Goal: Information Seeking & Learning: Learn about a topic

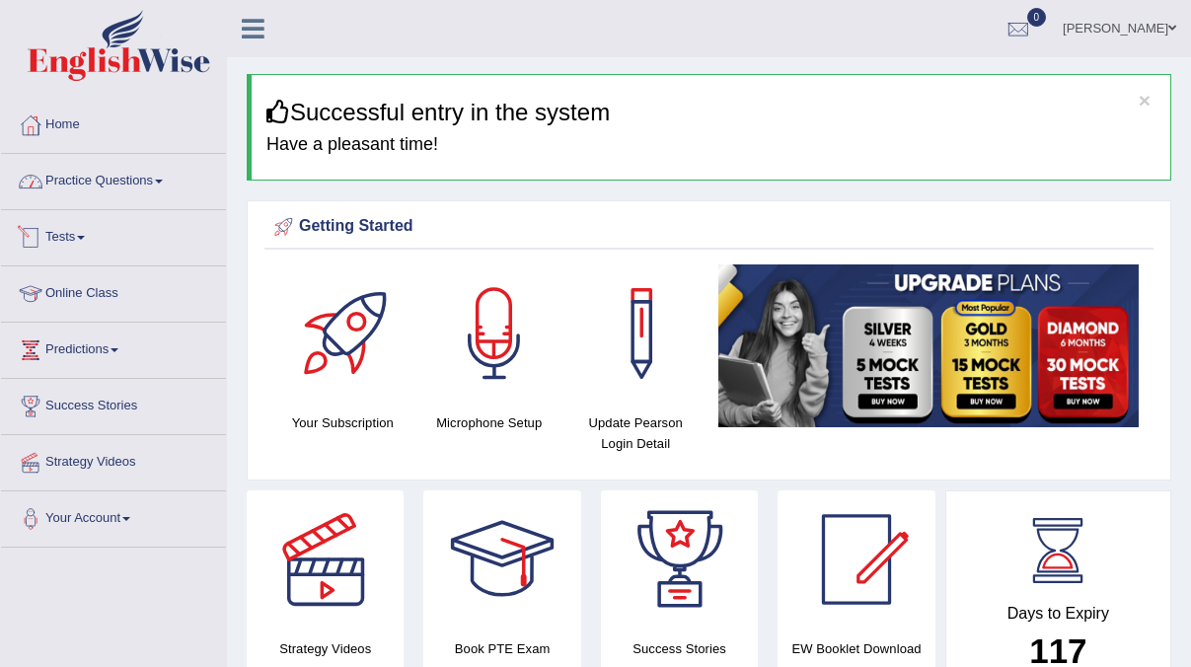
click at [74, 240] on link "Tests" at bounding box center [113, 234] width 225 height 49
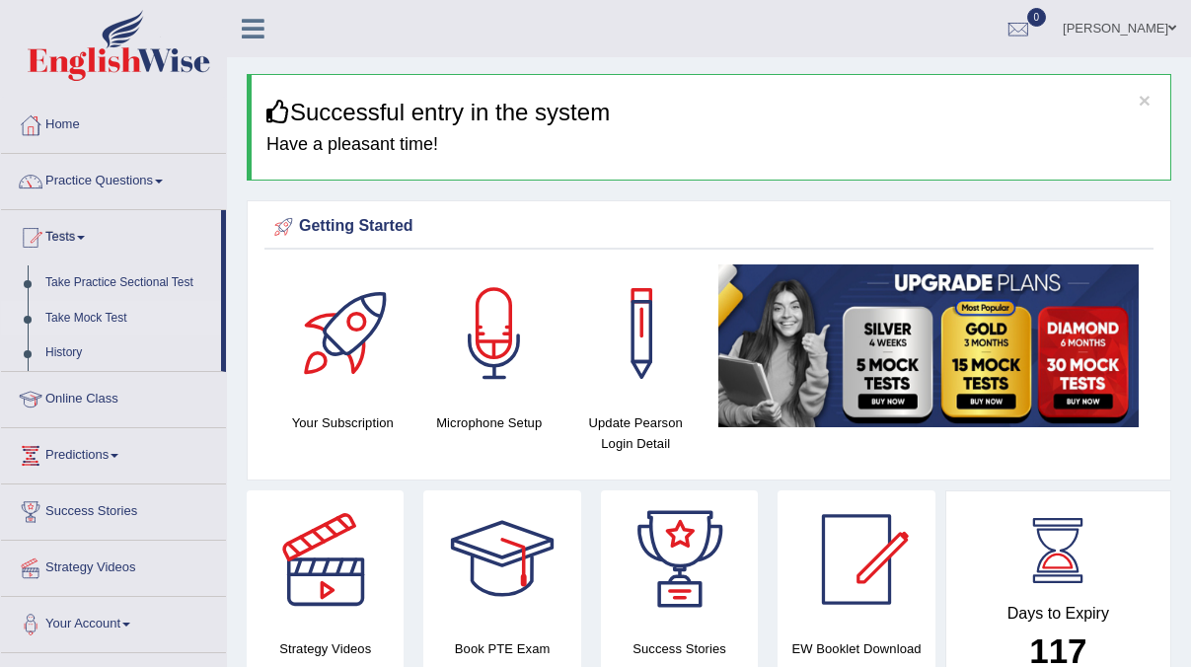
click at [101, 314] on link "Take Mock Test" at bounding box center [129, 319] width 185 height 36
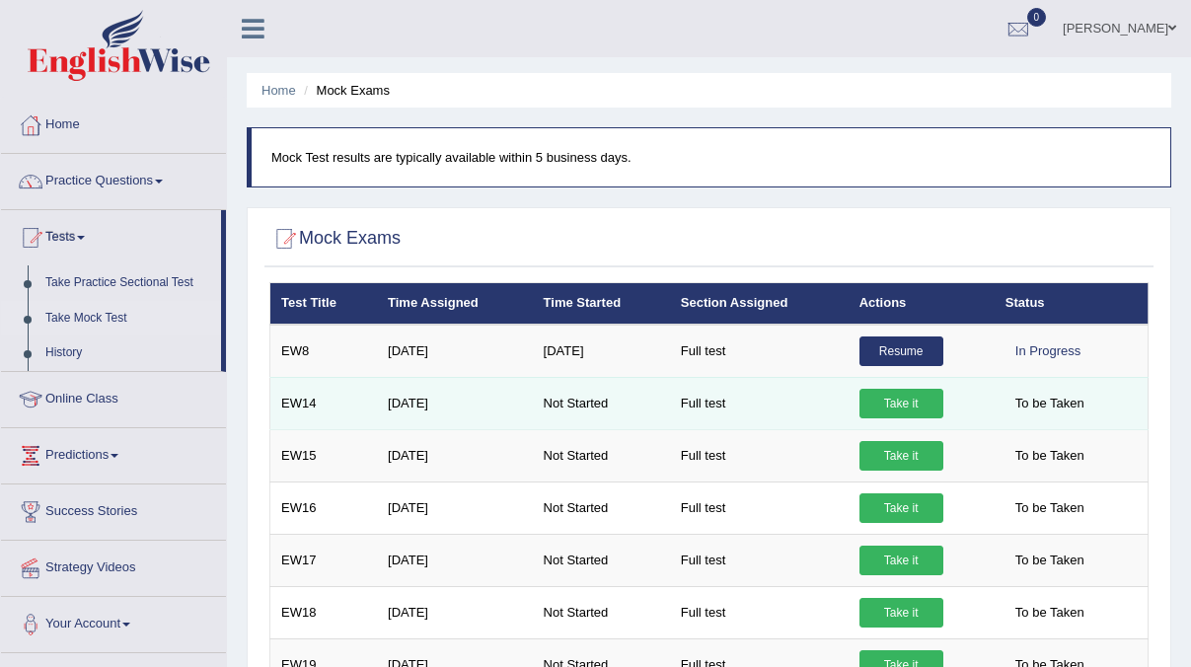
click at [882, 409] on link "Take it" at bounding box center [901, 404] width 84 height 30
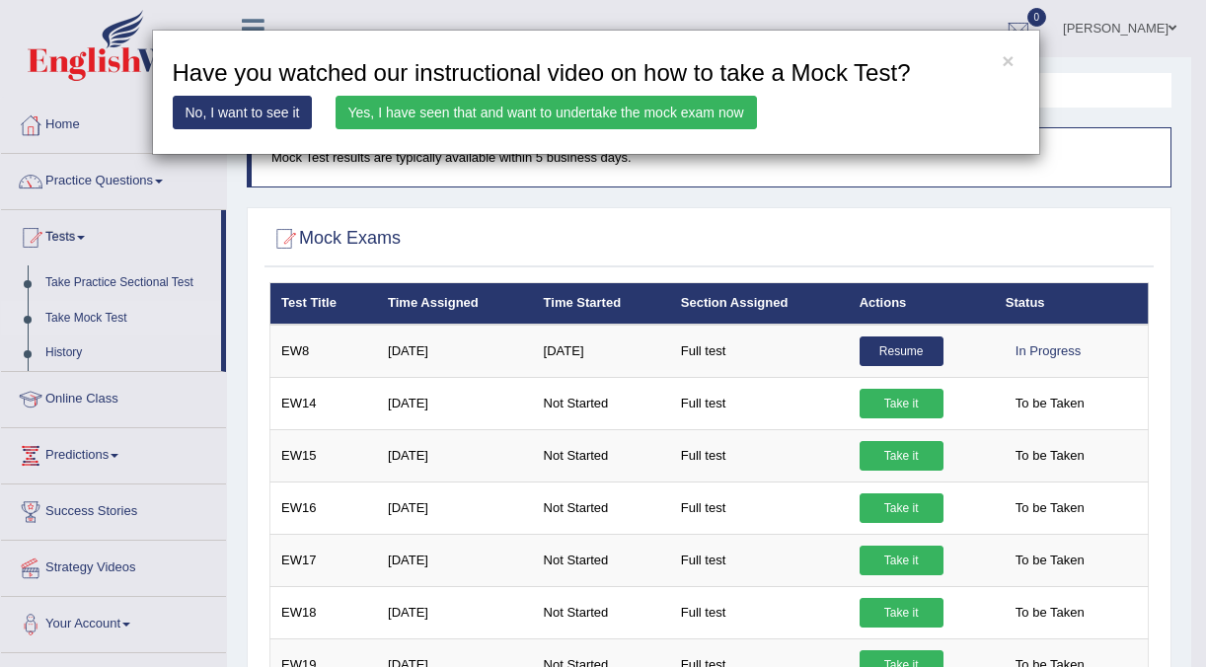
click at [695, 112] on link "Yes, I have seen that and want to undertake the mock exam now" at bounding box center [546, 113] width 421 height 34
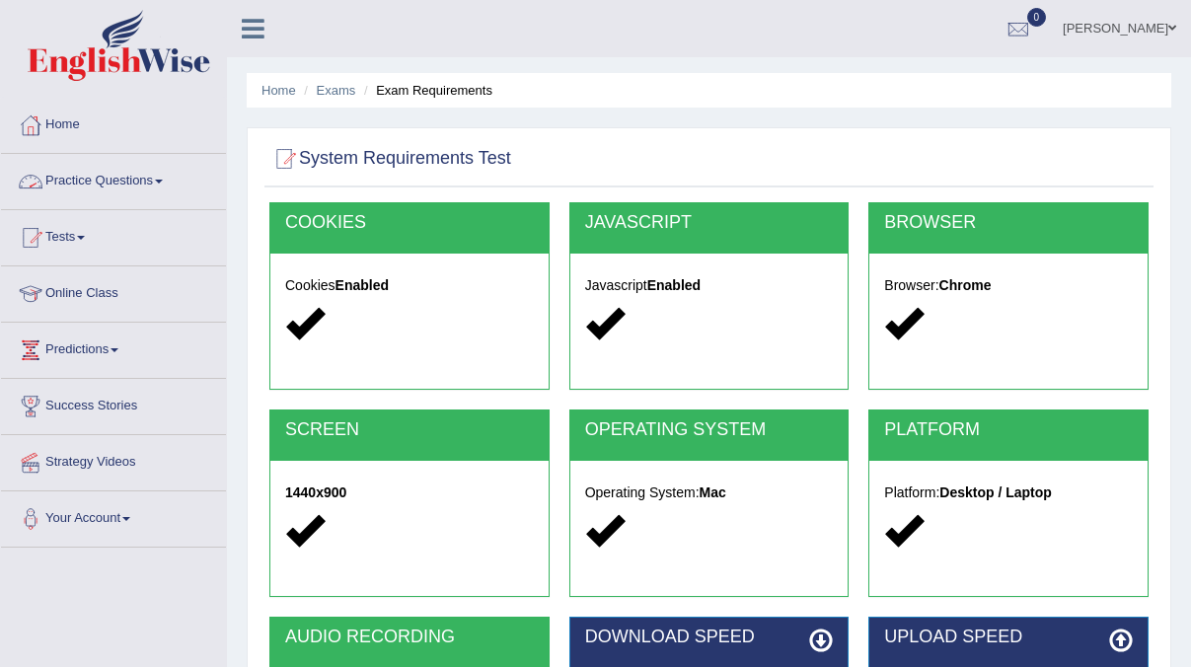
click at [157, 185] on link "Practice Questions" at bounding box center [113, 178] width 225 height 49
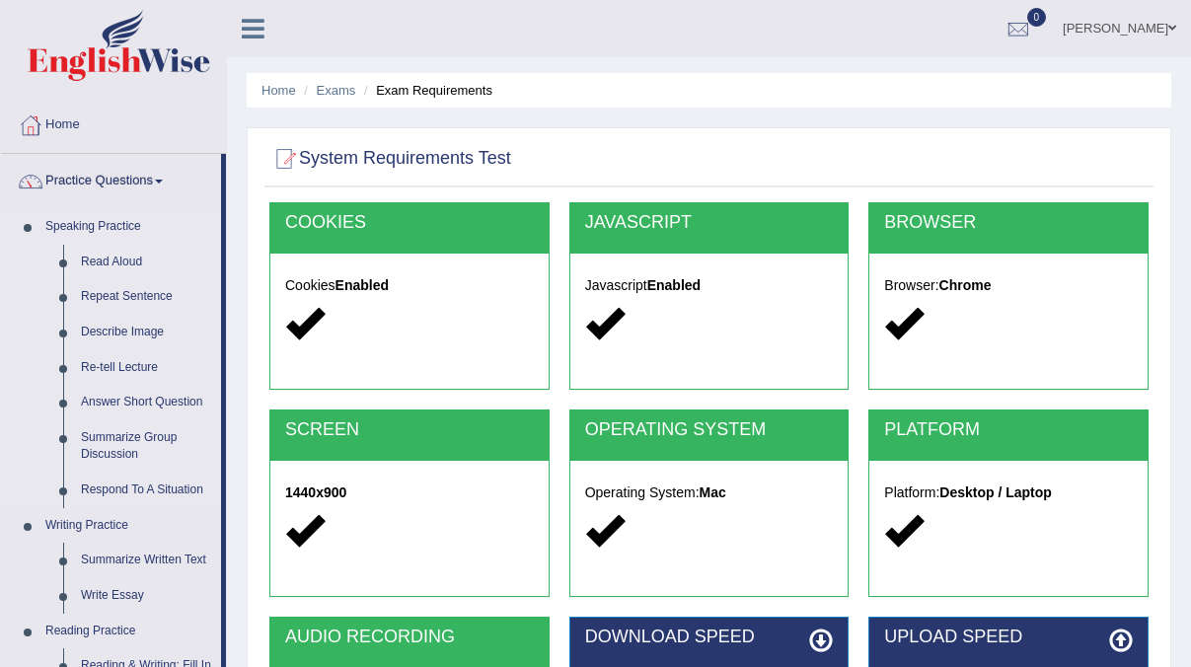
click at [130, 264] on link "Read Aloud" at bounding box center [146, 263] width 149 height 36
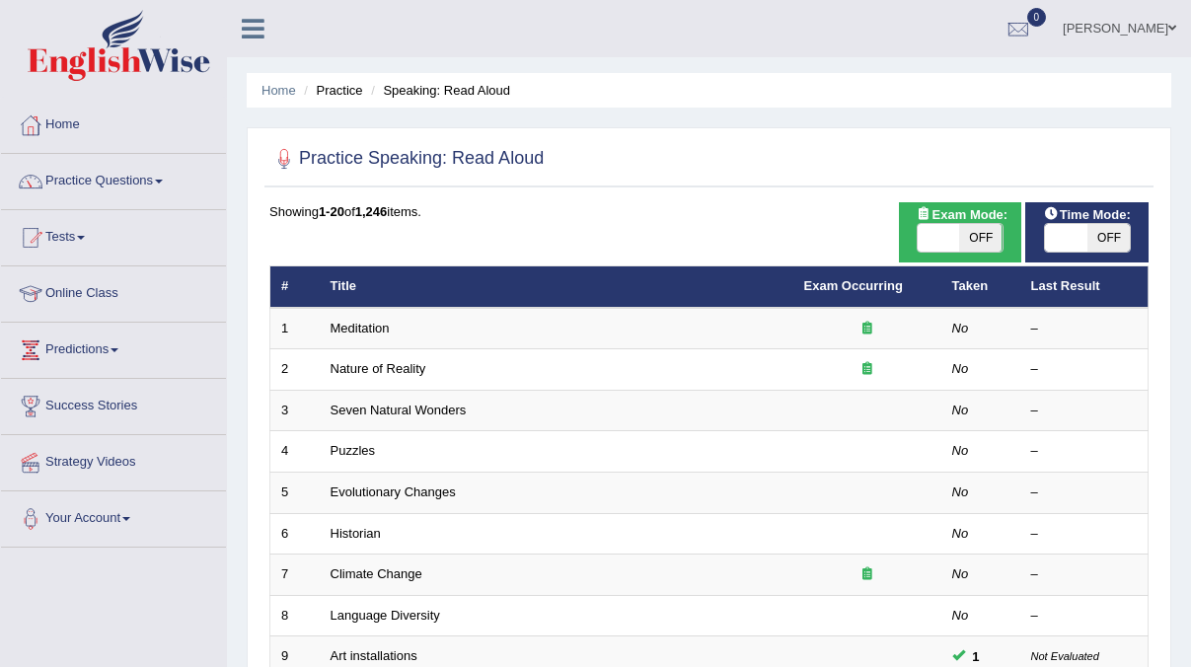
click at [1110, 239] on span "OFF" at bounding box center [1108, 238] width 42 height 28
checkbox input "true"
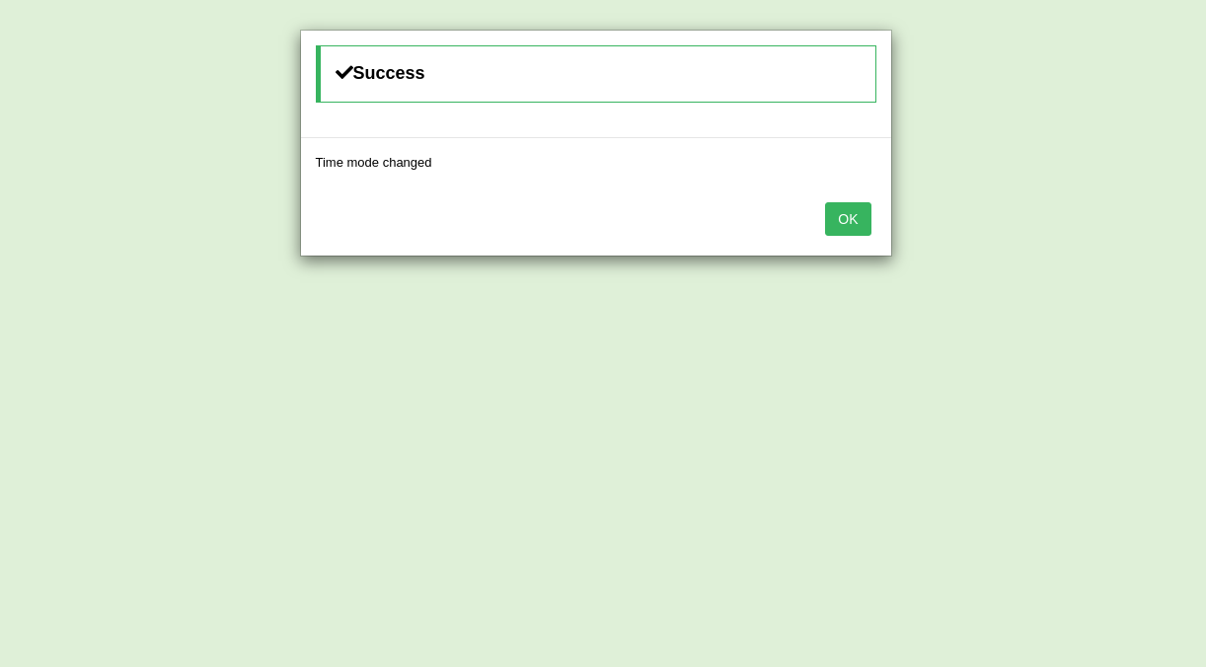
click at [844, 226] on button "OK" at bounding box center [847, 219] width 45 height 34
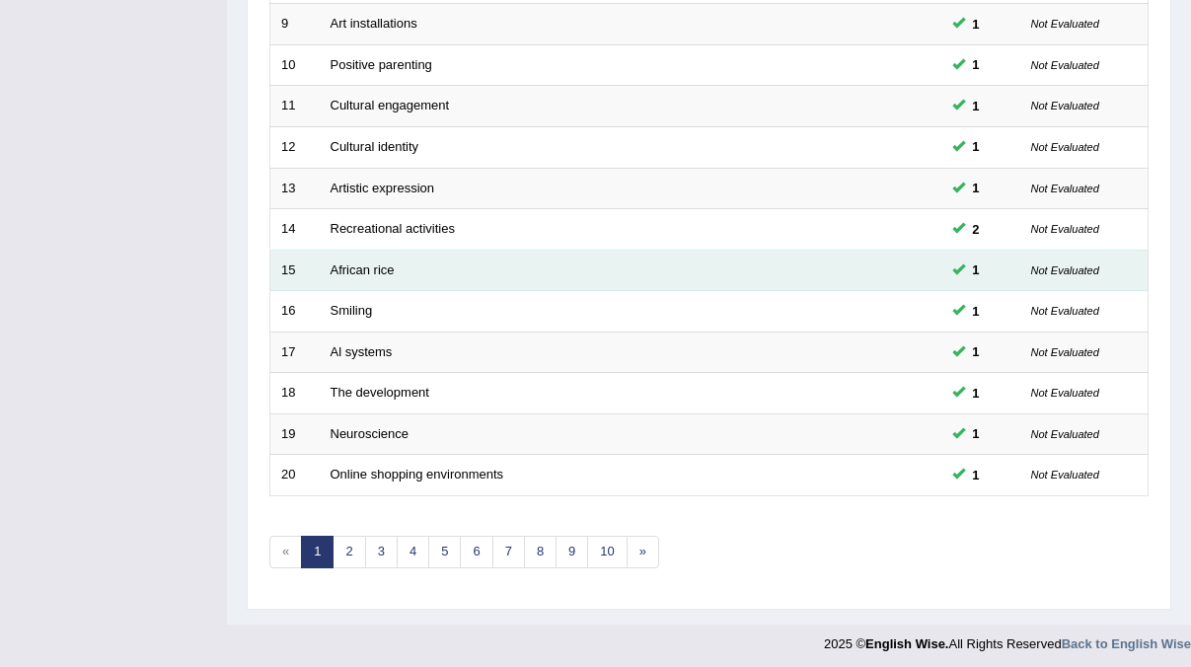
scroll to position [639, 0]
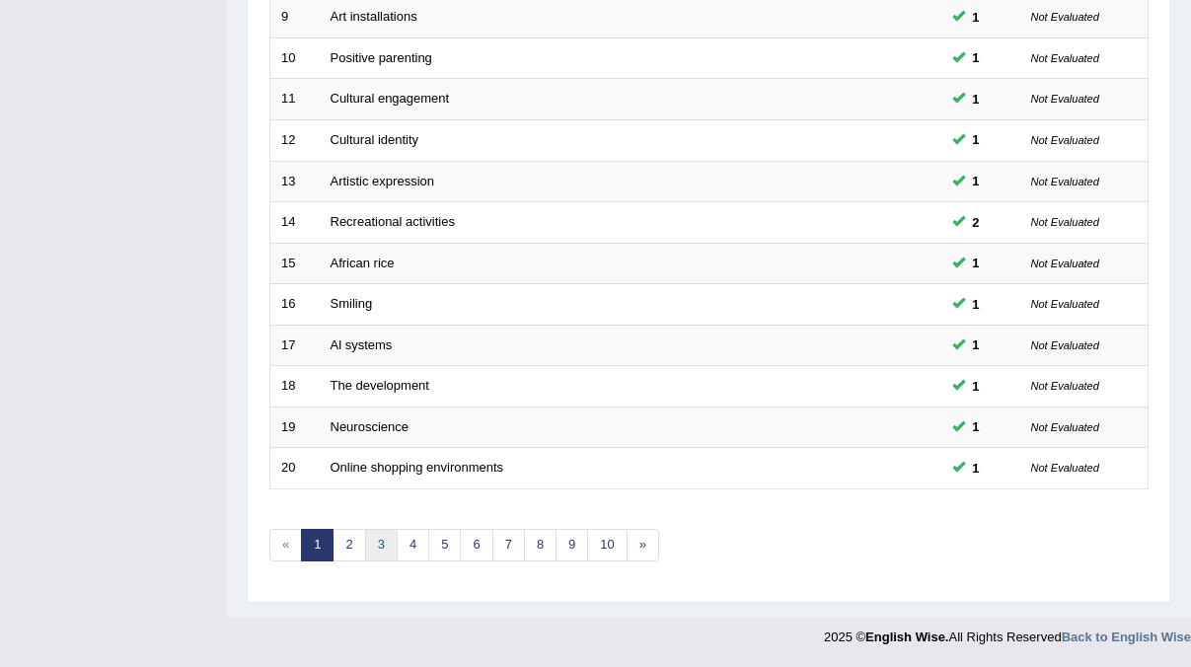
click at [381, 557] on link "3" at bounding box center [381, 545] width 33 height 33
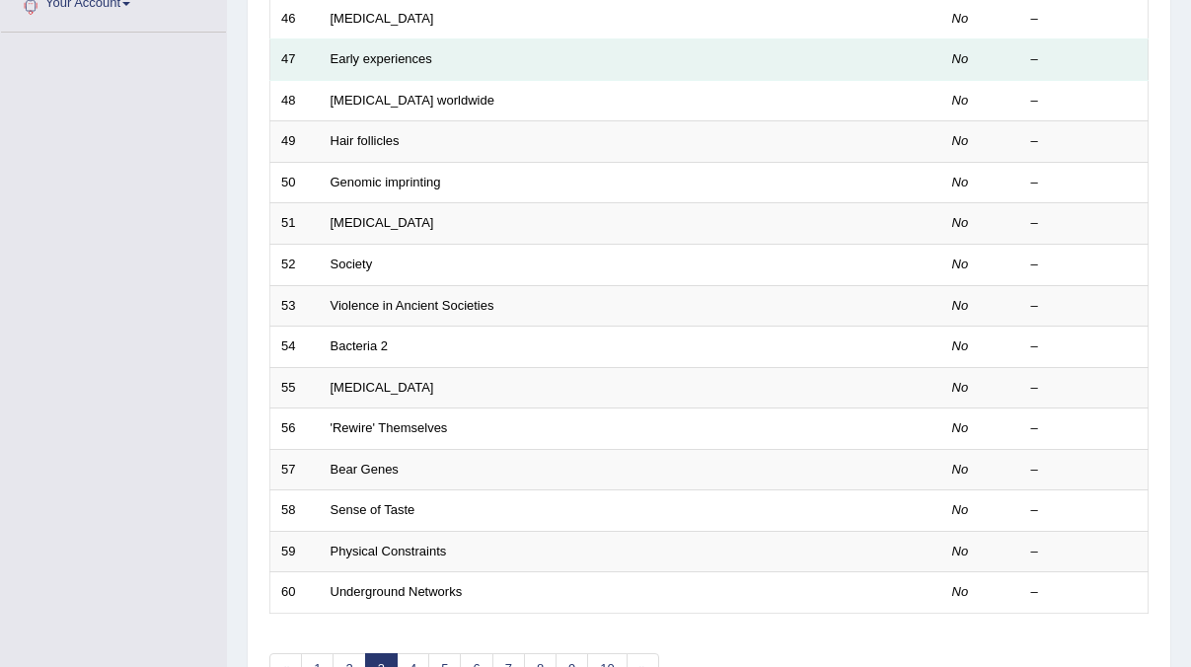
scroll to position [639, 0]
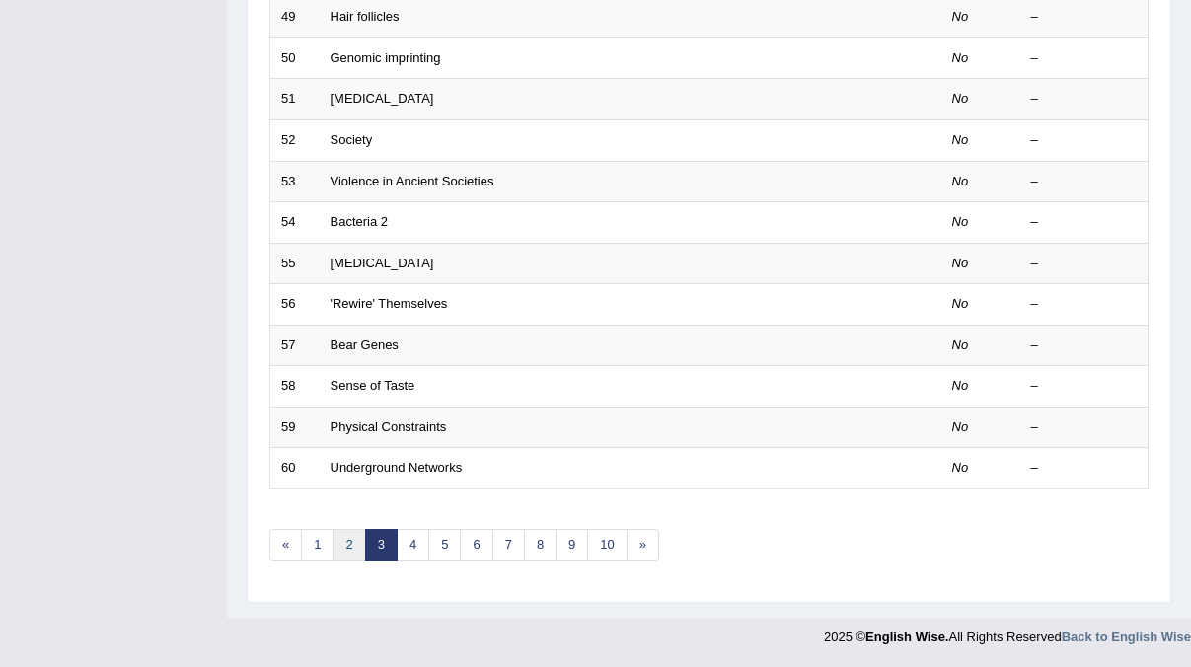
click at [348, 540] on link "2" at bounding box center [349, 545] width 33 height 33
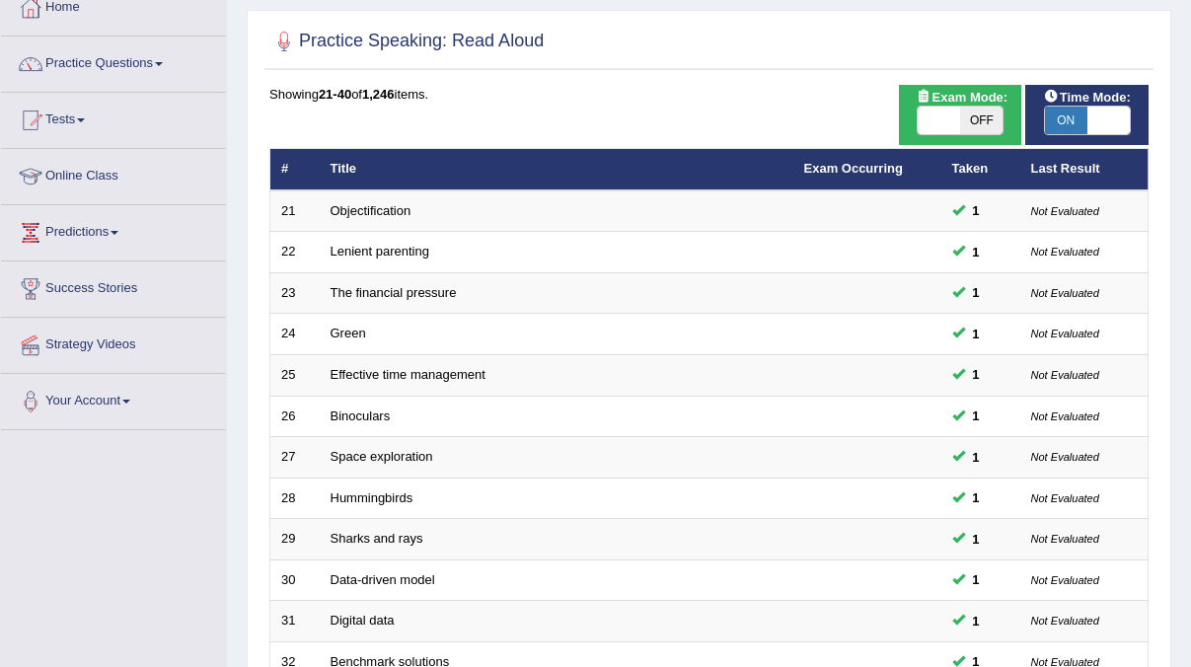
scroll to position [639, 0]
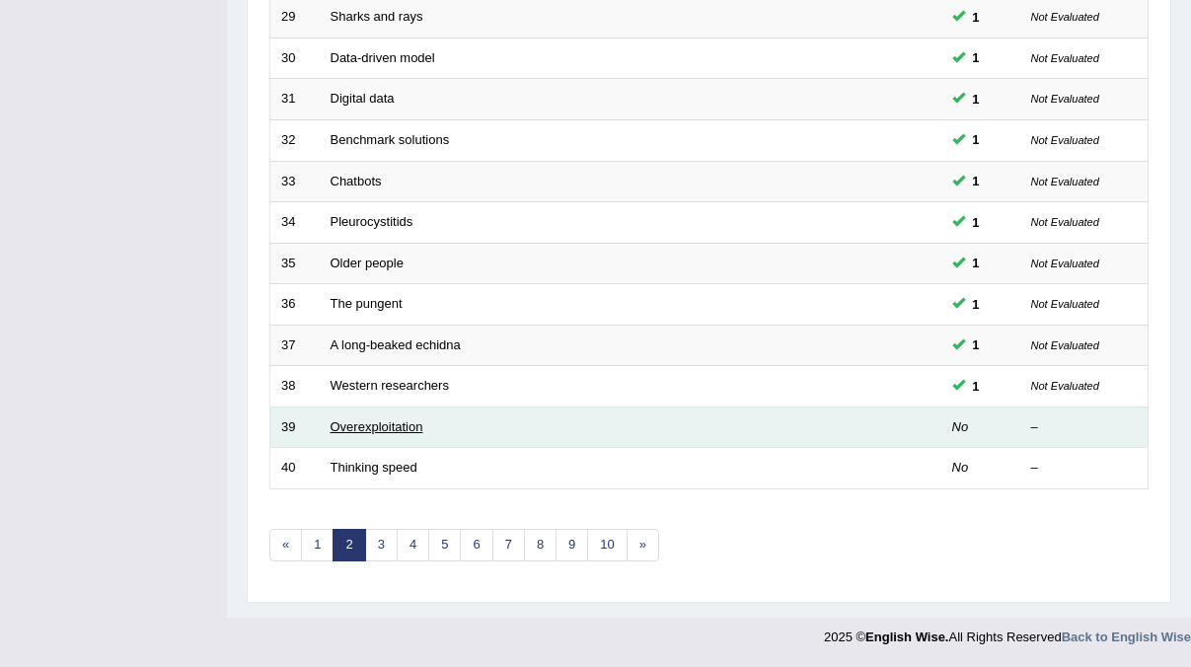
click at [346, 430] on link "Overexploitation" at bounding box center [377, 426] width 93 height 15
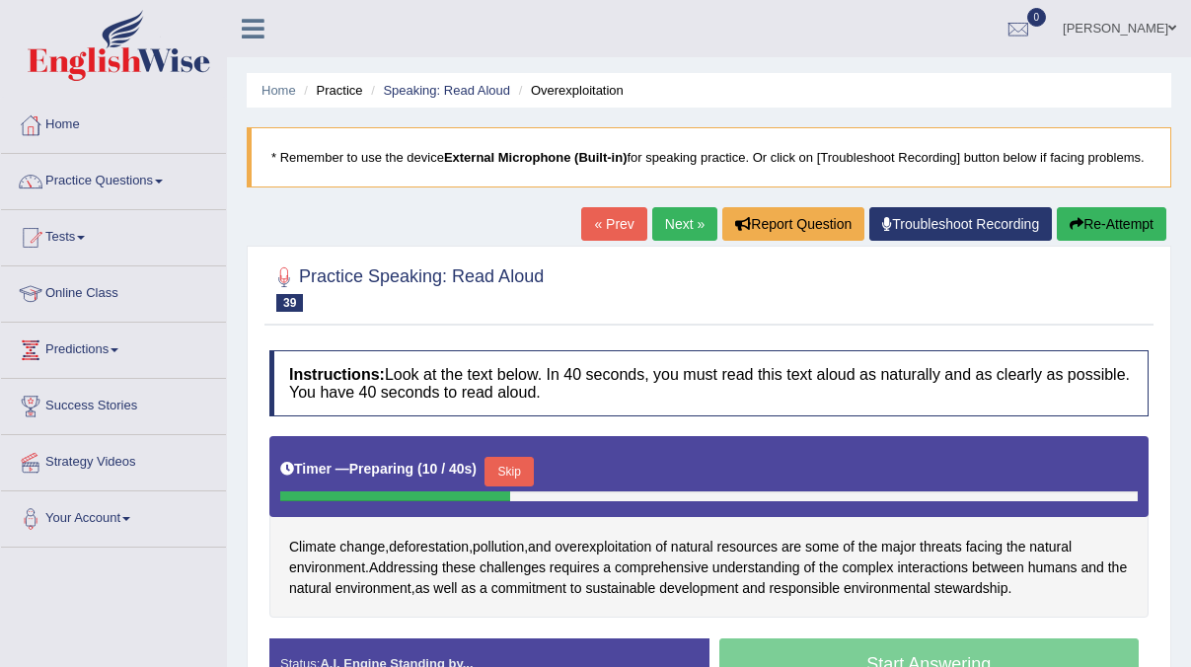
scroll to position [354, 0]
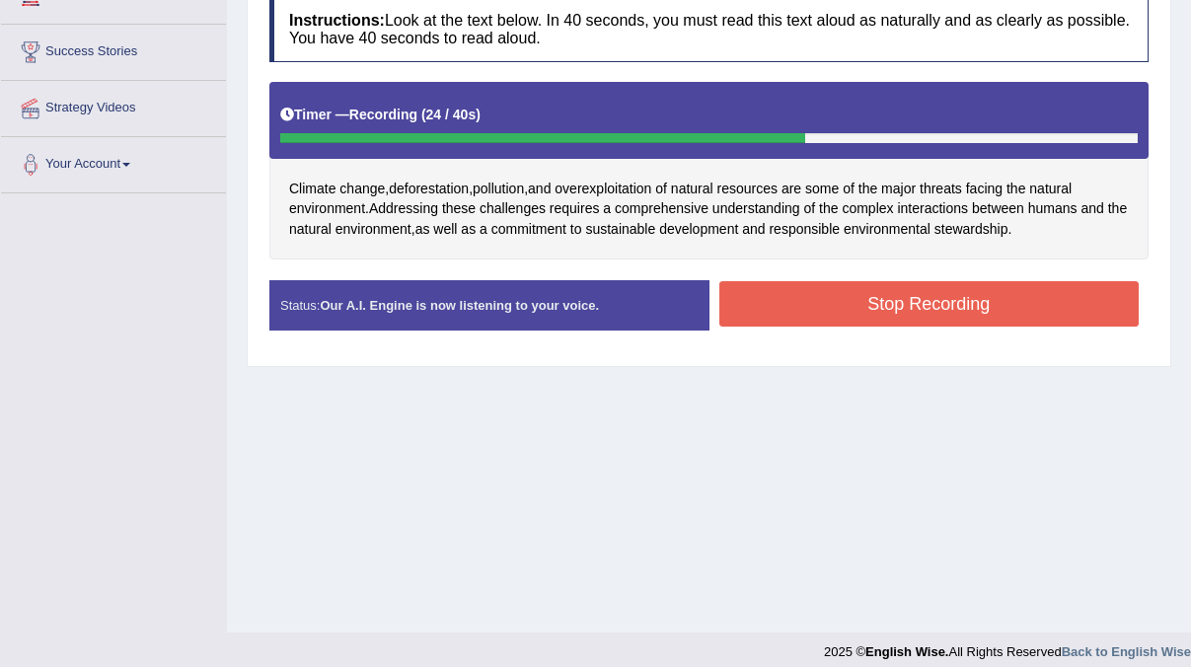
click at [944, 327] on button "Stop Recording" at bounding box center [929, 303] width 420 height 45
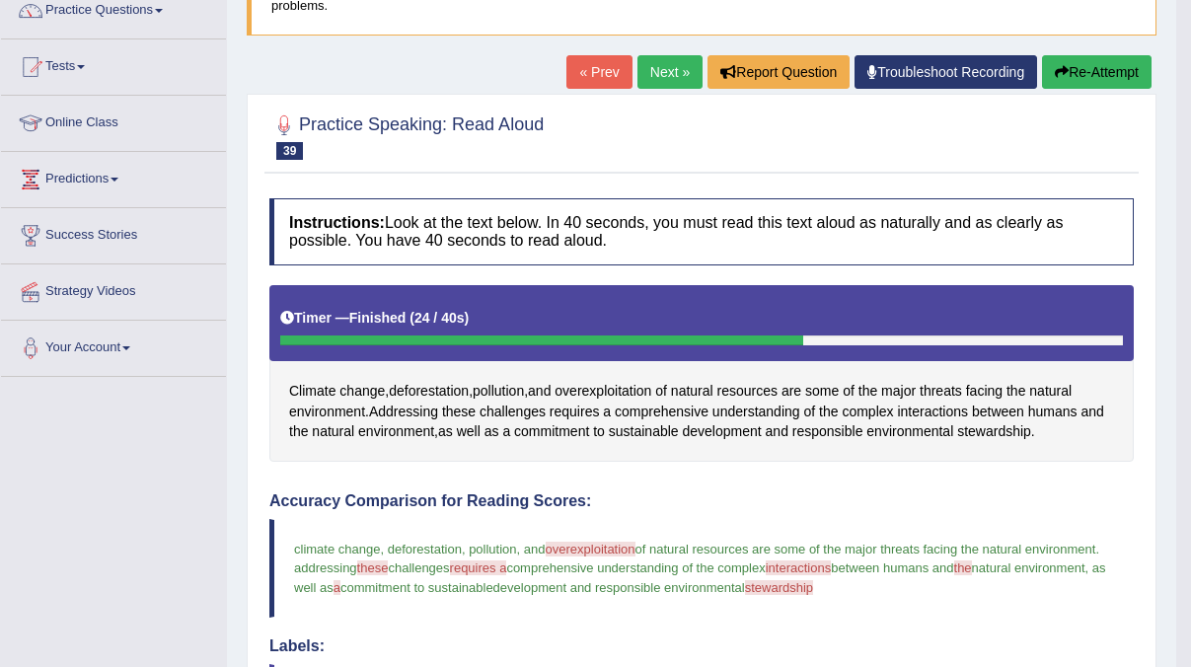
scroll to position [28, 0]
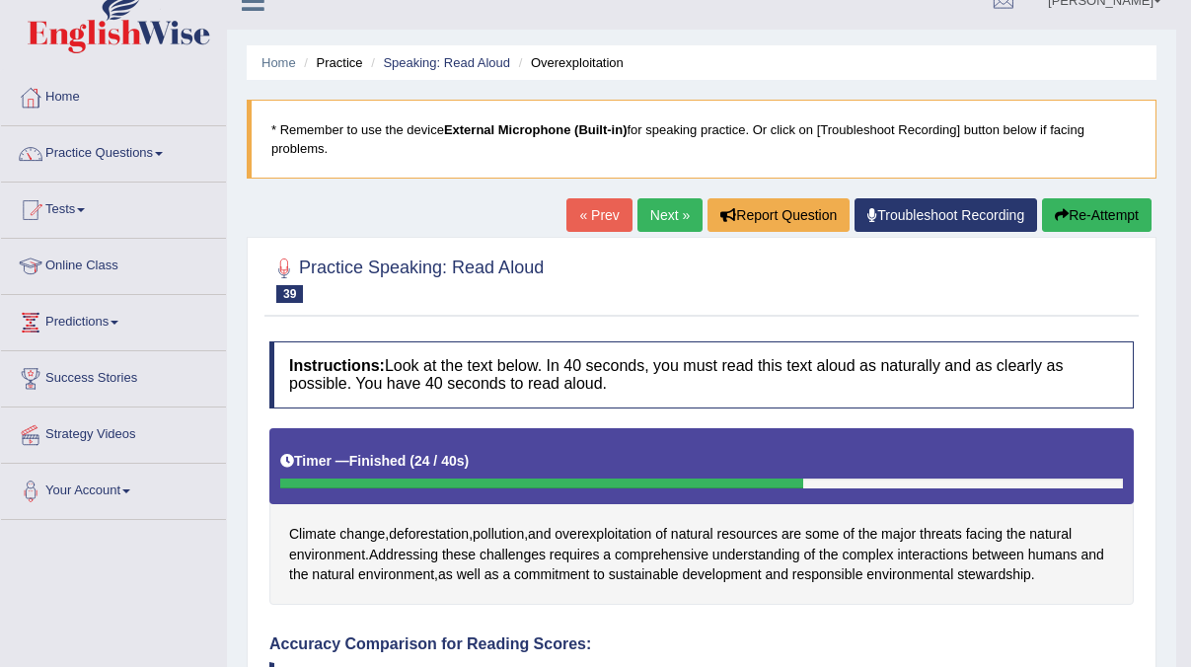
click at [669, 221] on link "Next »" at bounding box center [669, 215] width 65 height 34
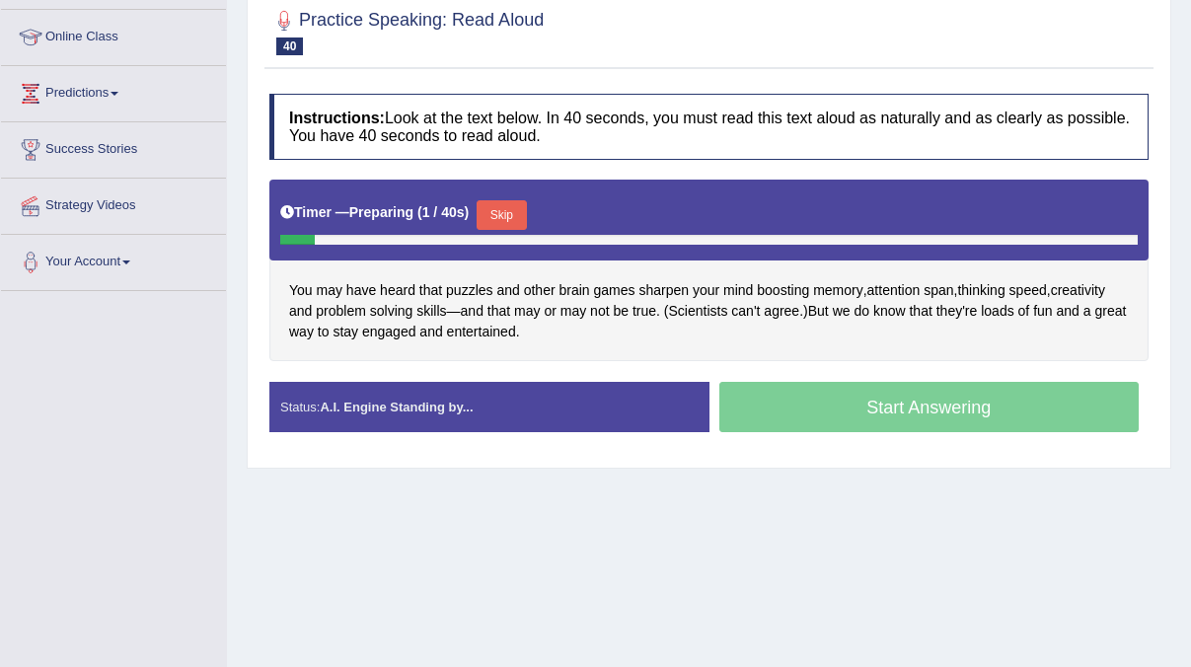
scroll to position [296, 0]
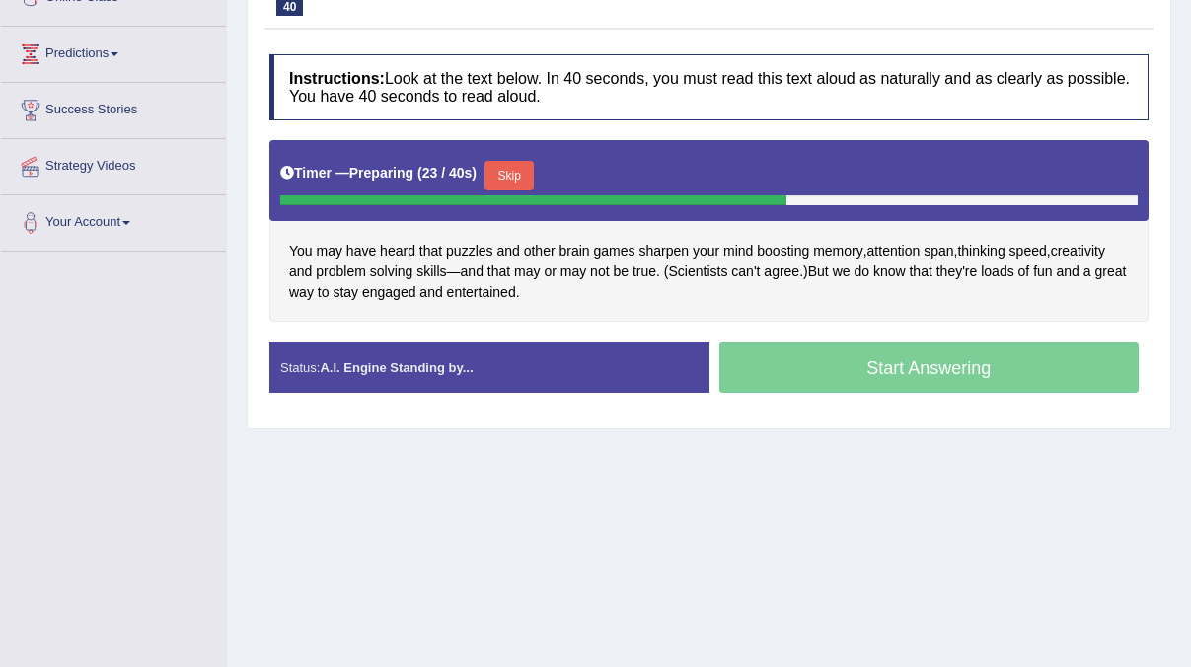
click at [883, 388] on div "Start Answering" at bounding box center [930, 369] width 440 height 55
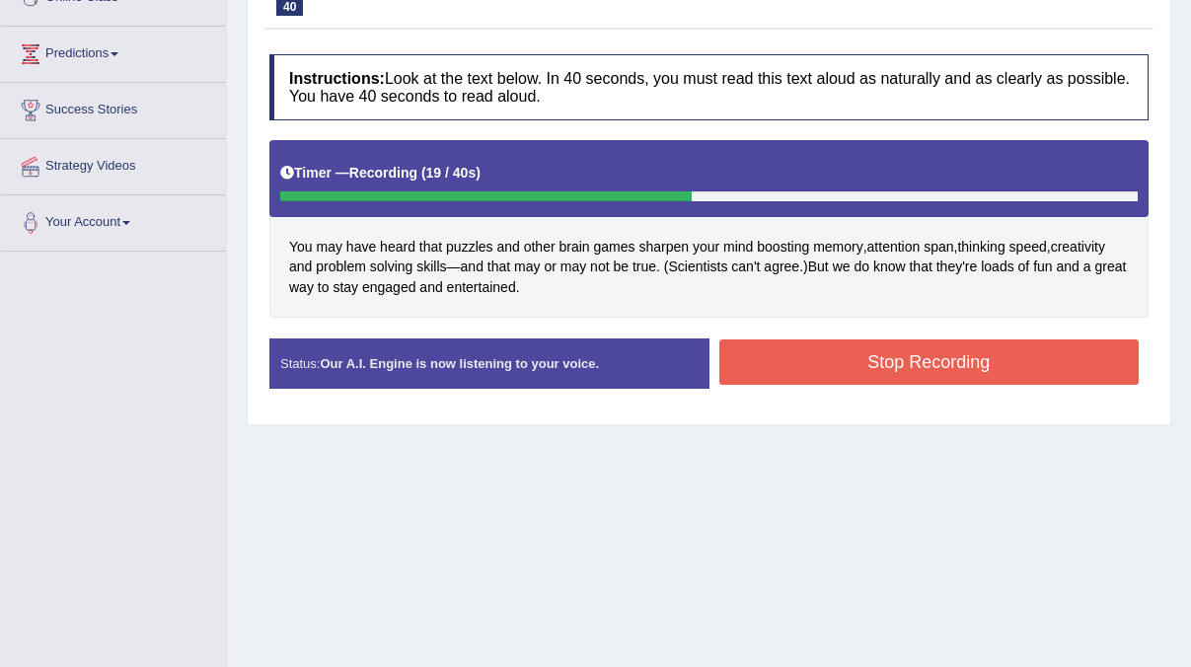
click at [930, 385] on button "Stop Recording" at bounding box center [929, 361] width 420 height 45
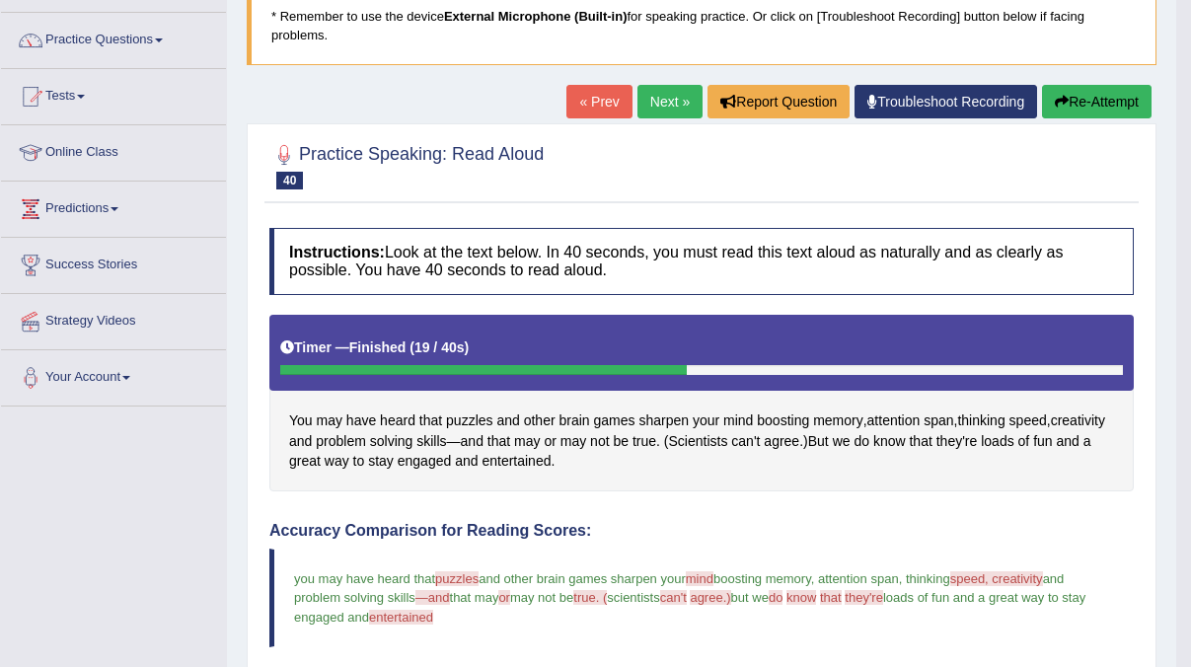
scroll to position [0, 0]
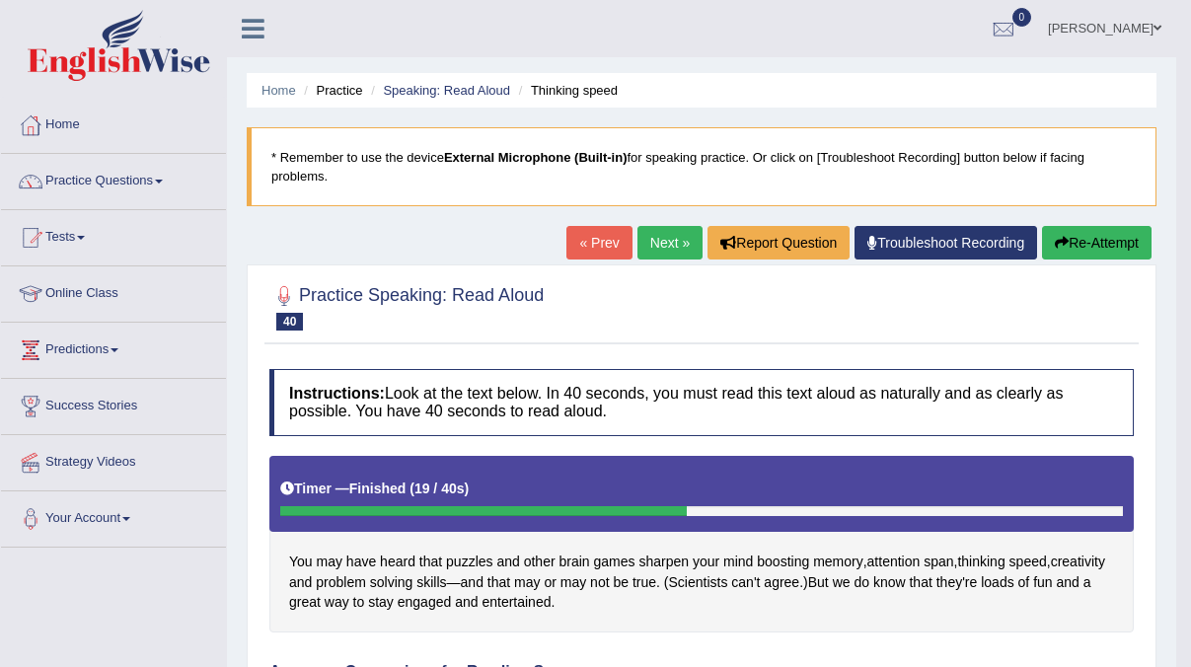
click at [666, 242] on link "Next »" at bounding box center [669, 243] width 65 height 34
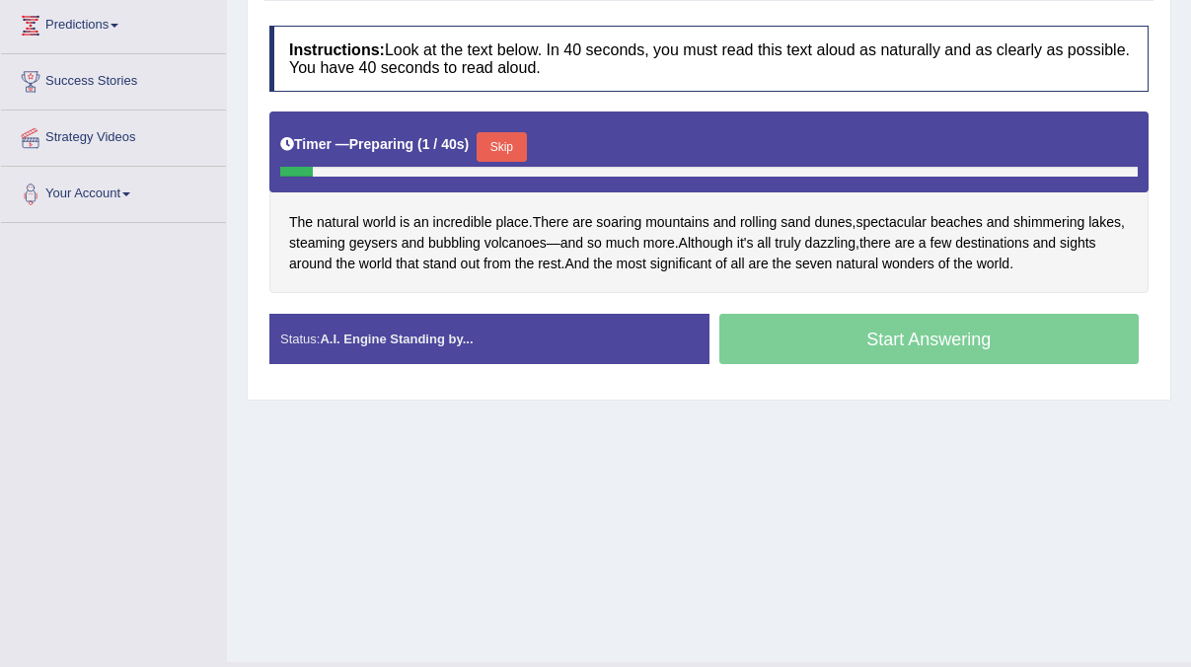
scroll to position [333, 0]
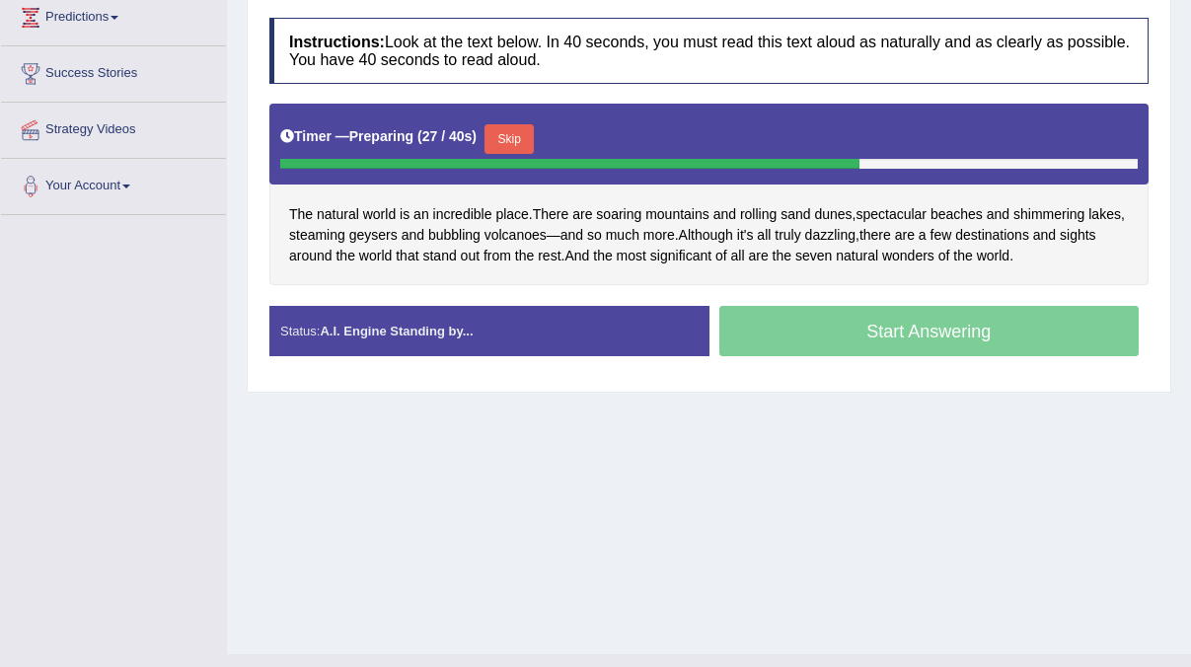
click at [910, 358] on div "Start Answering" at bounding box center [930, 333] width 440 height 55
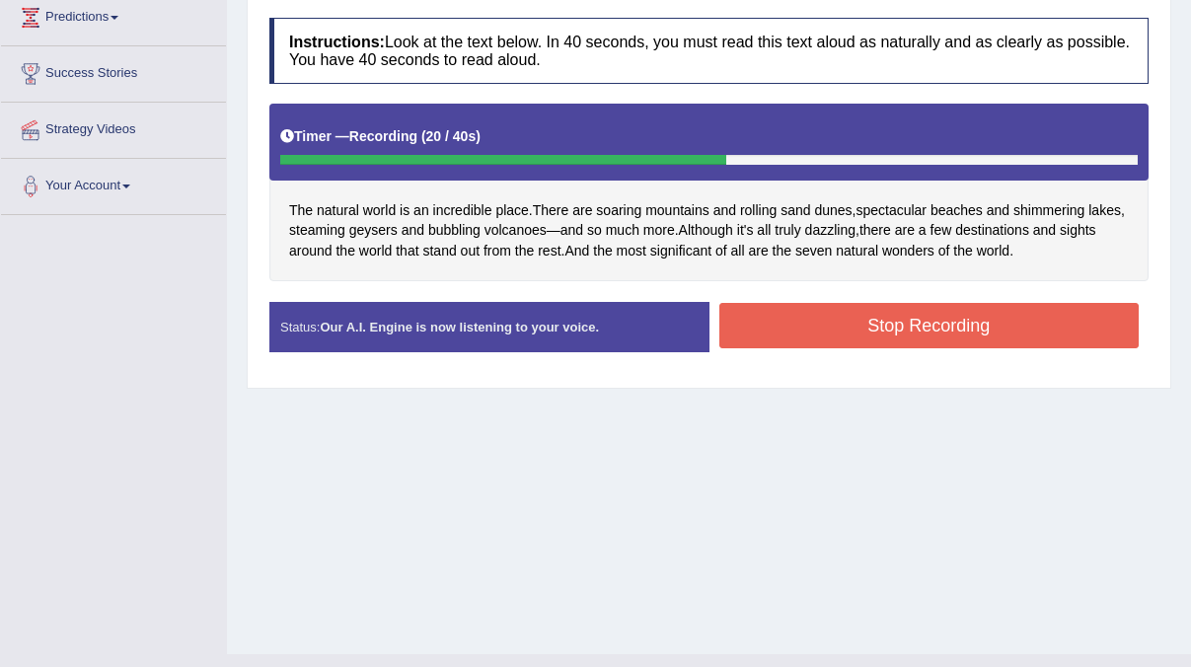
click at [921, 348] on button "Stop Recording" at bounding box center [929, 325] width 420 height 45
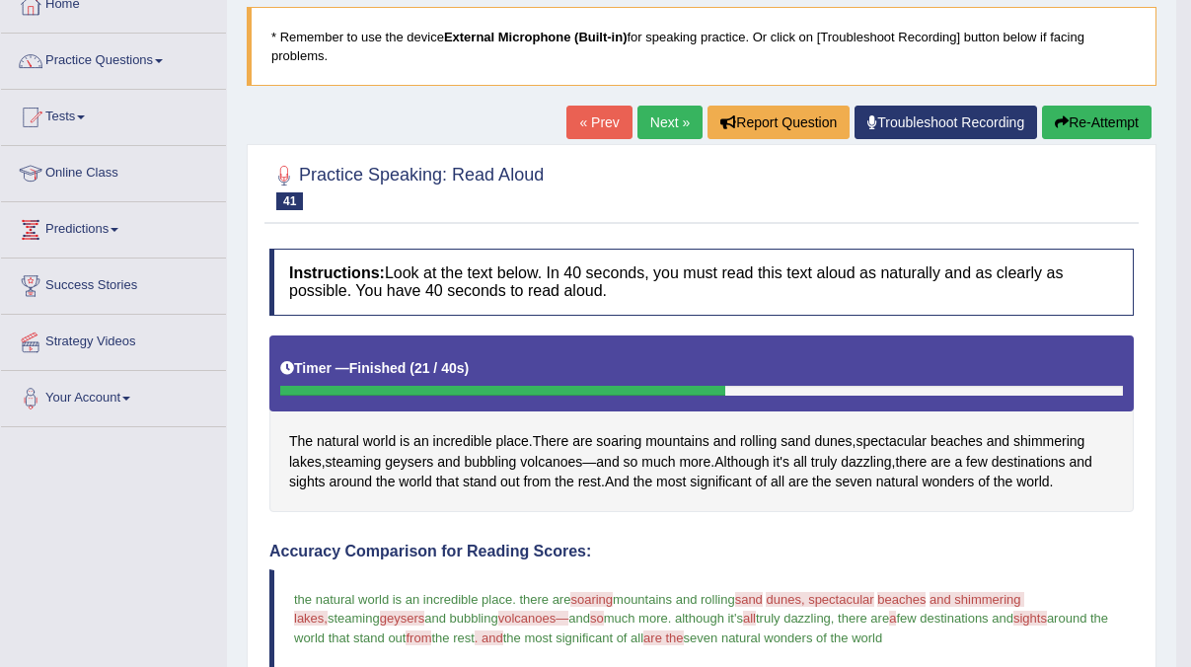
scroll to position [117, 0]
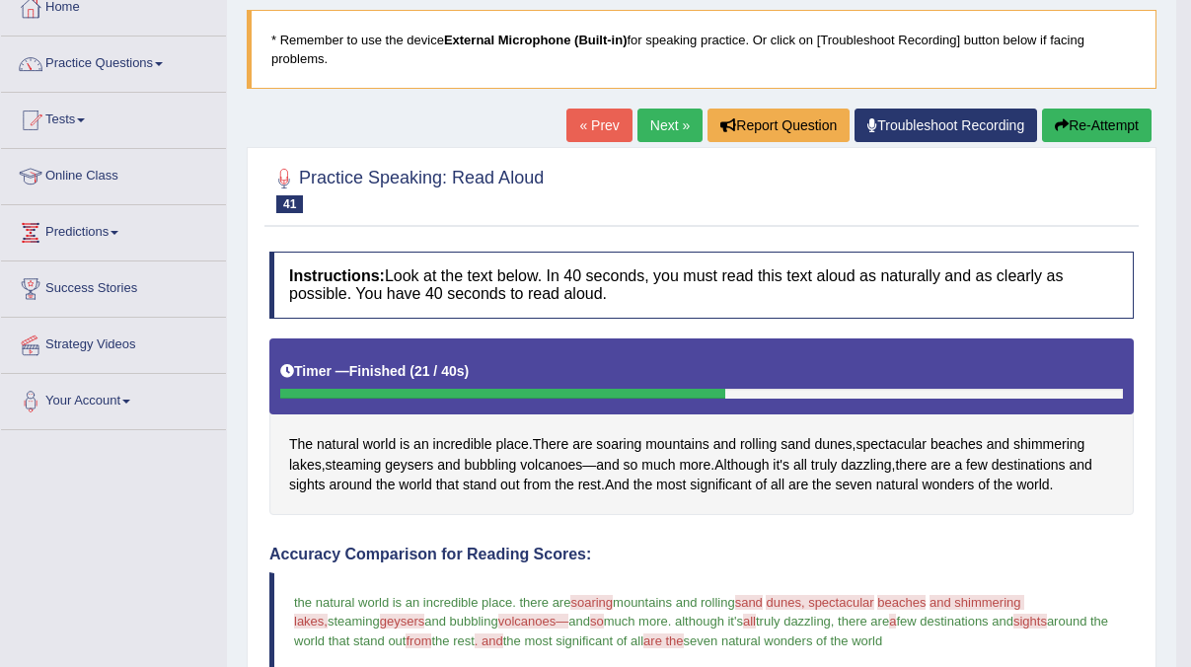
click at [651, 131] on link "Next »" at bounding box center [669, 126] width 65 height 34
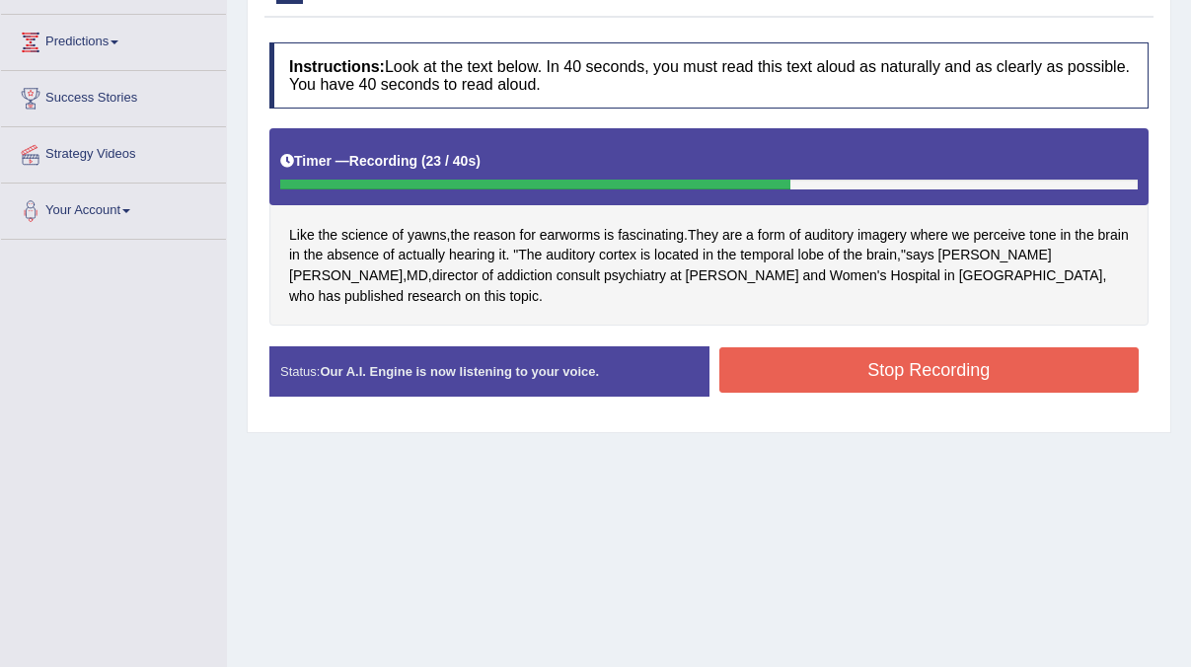
click at [928, 377] on button "Stop Recording" at bounding box center [929, 369] width 420 height 45
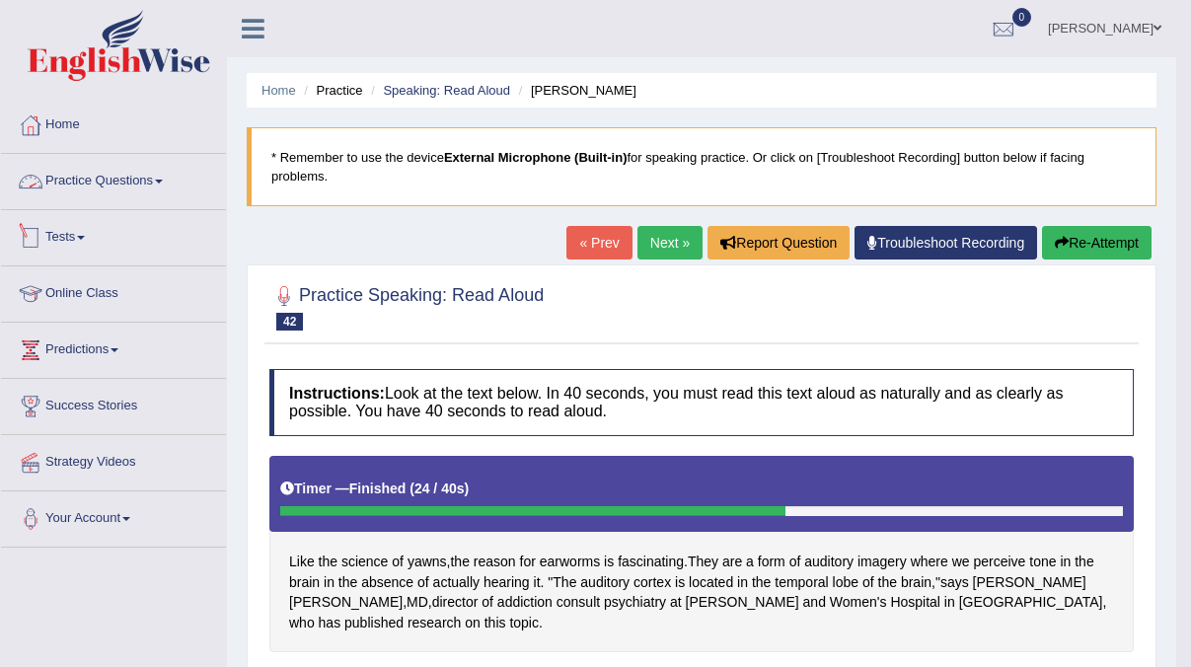
click at [78, 171] on link "Practice Questions" at bounding box center [113, 178] width 225 height 49
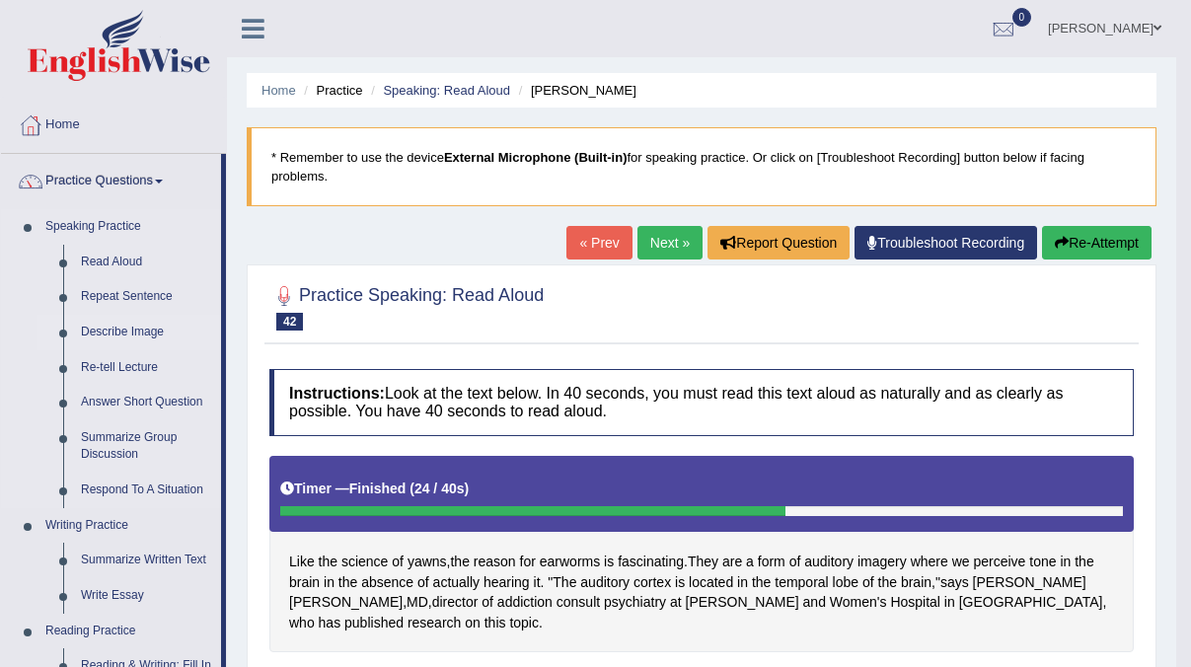
click at [121, 328] on link "Describe Image" at bounding box center [146, 333] width 149 height 36
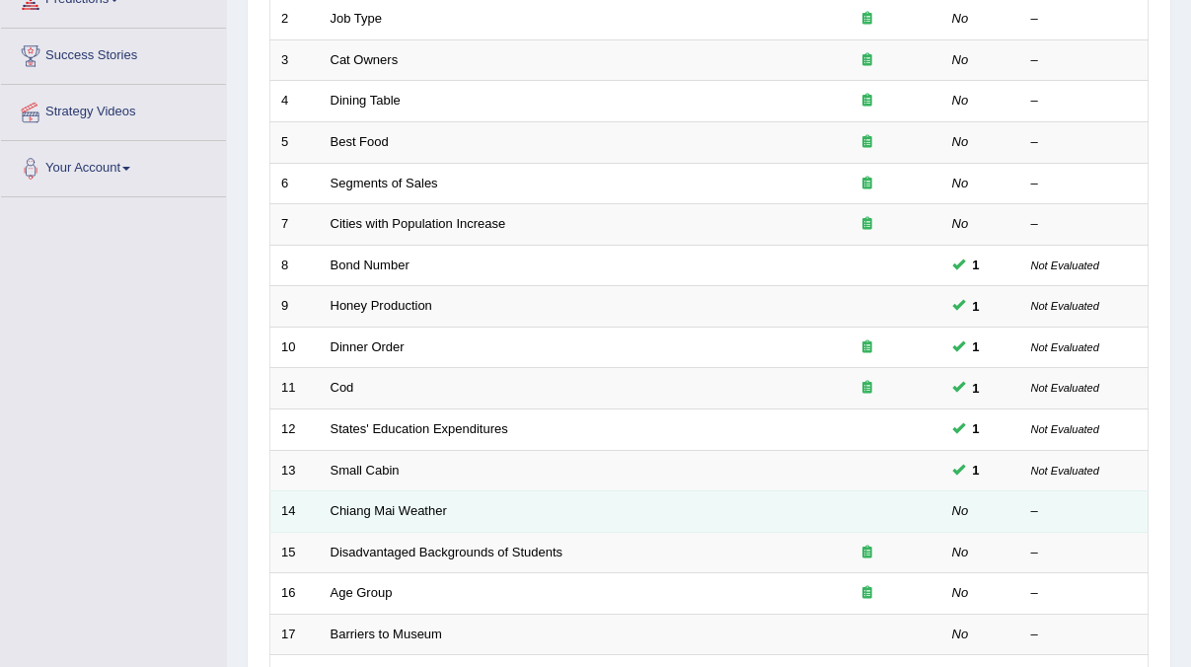
scroll to position [639, 0]
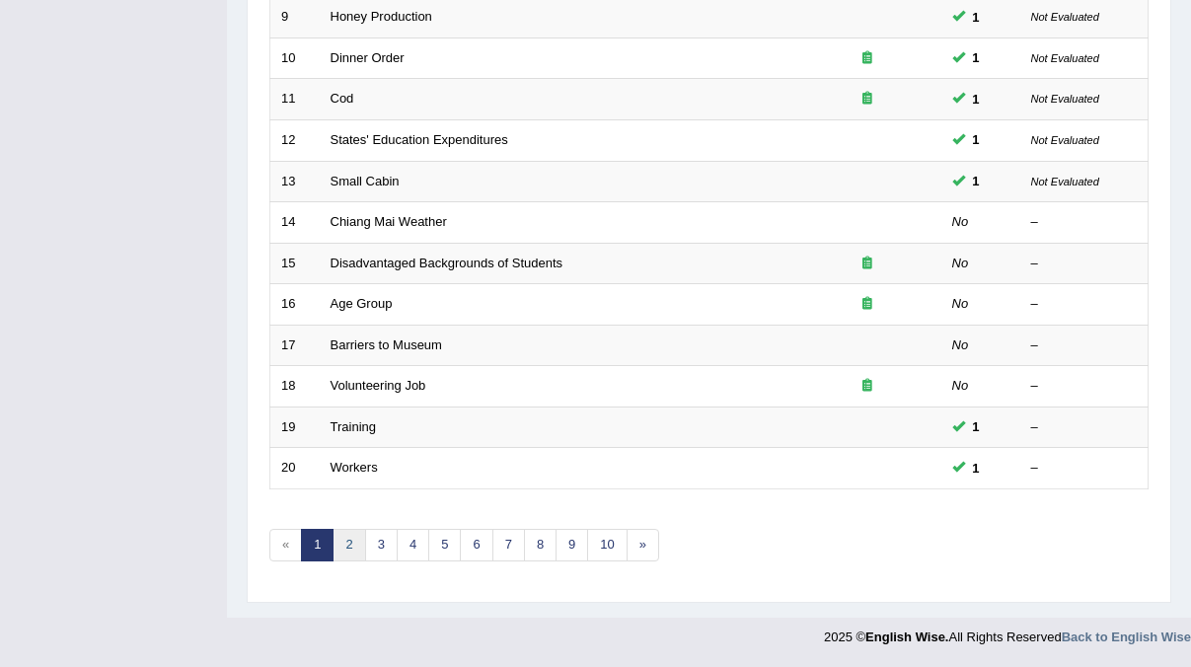
click at [342, 548] on link "2" at bounding box center [349, 545] width 33 height 33
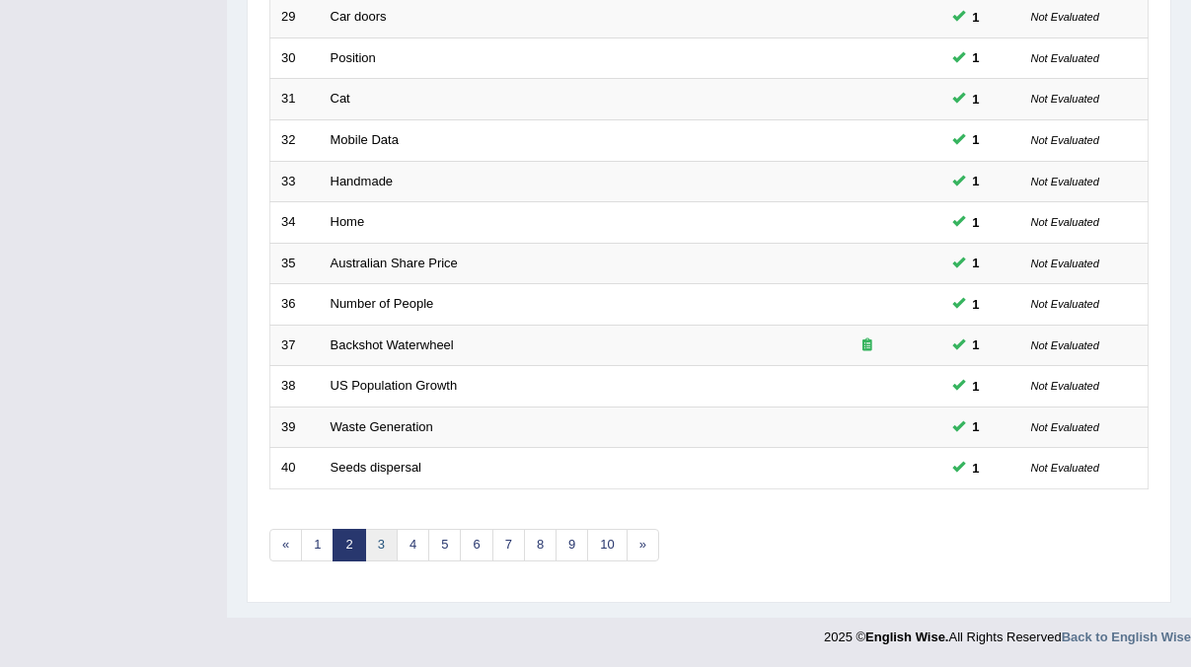
click at [381, 548] on link "3" at bounding box center [381, 545] width 33 height 33
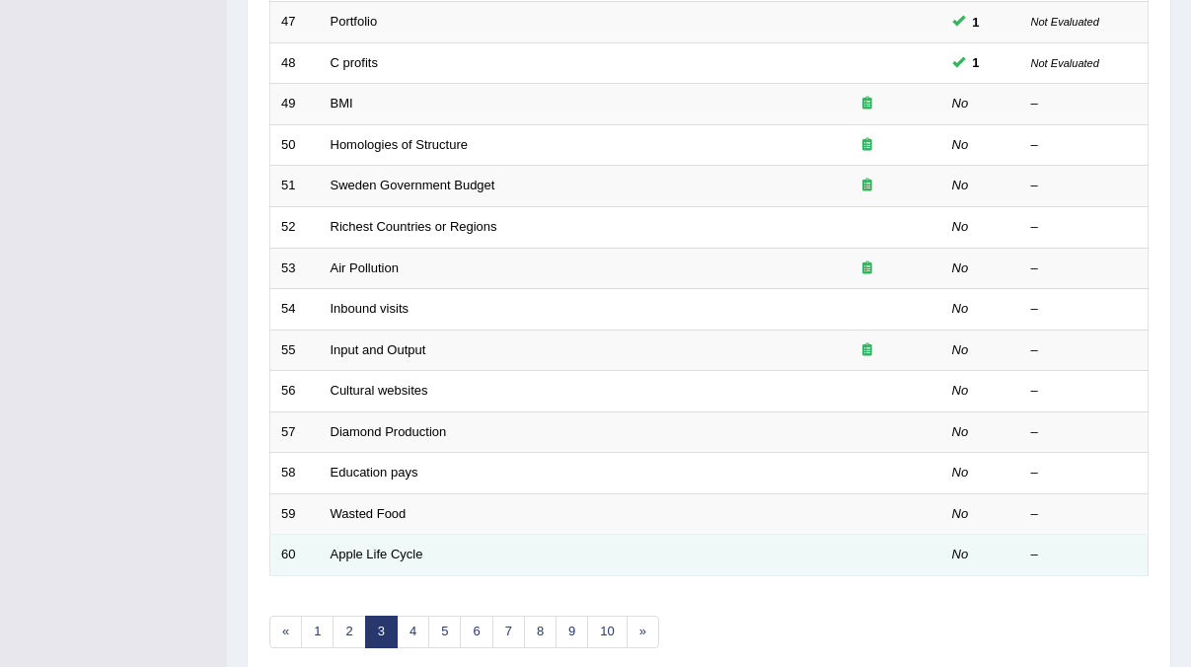
scroll to position [565, 0]
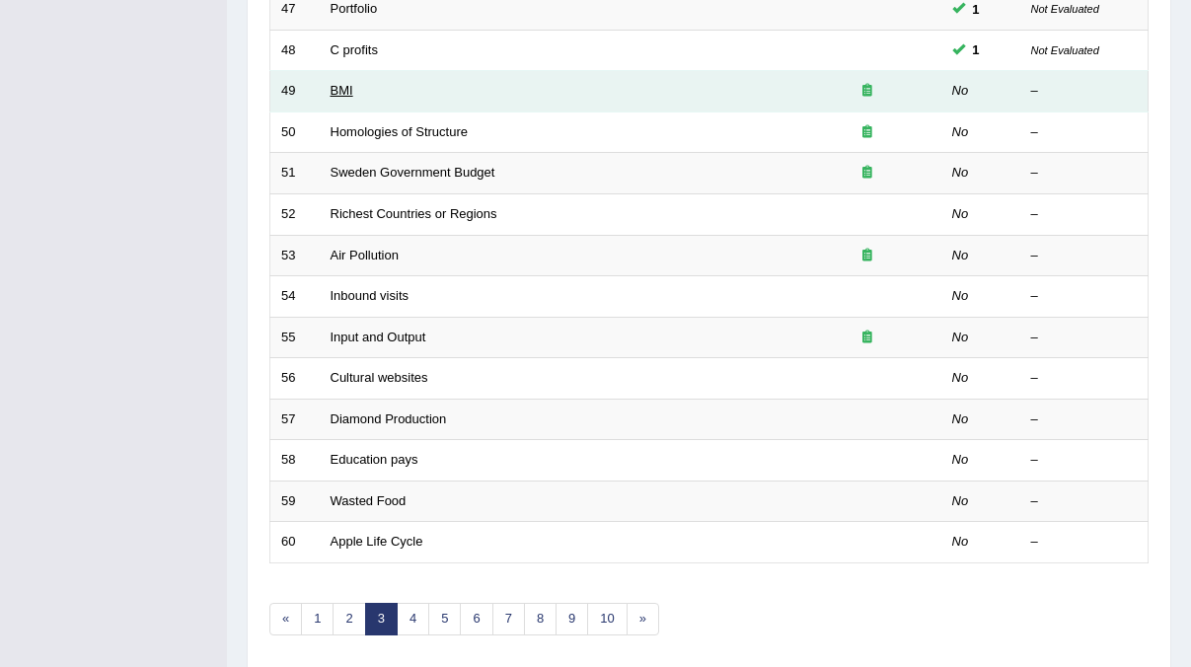
click at [338, 93] on link "BMI" at bounding box center [342, 90] width 23 height 15
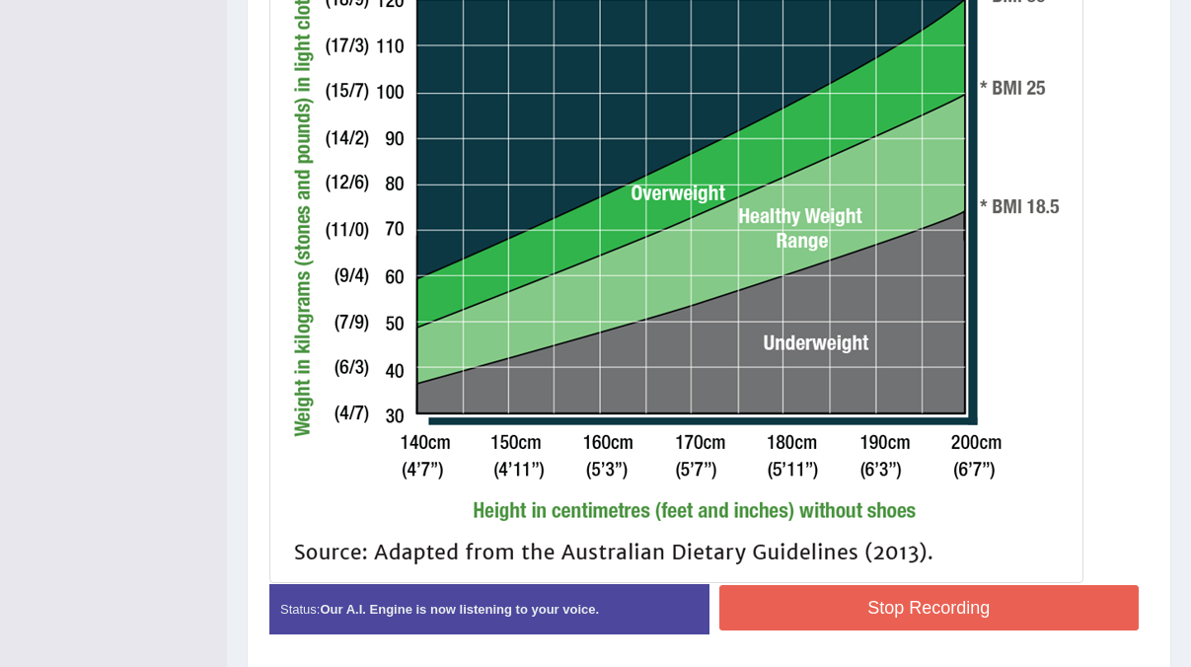
scroll to position [785, 0]
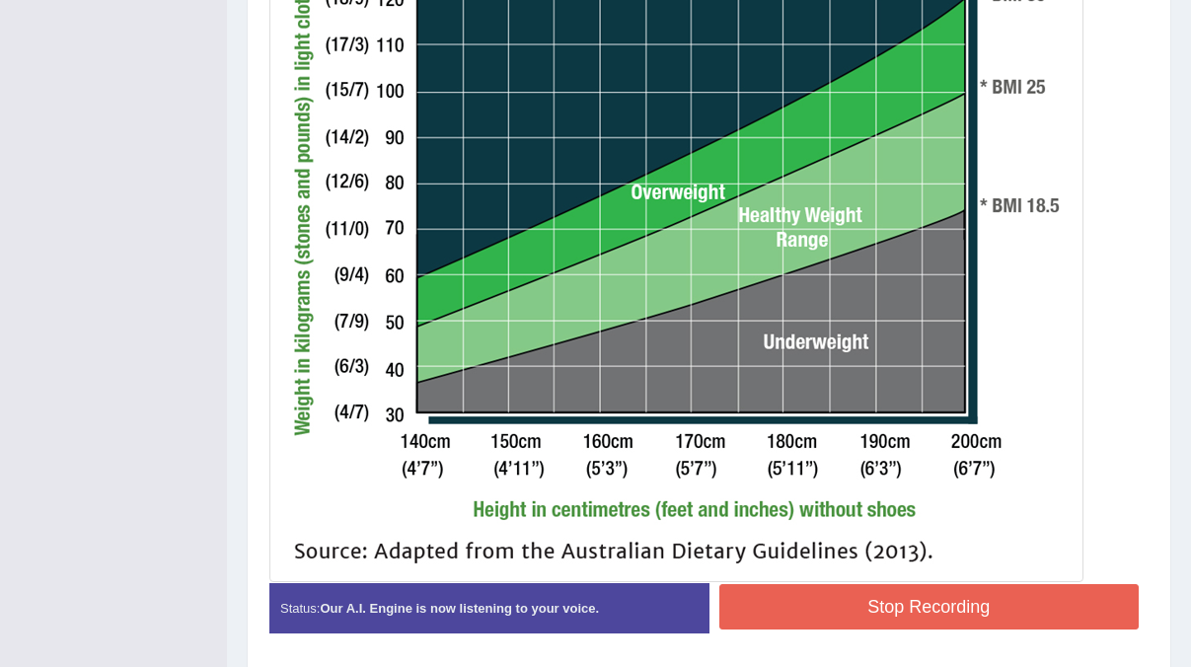
click at [944, 621] on button "Stop Recording" at bounding box center [929, 606] width 420 height 45
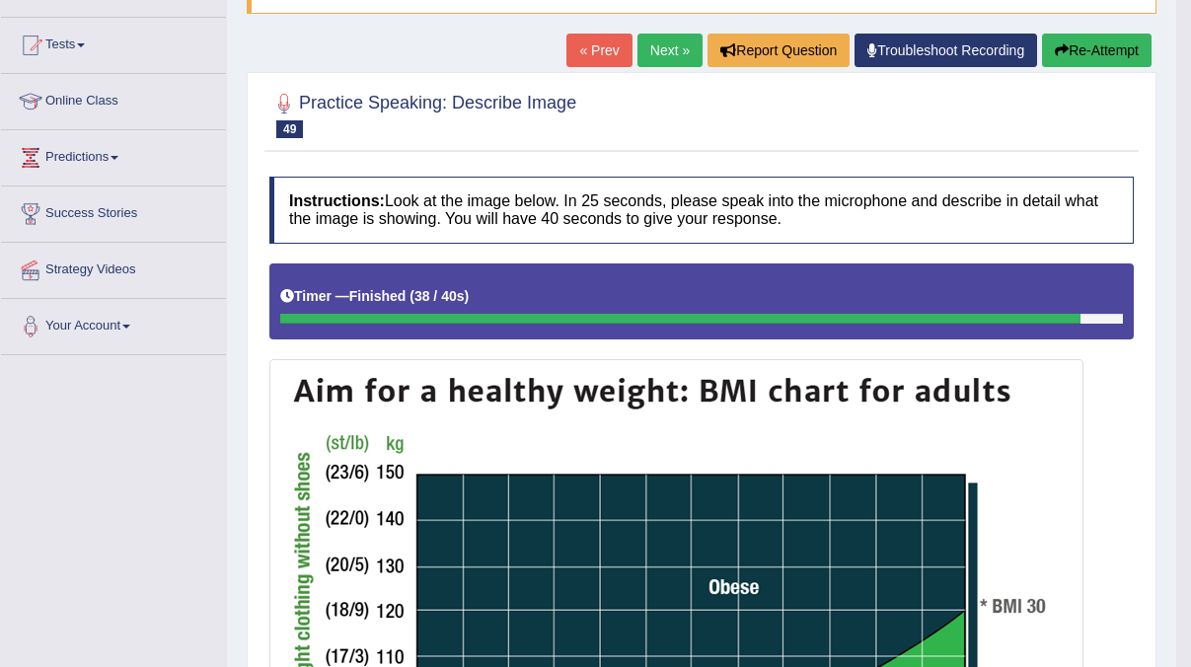
scroll to position [158, 0]
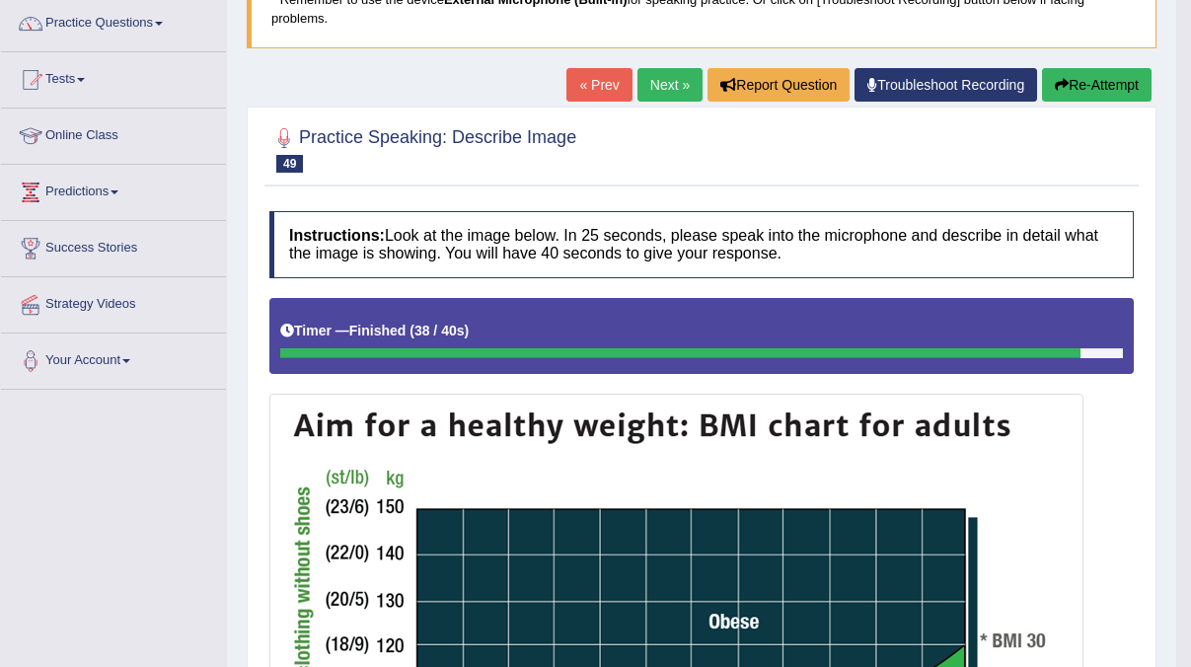
click at [658, 84] on link "Next »" at bounding box center [669, 85] width 65 height 34
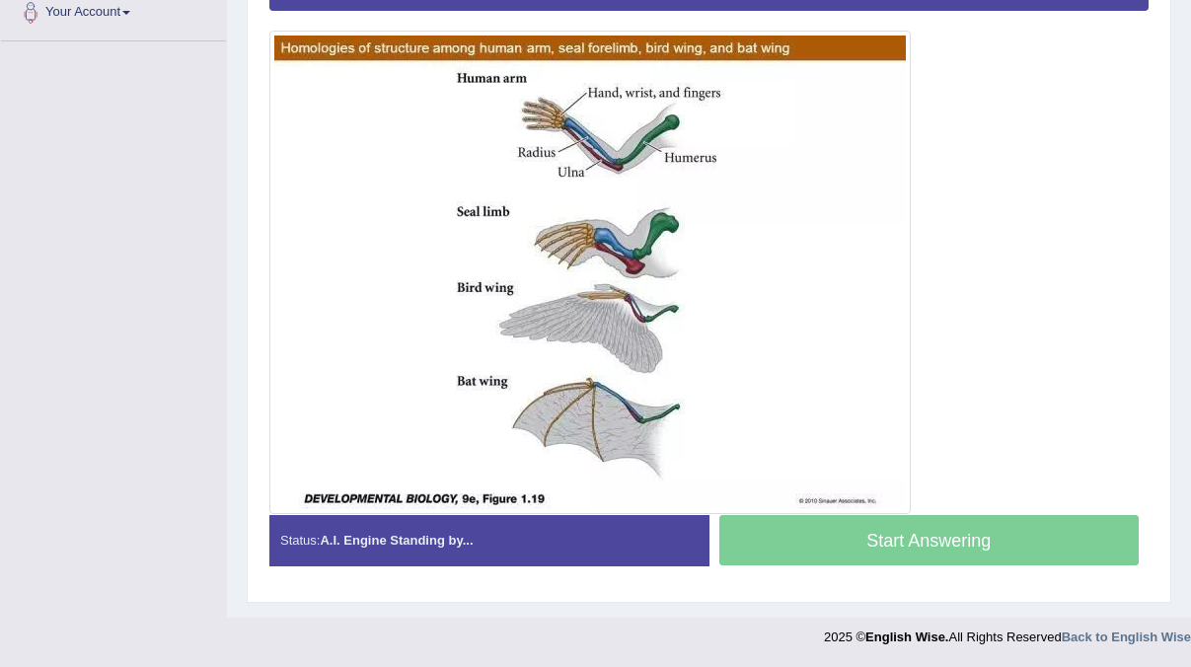
scroll to position [512, 0]
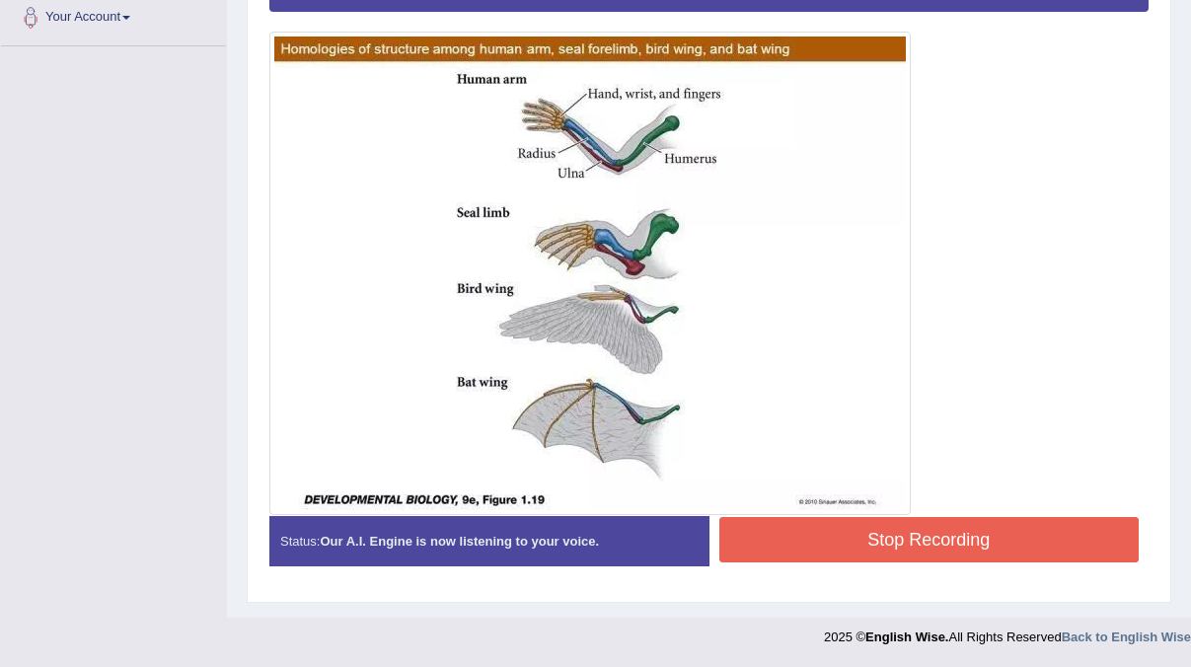
click at [940, 545] on button "Stop Recording" at bounding box center [929, 539] width 420 height 45
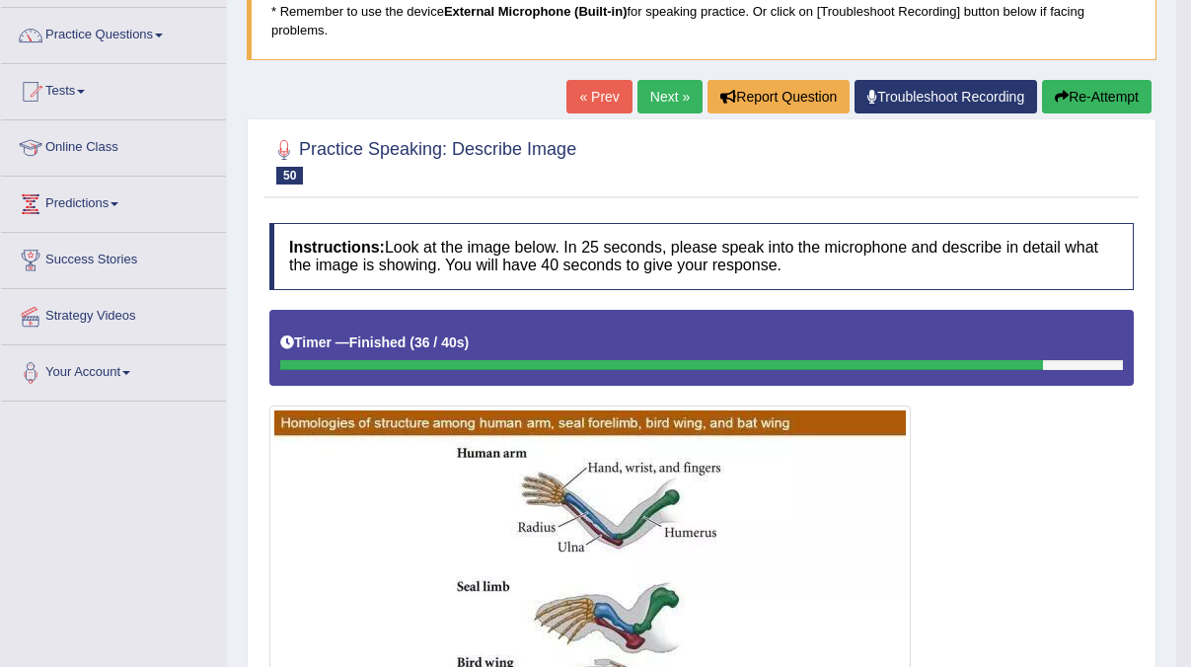
scroll to position [148, 0]
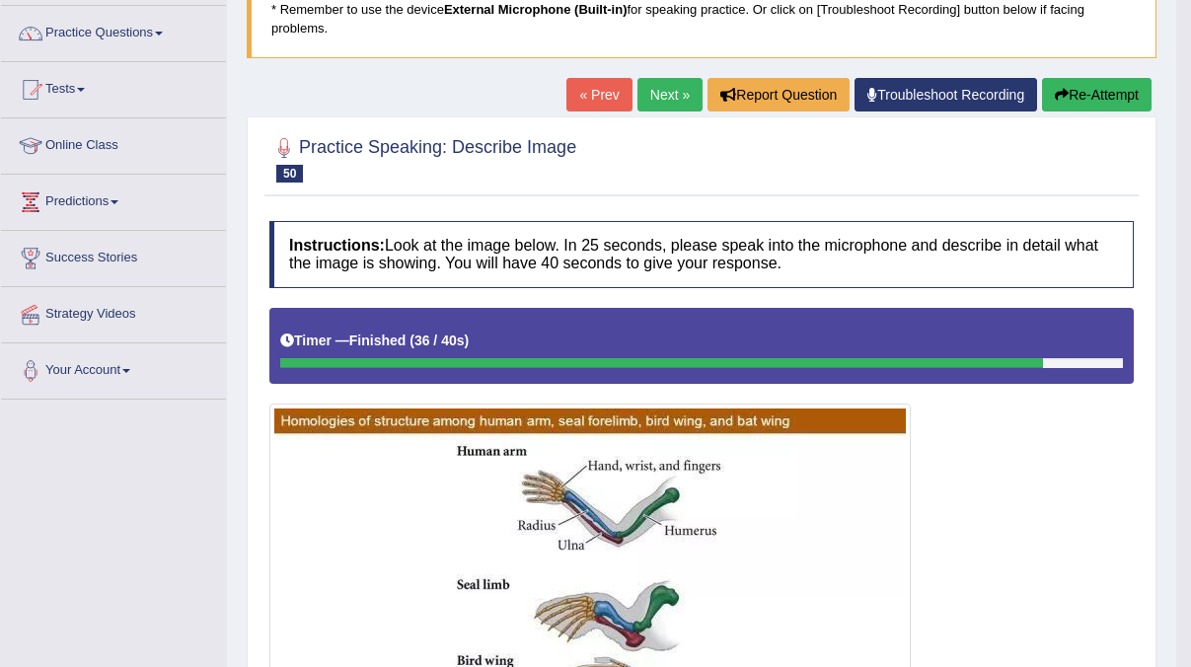
click at [662, 99] on link "Next »" at bounding box center [669, 95] width 65 height 34
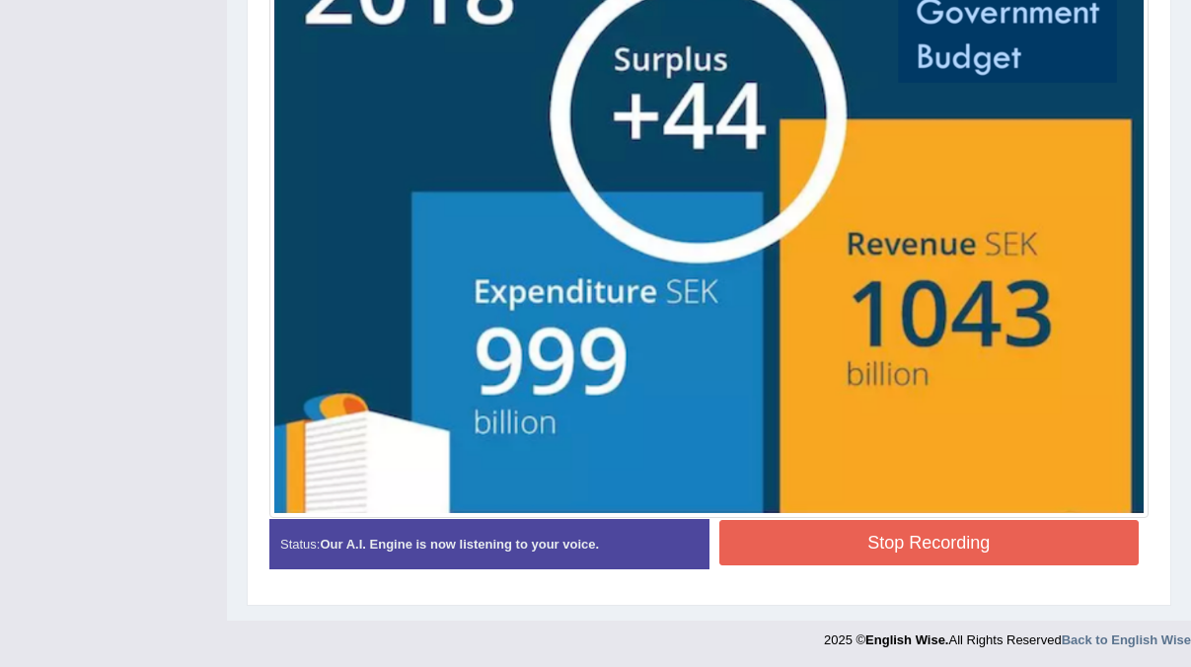
scroll to position [643, 0]
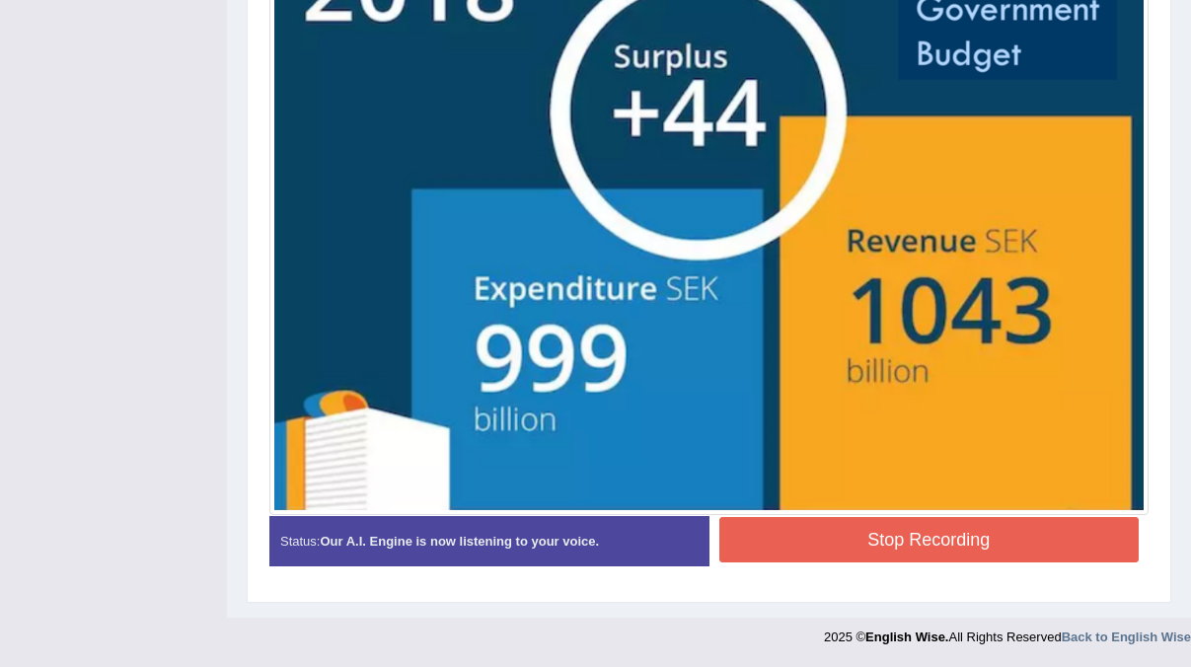
click at [943, 550] on button "Stop Recording" at bounding box center [929, 539] width 420 height 45
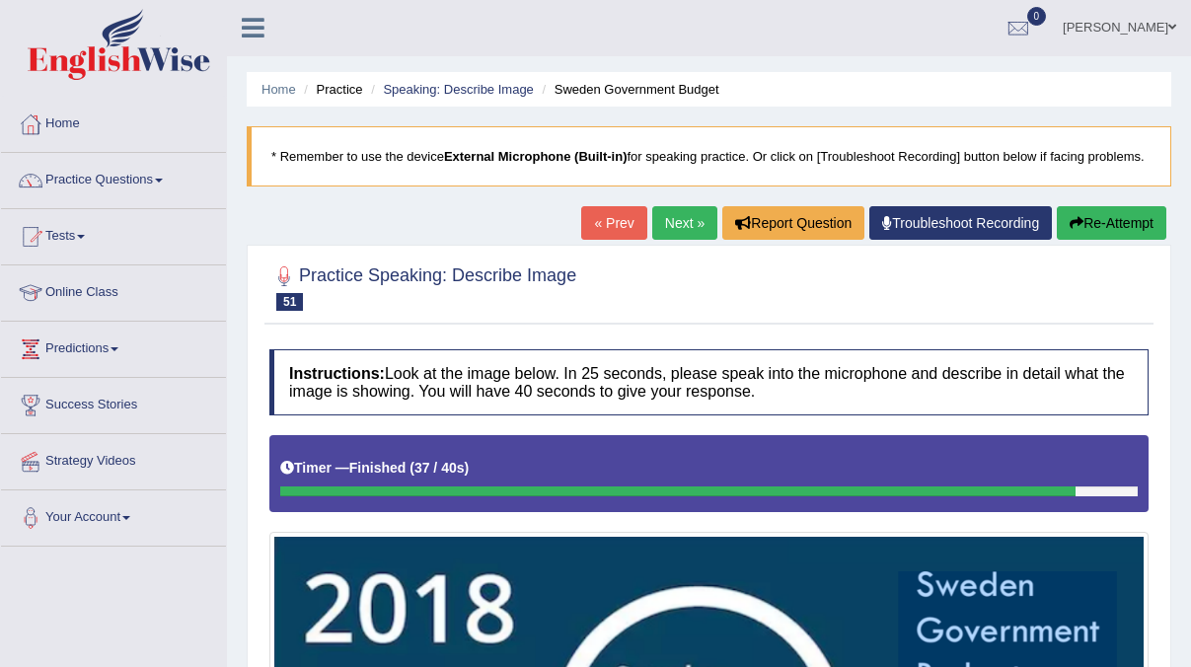
scroll to position [0, 0]
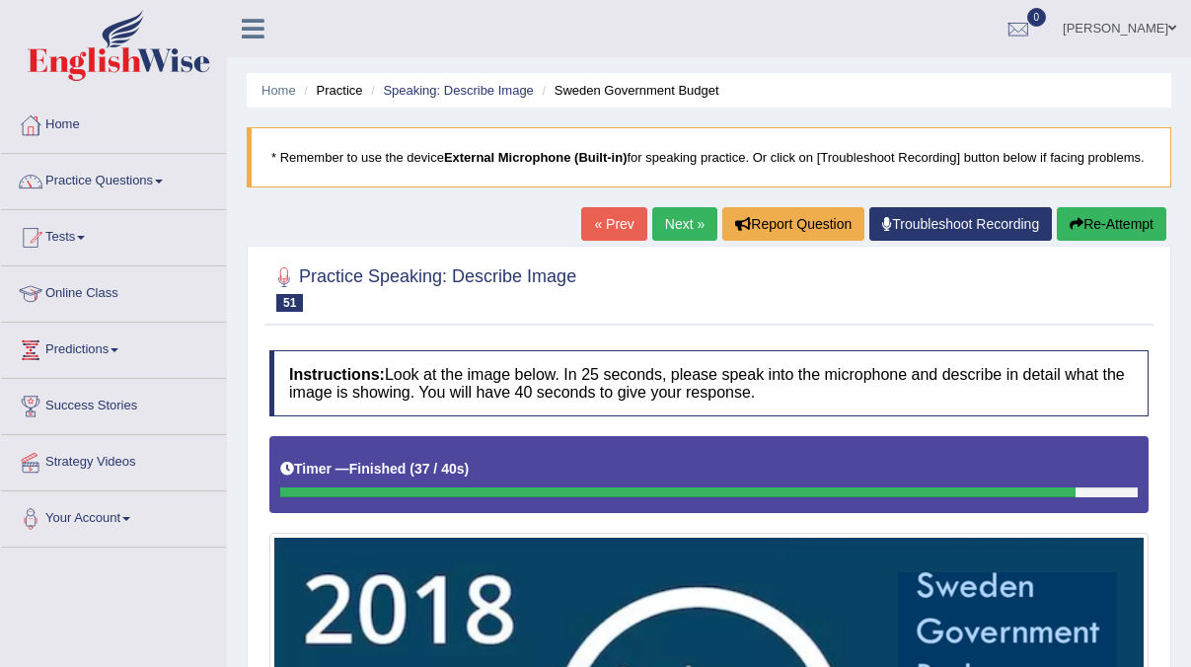
click at [665, 241] on link "Next »" at bounding box center [684, 224] width 65 height 34
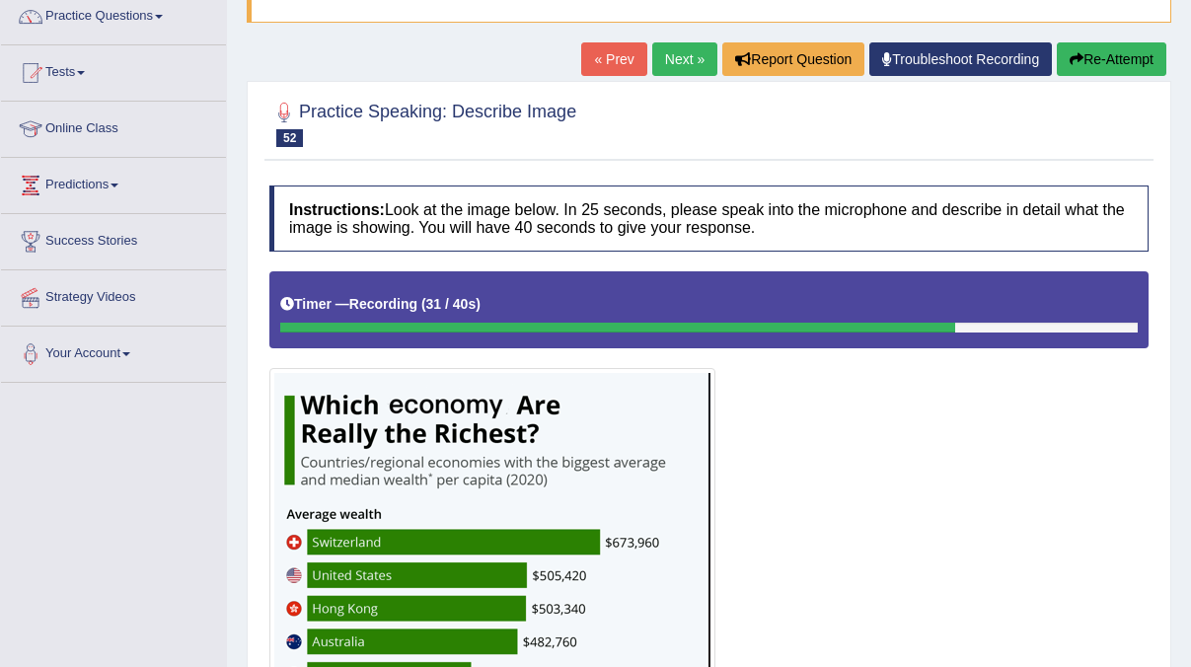
scroll to position [451, 0]
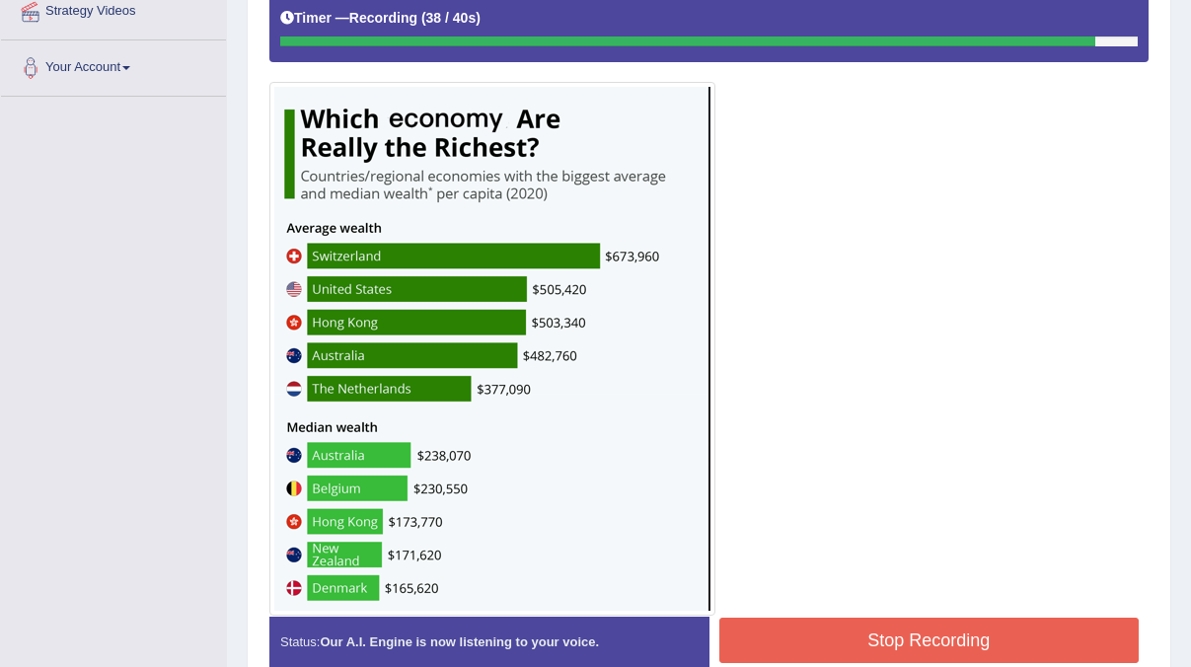
click at [959, 654] on button "Stop Recording" at bounding box center [929, 640] width 420 height 45
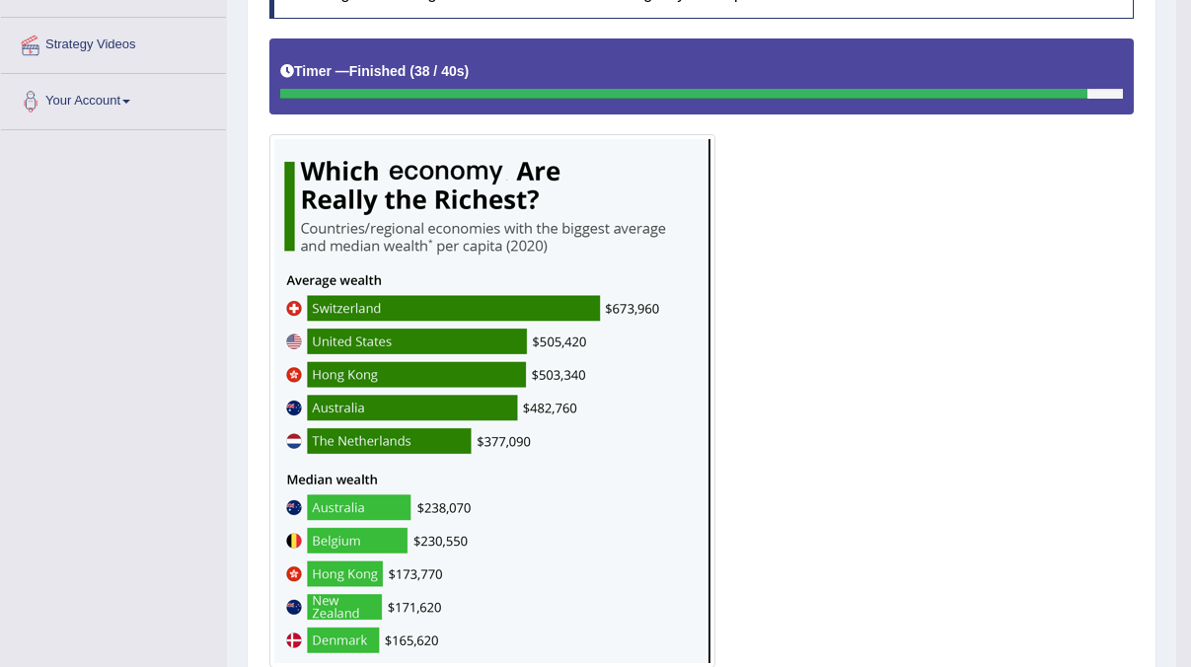
scroll to position [209, 0]
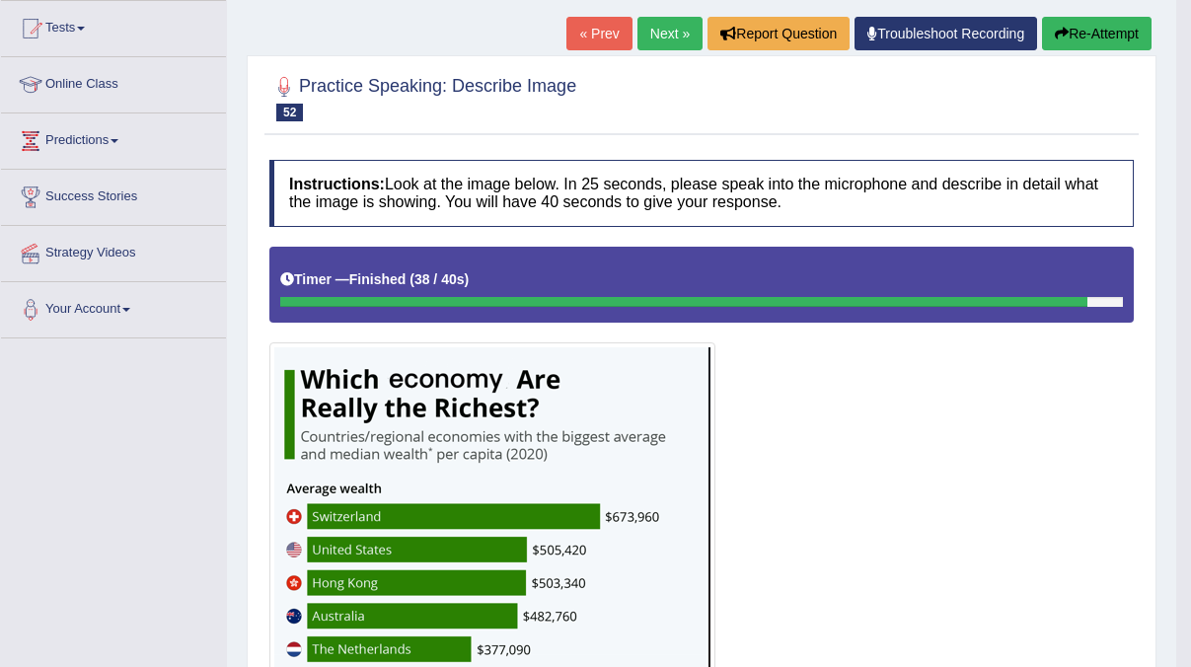
click at [647, 35] on link "Next »" at bounding box center [669, 34] width 65 height 34
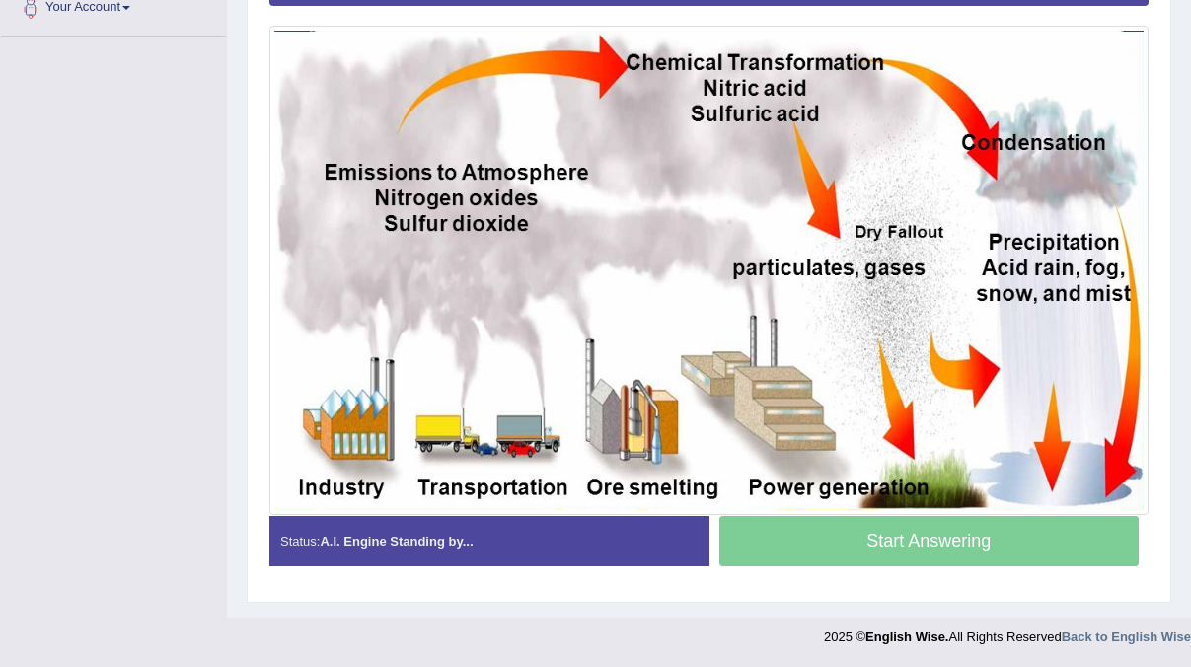
scroll to position [510, 0]
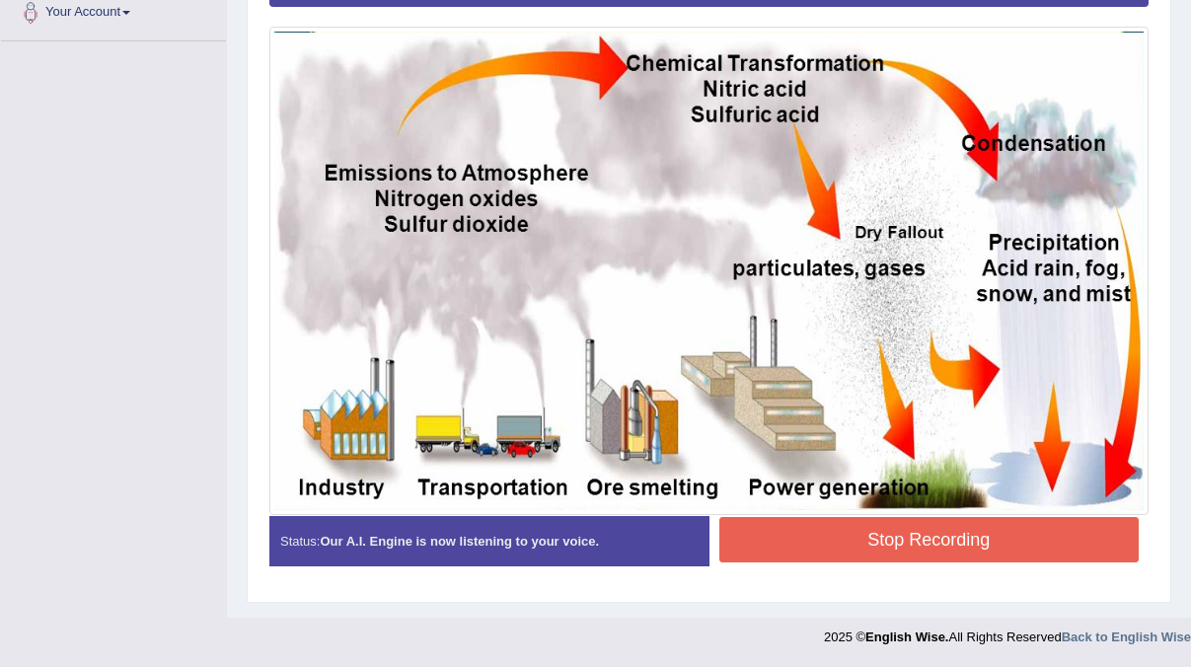
click at [938, 562] on button "Stop Recording" at bounding box center [929, 539] width 420 height 45
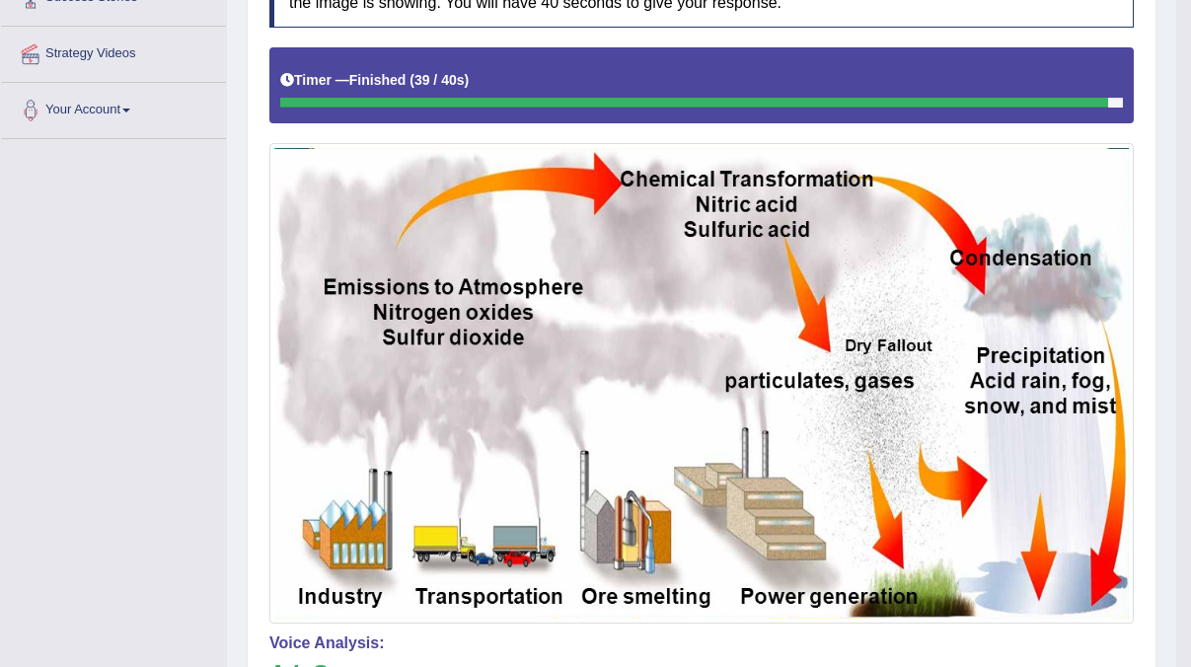
scroll to position [100, 0]
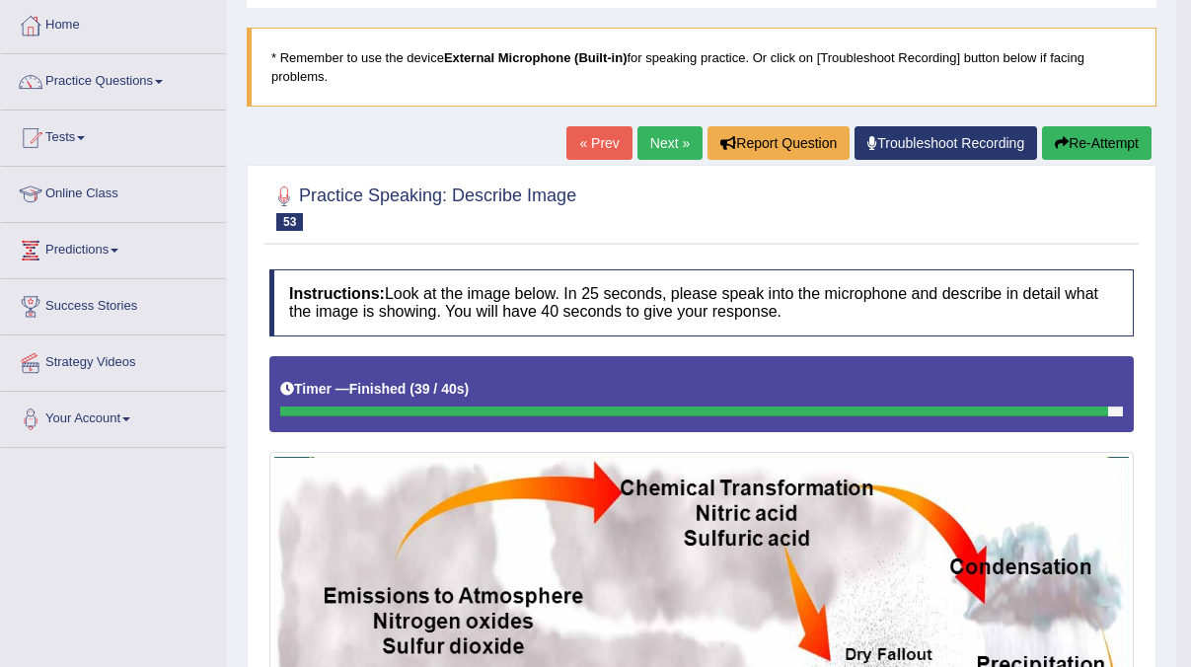
click at [652, 142] on link "Next »" at bounding box center [669, 143] width 65 height 34
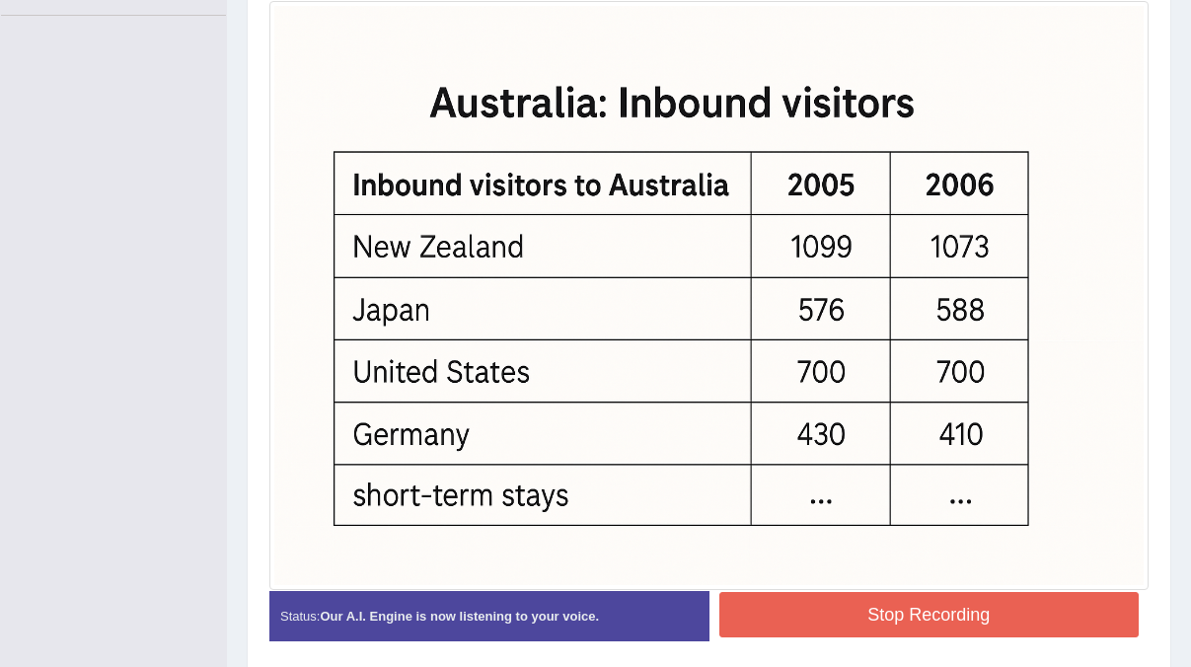
scroll to position [627, 0]
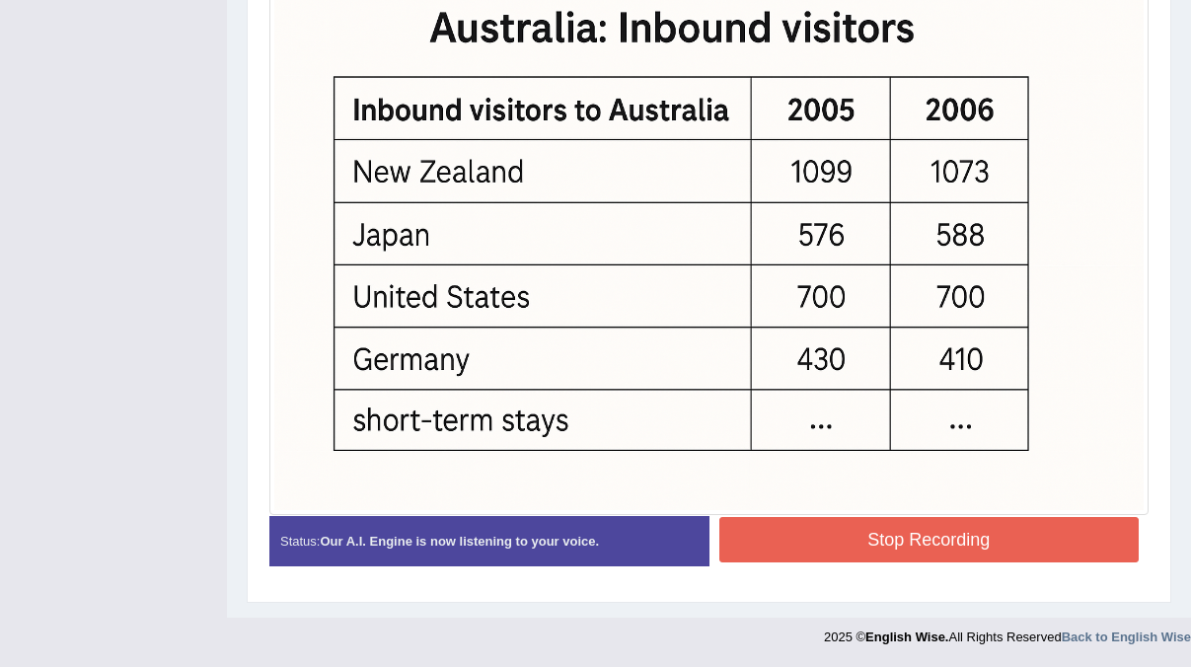
click at [964, 541] on button "Stop Recording" at bounding box center [929, 539] width 420 height 45
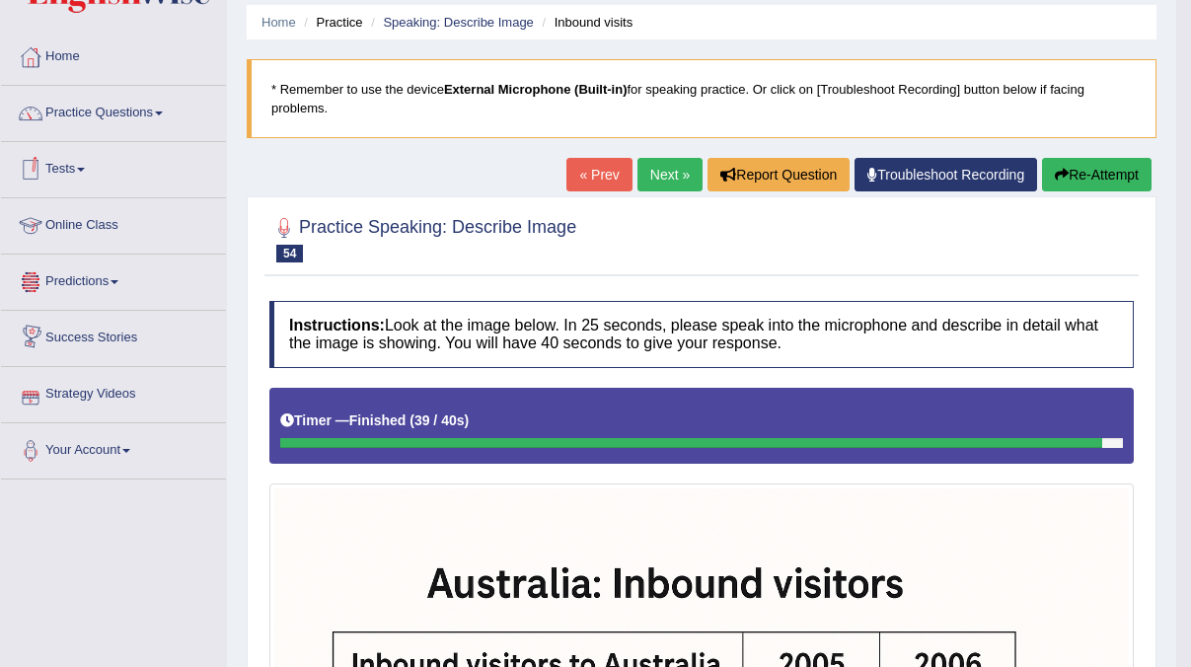
scroll to position [64, 0]
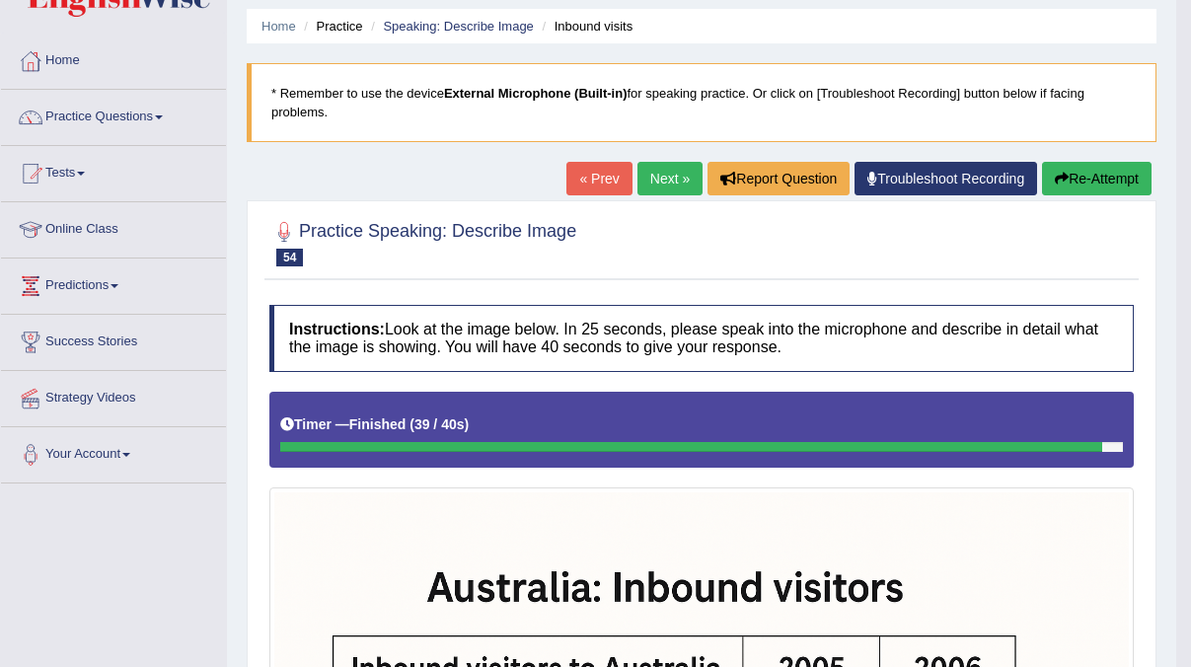
click at [95, 128] on link "Practice Questions" at bounding box center [113, 114] width 225 height 49
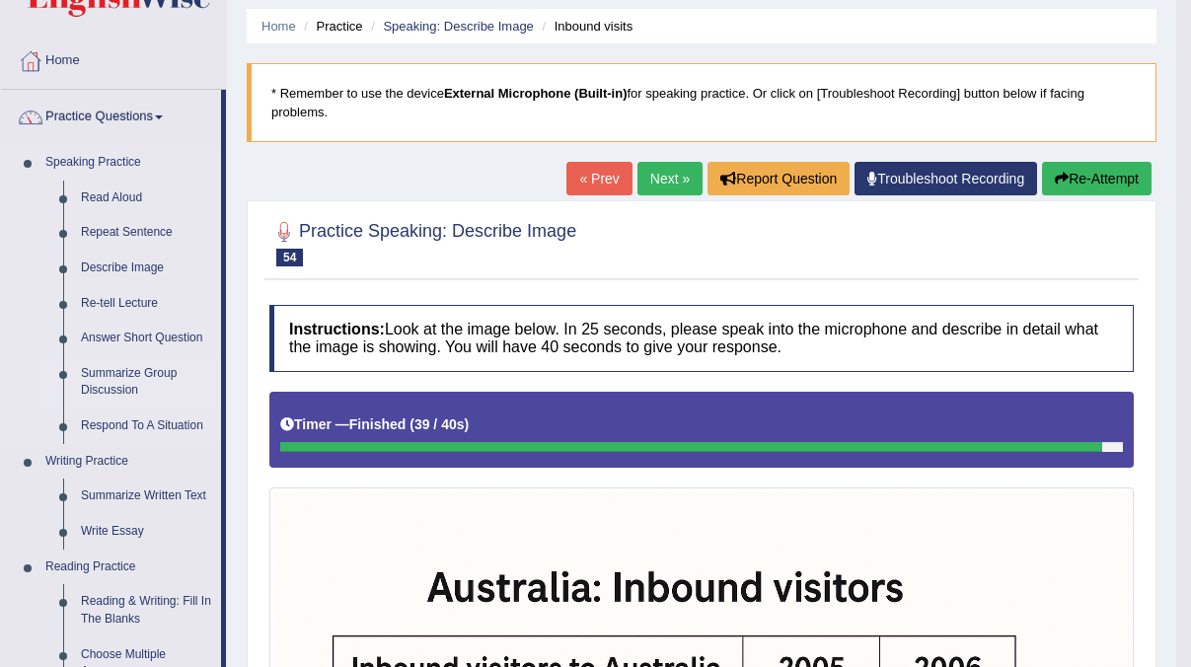
click at [146, 377] on link "Summarize Group Discussion" at bounding box center [146, 382] width 149 height 52
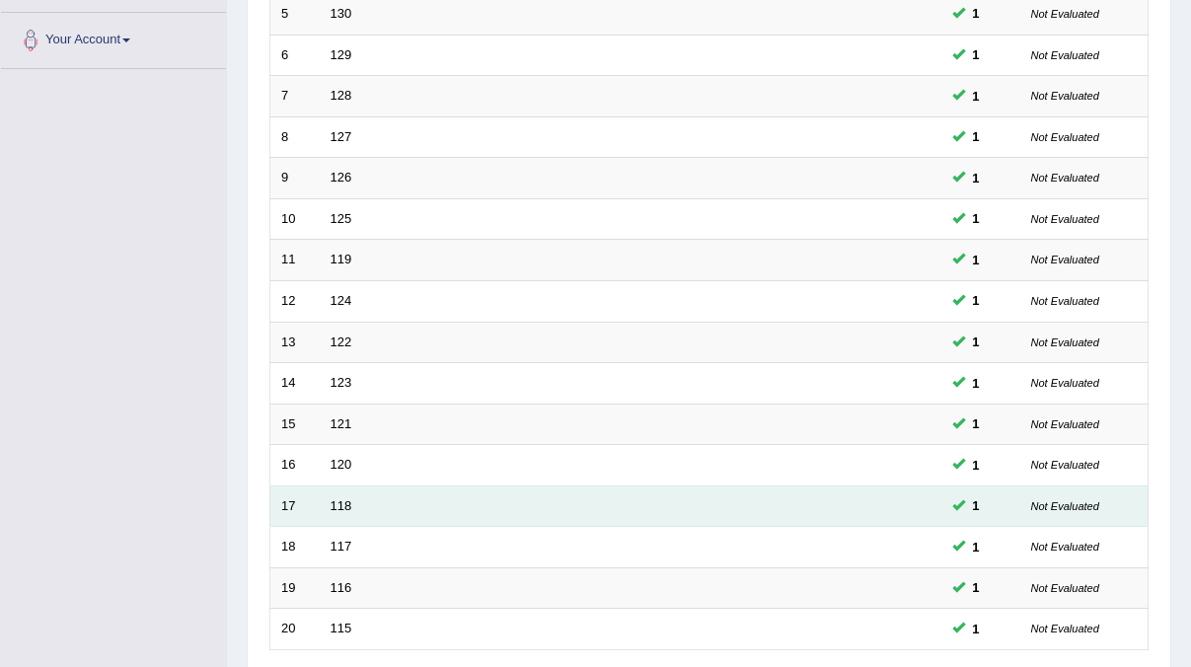
scroll to position [639, 0]
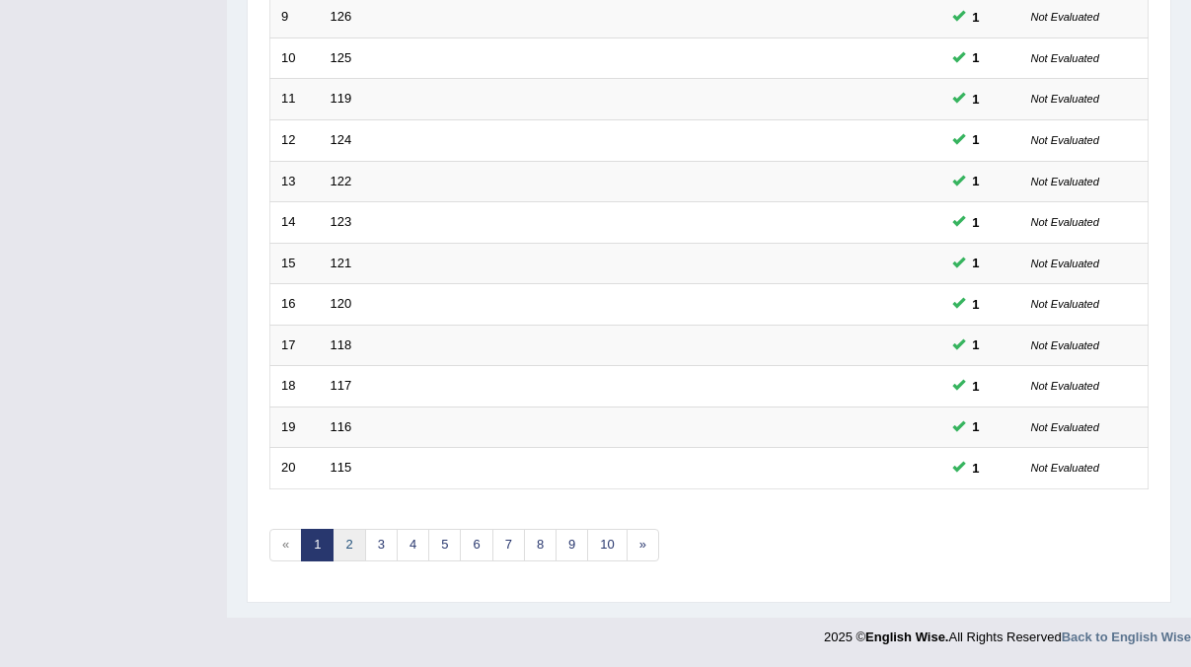
click at [346, 546] on link "2" at bounding box center [349, 545] width 33 height 33
click at [381, 550] on link "3" at bounding box center [381, 545] width 33 height 33
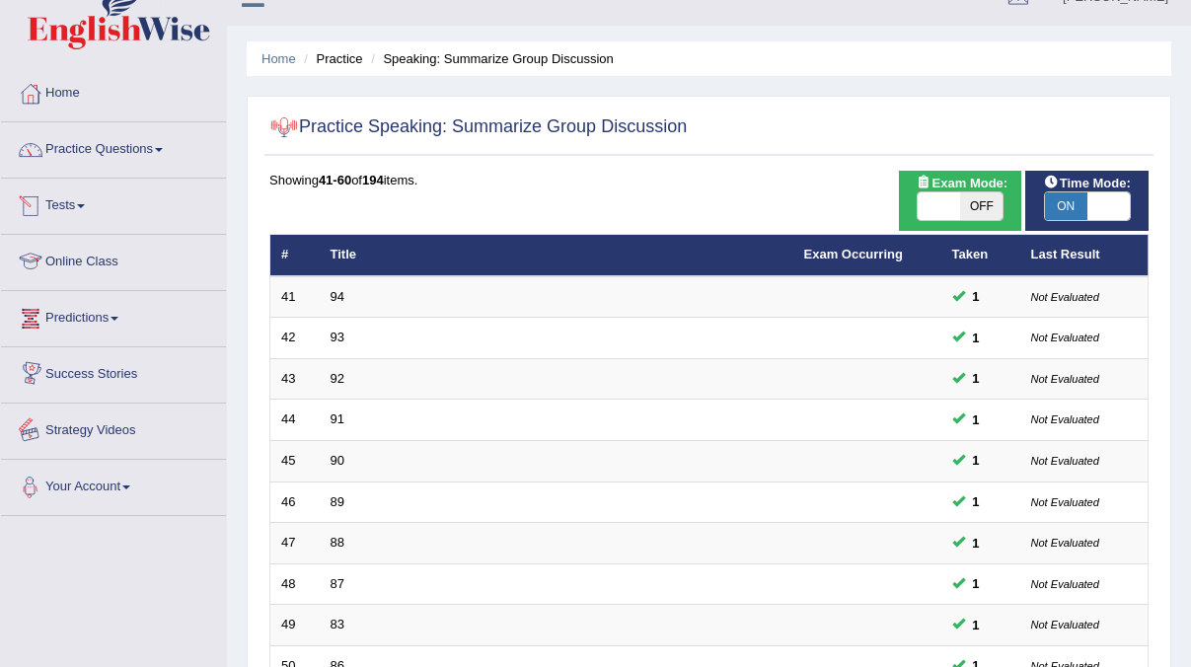
scroll to position [639, 0]
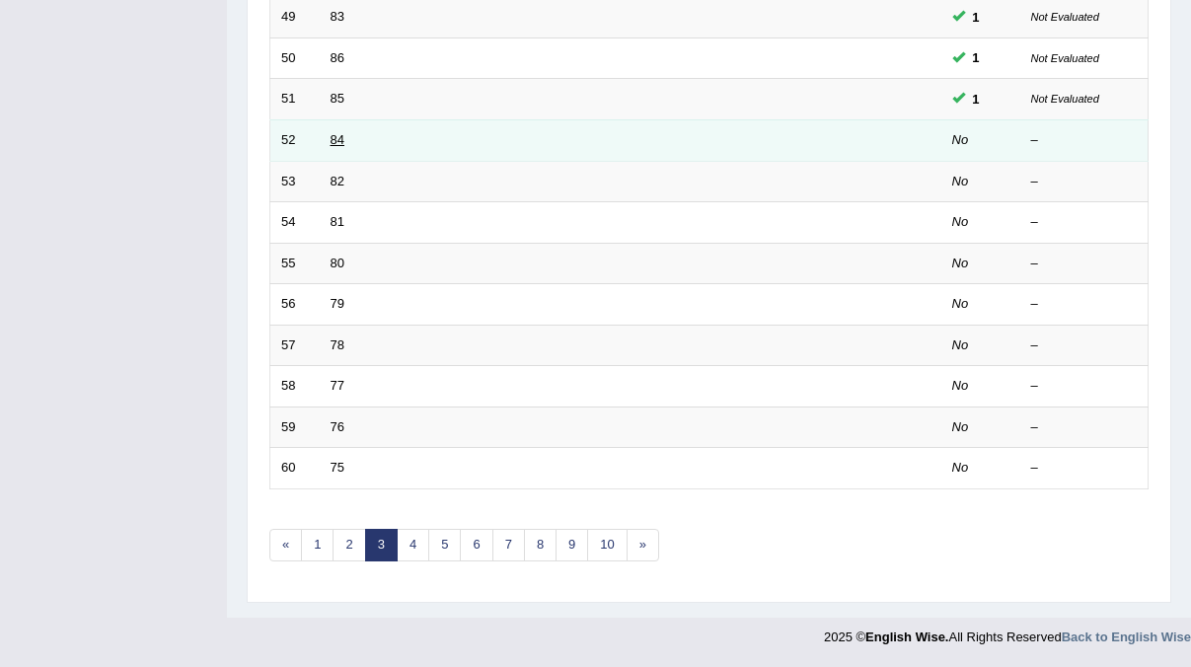
click at [331, 140] on link "84" at bounding box center [338, 139] width 14 height 15
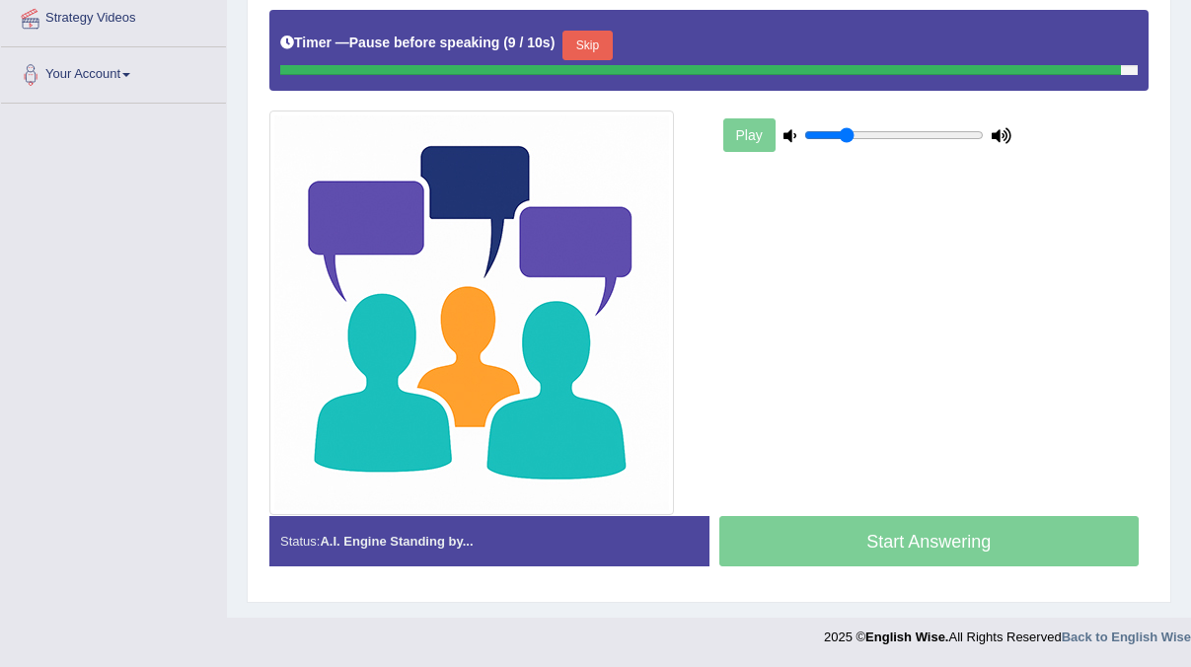
scroll to position [460, 0]
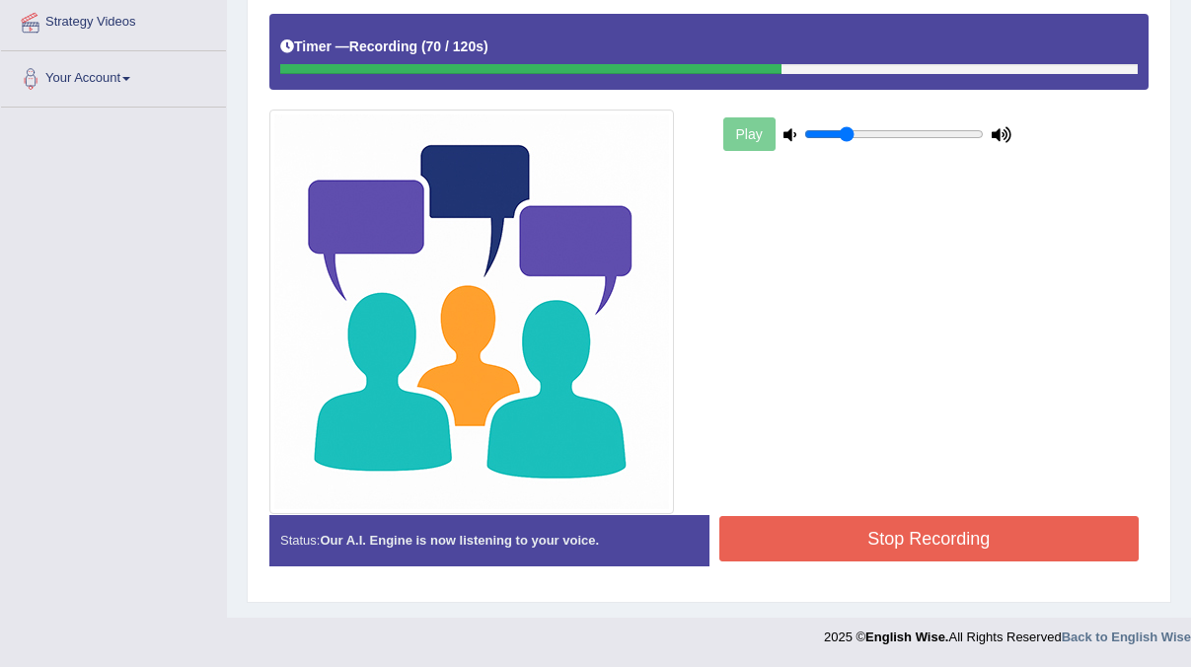
click at [794, 528] on button "Stop Recording" at bounding box center [929, 538] width 420 height 45
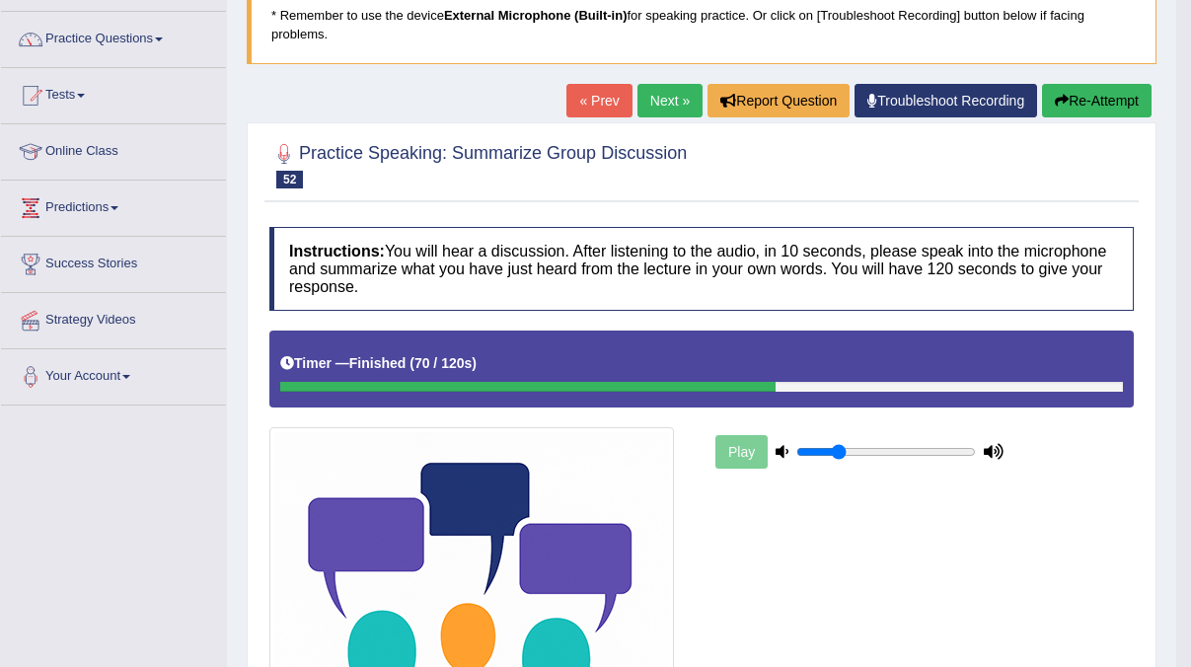
scroll to position [94, 0]
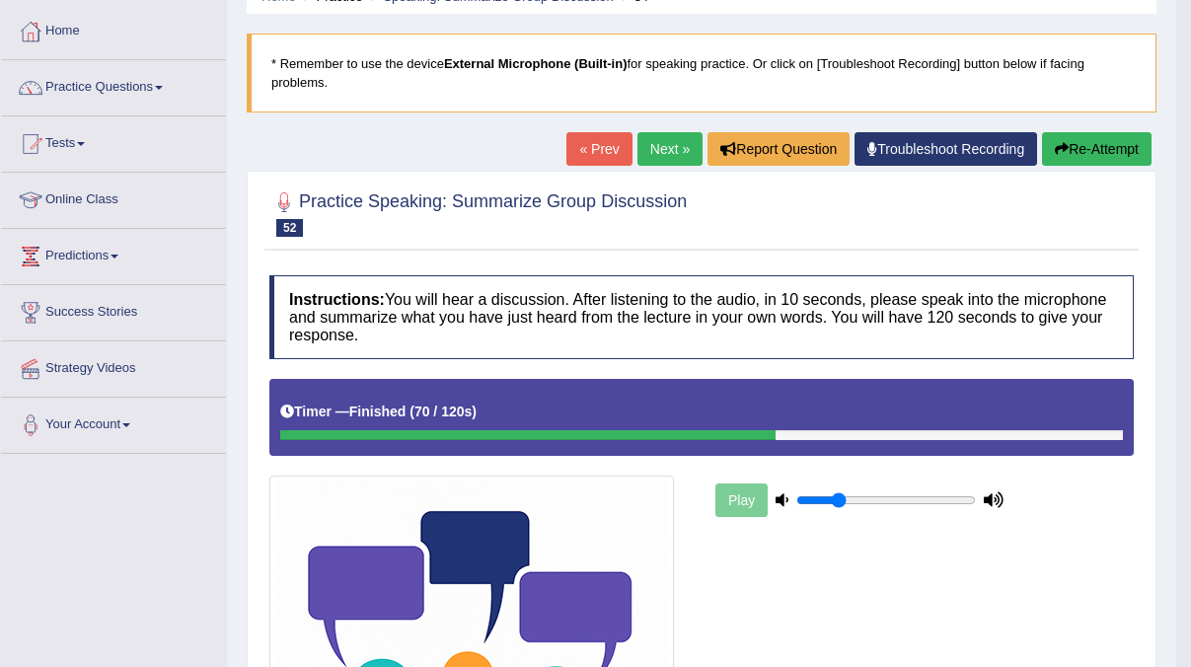
click at [658, 149] on link "Next »" at bounding box center [669, 149] width 65 height 34
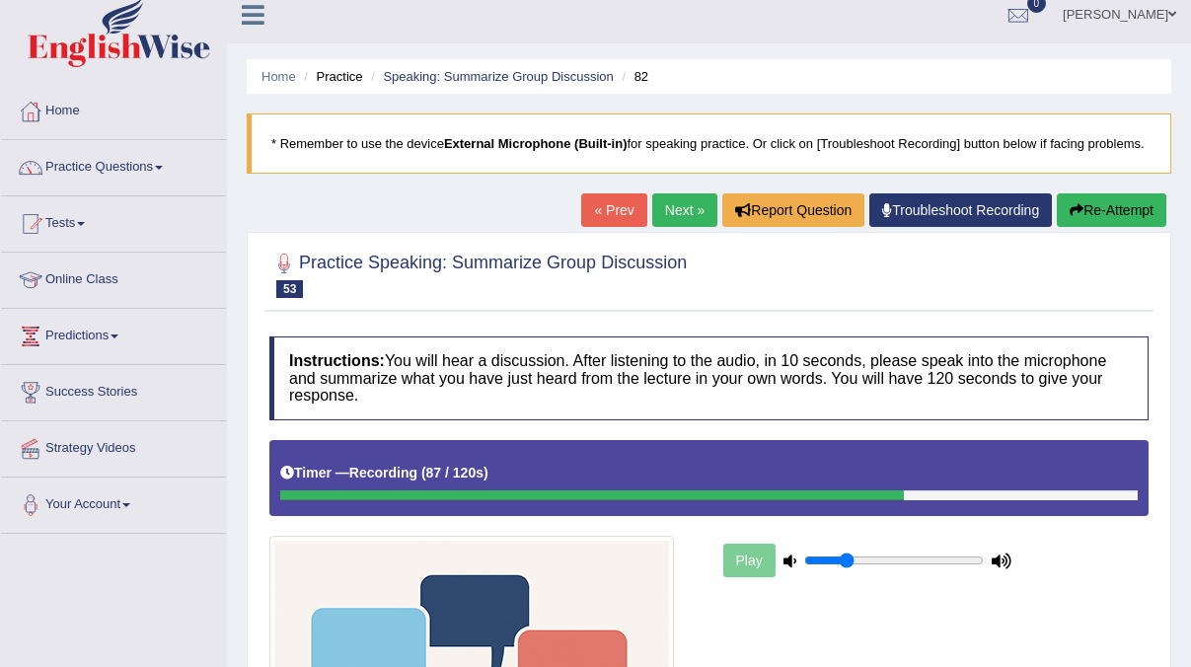
scroll to position [390, 0]
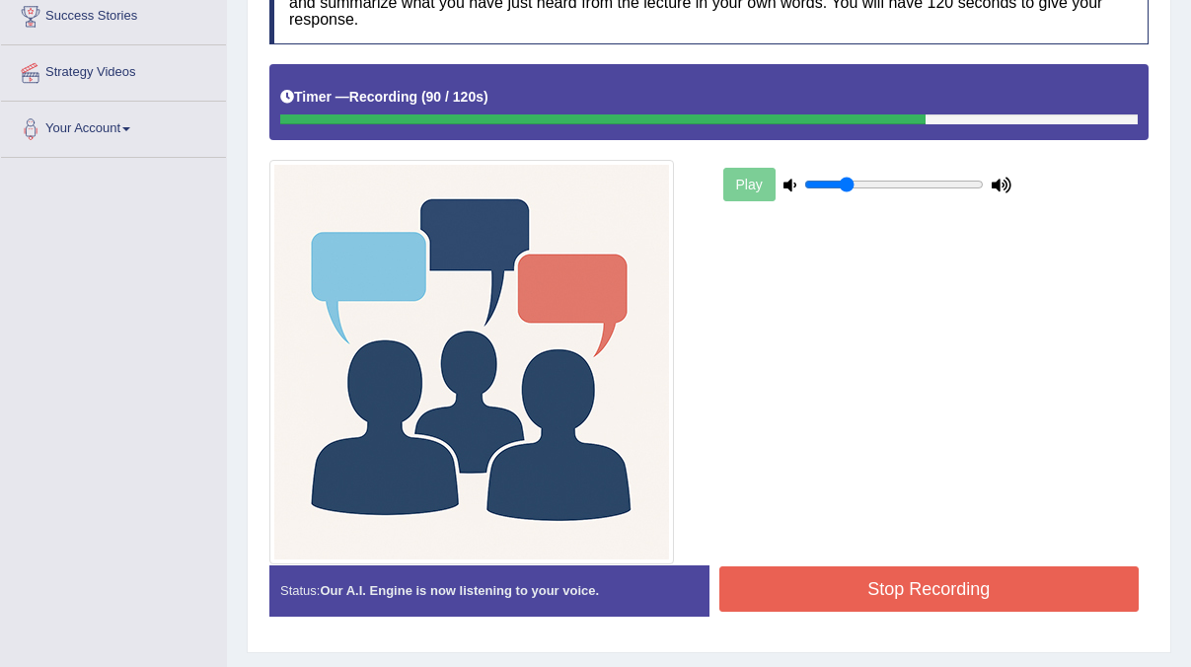
click at [914, 607] on button "Stop Recording" at bounding box center [929, 588] width 420 height 45
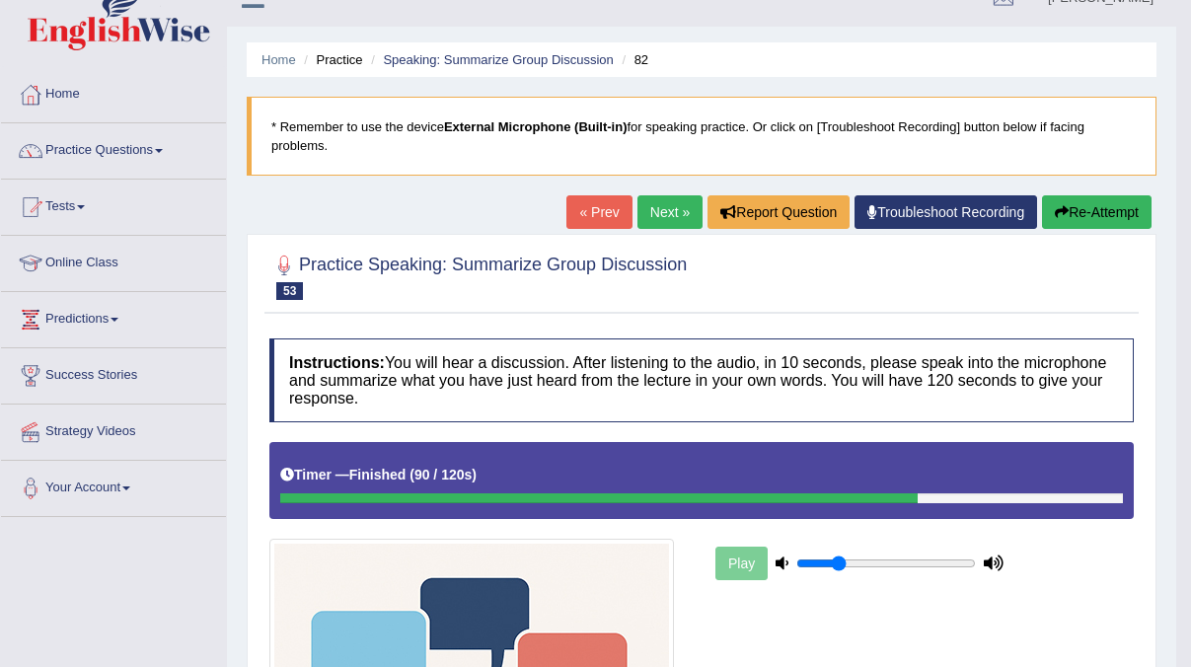
scroll to position [0, 0]
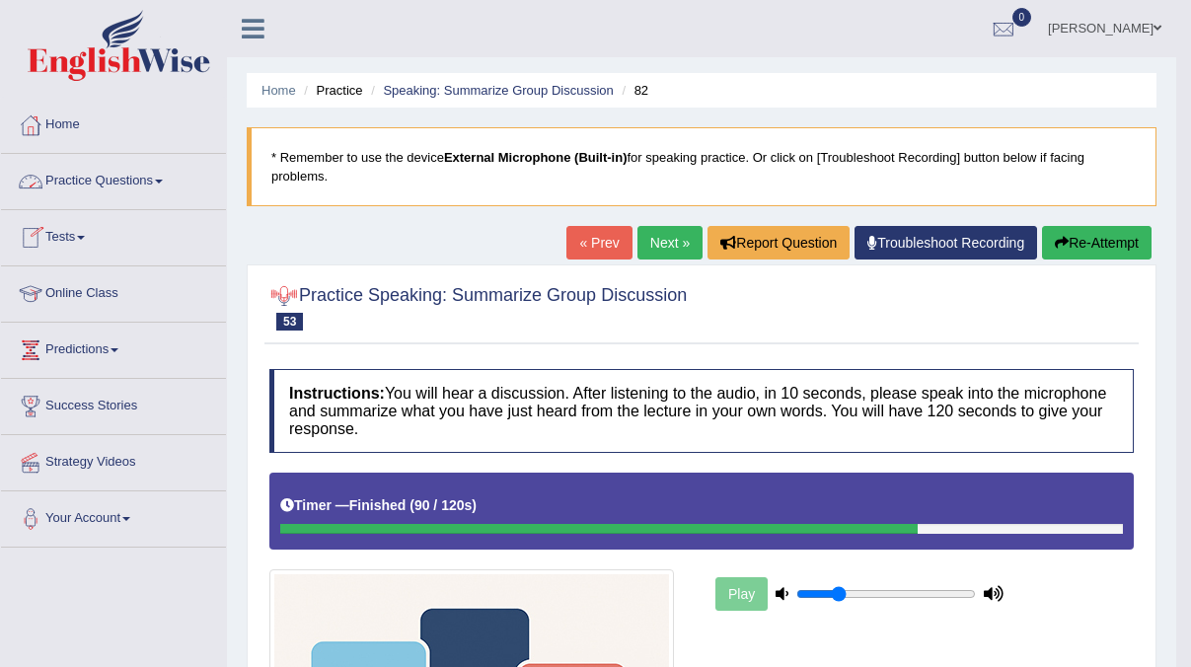
click at [99, 185] on link "Practice Questions" at bounding box center [113, 178] width 225 height 49
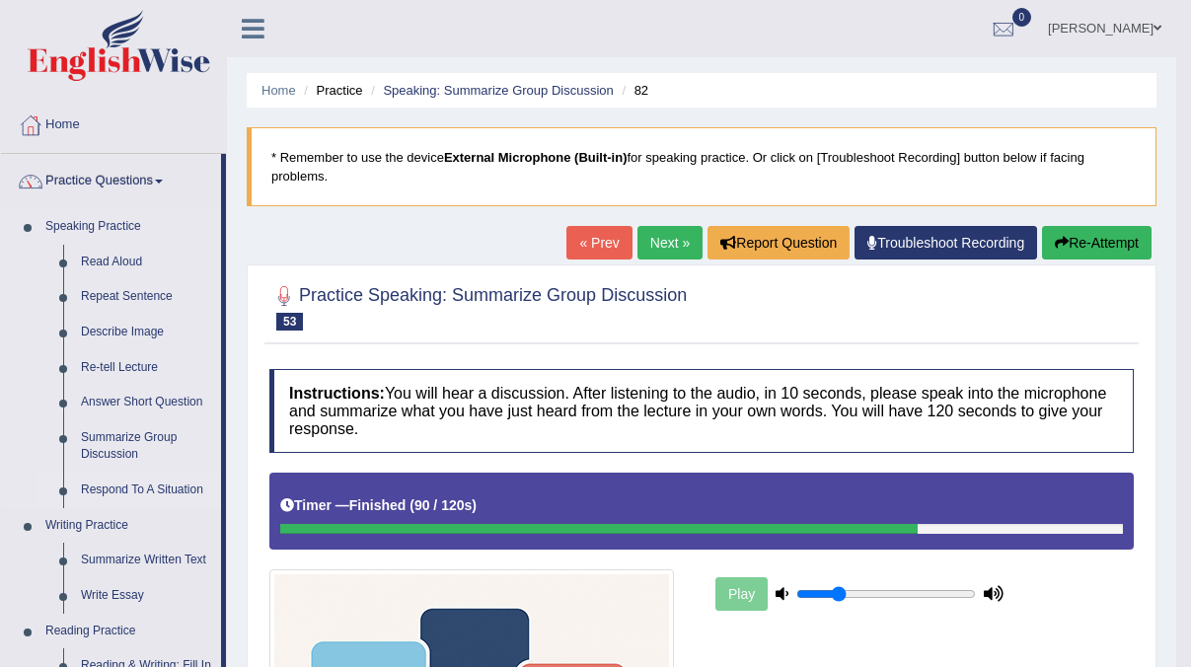
click at [175, 490] on link "Respond To A Situation" at bounding box center [146, 491] width 149 height 36
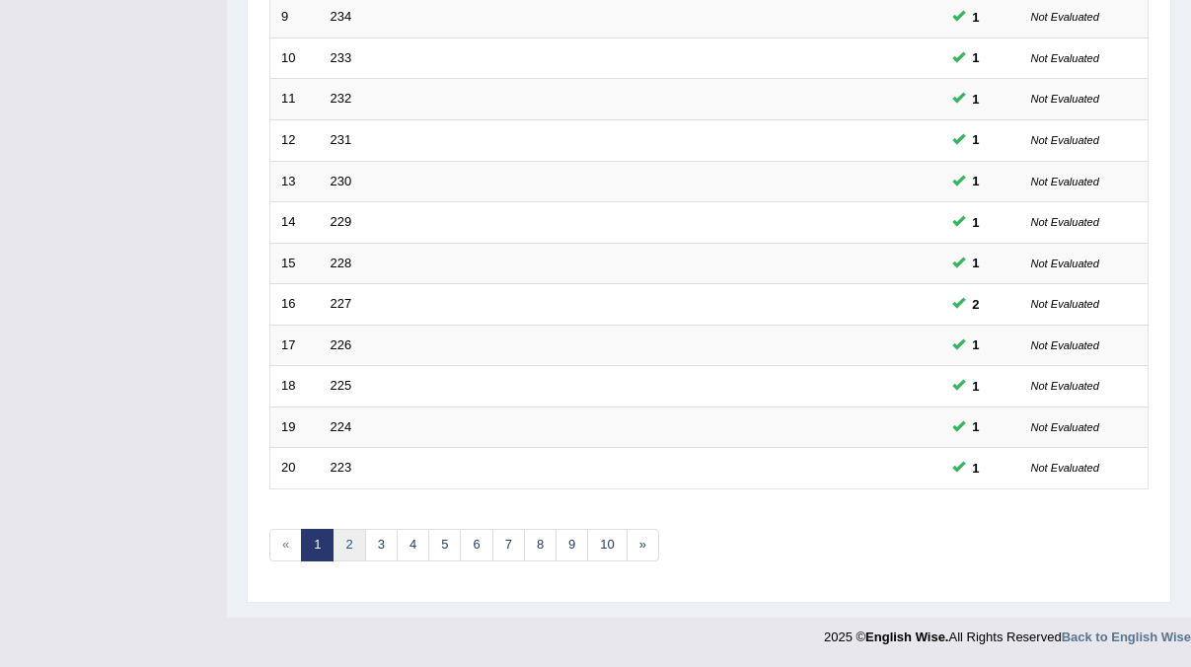
click at [351, 552] on link "2" at bounding box center [349, 545] width 33 height 33
click at [384, 546] on link "3" at bounding box center [381, 545] width 33 height 33
click at [408, 548] on link "4" at bounding box center [413, 545] width 33 height 33
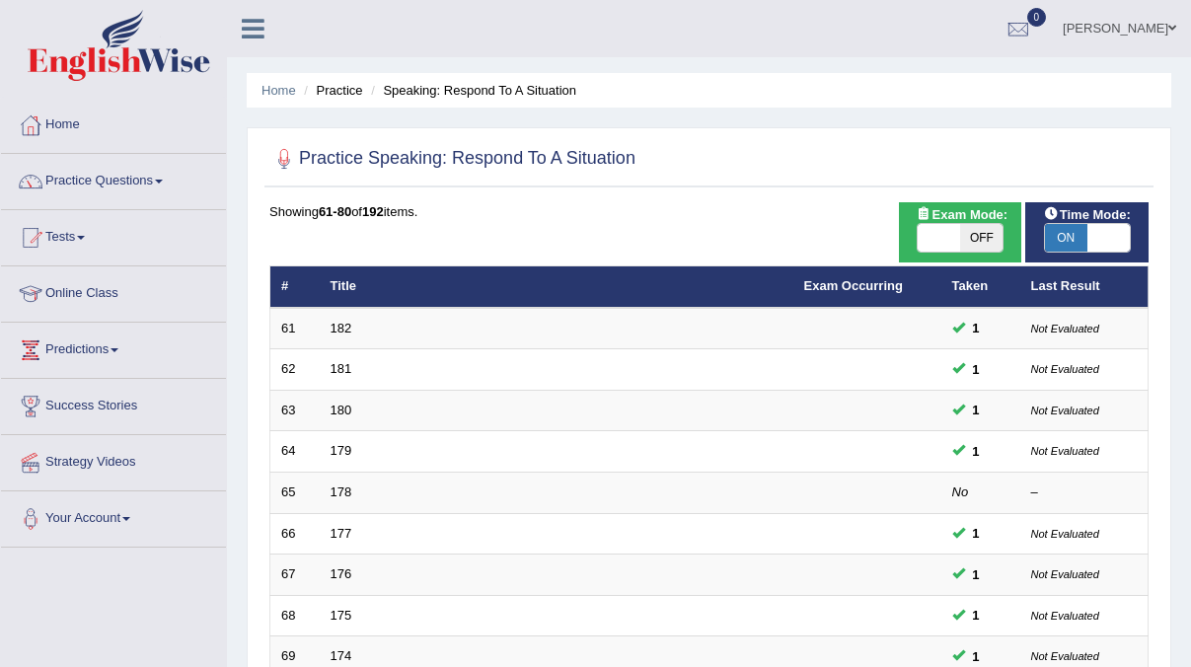
scroll to position [639, 0]
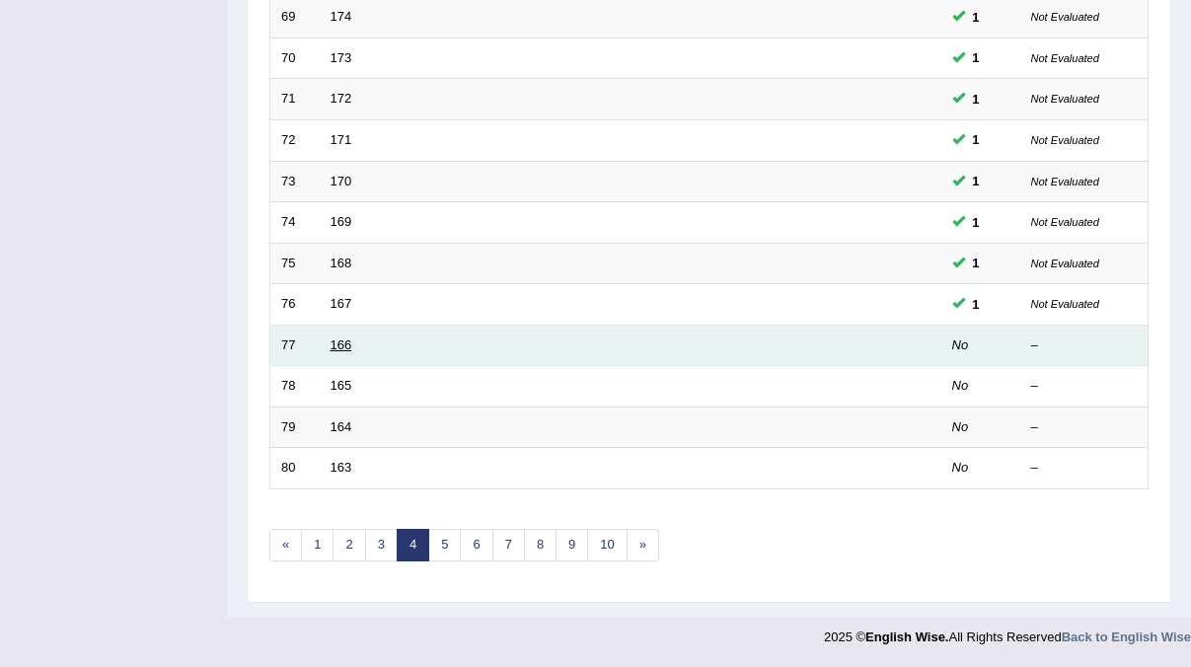
click at [343, 347] on link "166" at bounding box center [342, 344] width 22 height 15
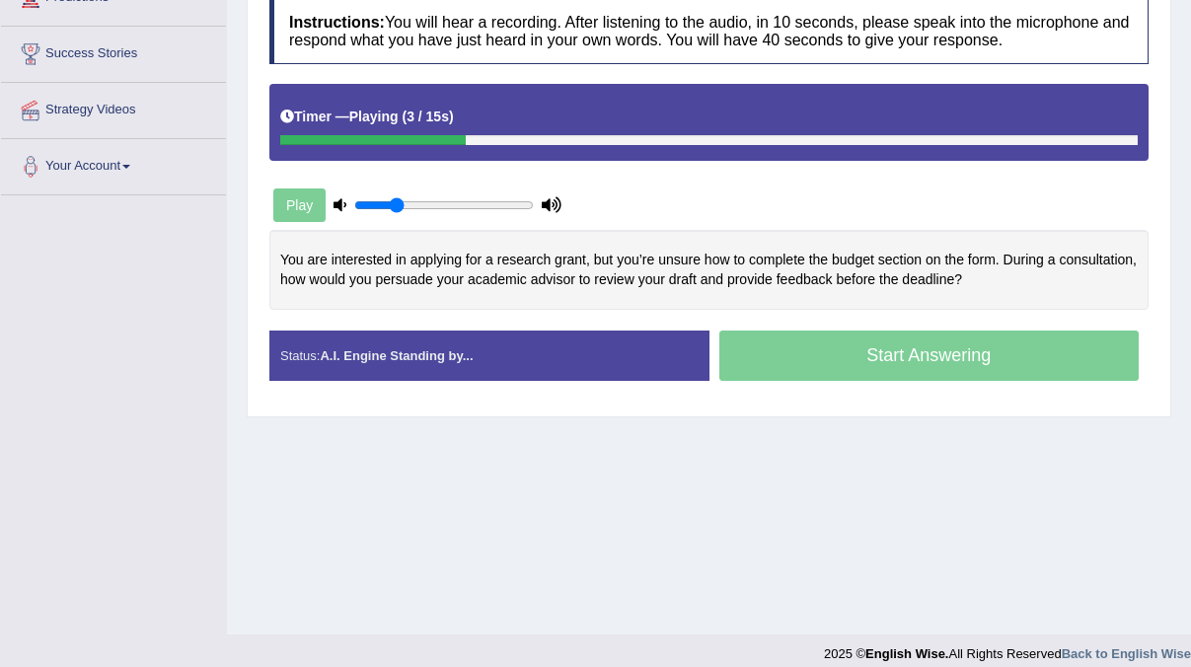
scroll to position [369, 0]
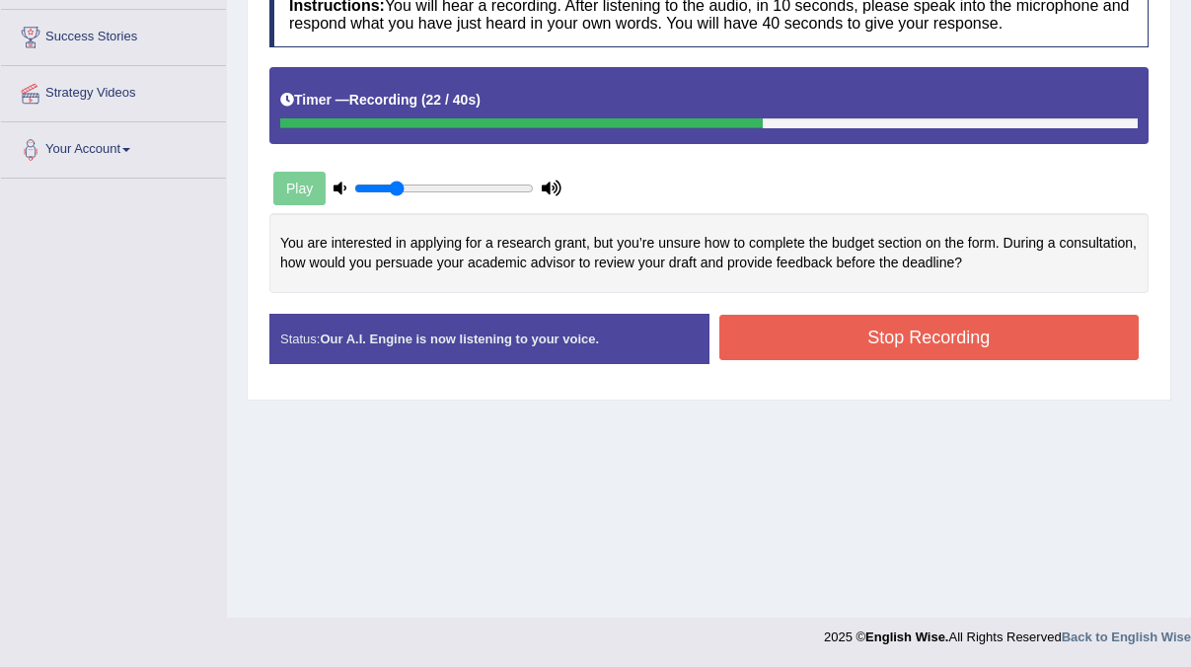
click at [276, 293] on div "You are interested in applying for a research grant, but you’re unsure how to c…" at bounding box center [708, 253] width 879 height 80
click at [835, 360] on button "Stop Recording" at bounding box center [929, 337] width 420 height 45
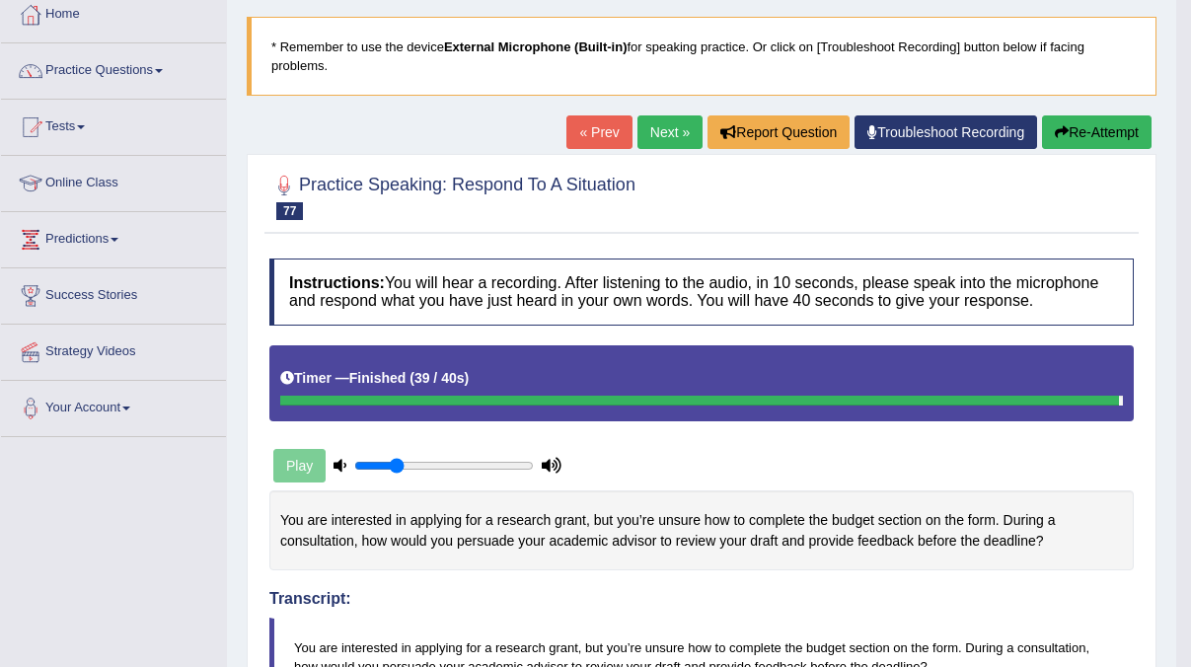
scroll to position [0, 0]
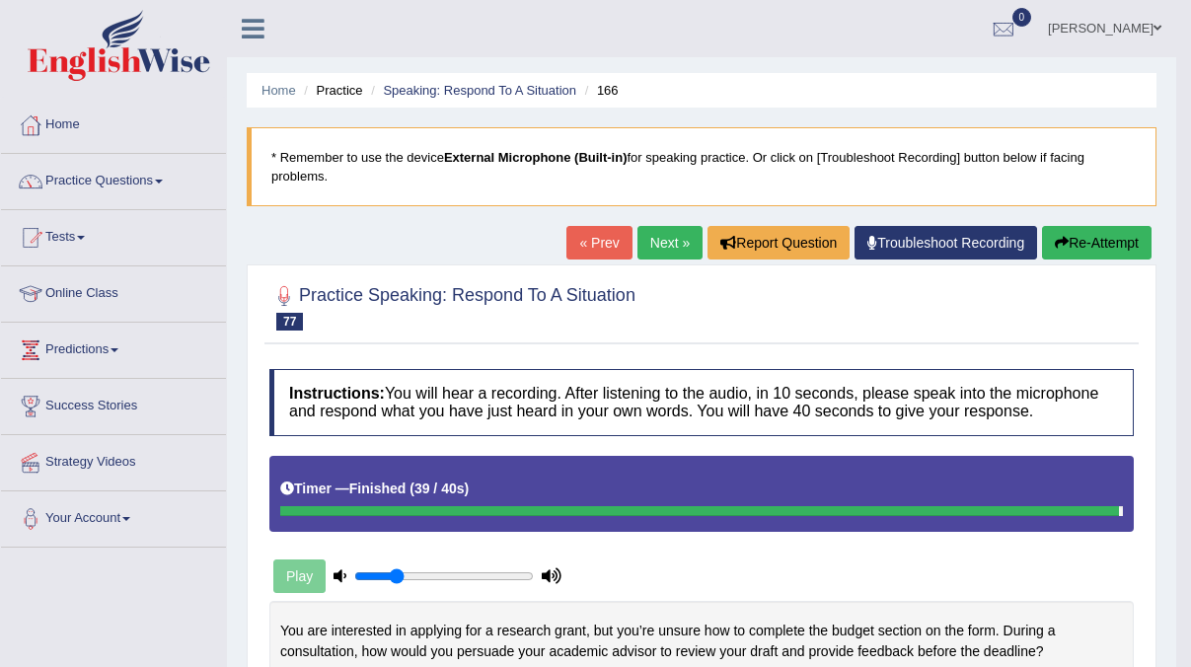
click at [665, 241] on link "Next »" at bounding box center [669, 243] width 65 height 34
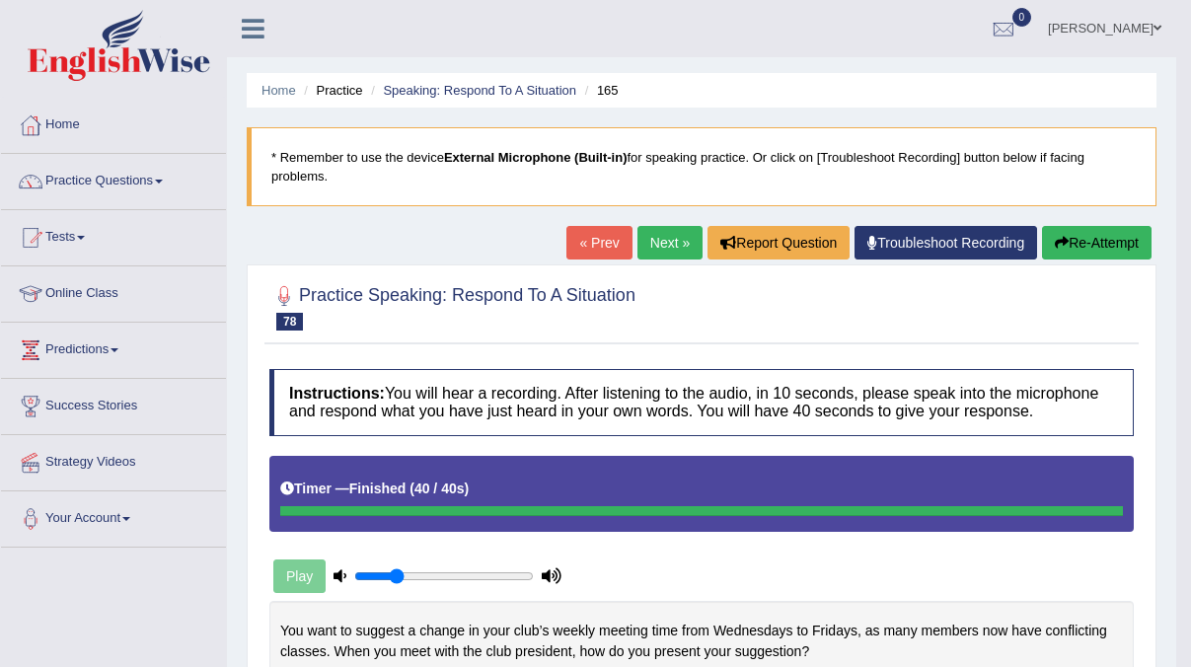
click at [665, 239] on link "Next »" at bounding box center [669, 243] width 65 height 34
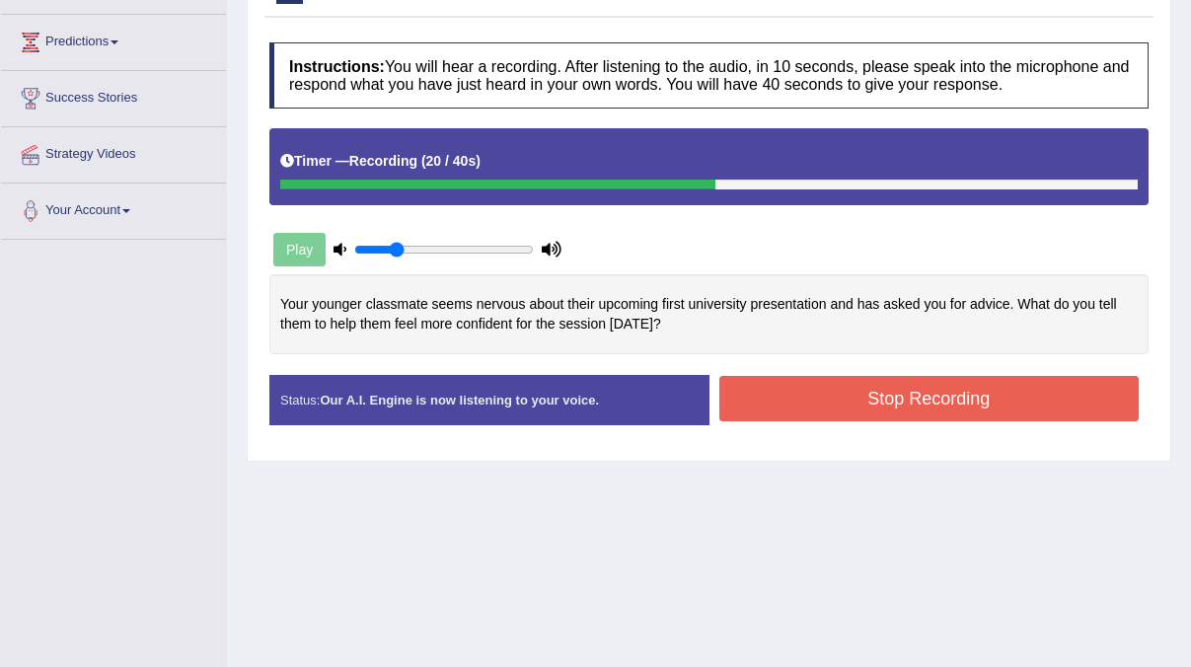
scroll to position [1, 0]
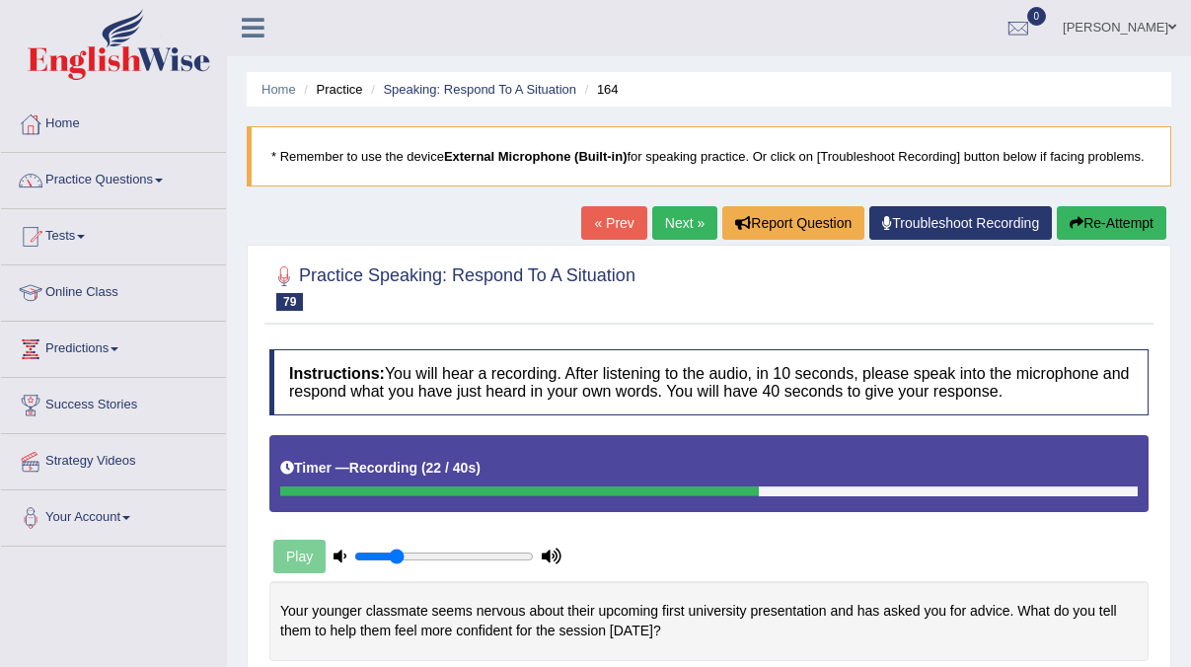
click at [681, 240] on link "Next »" at bounding box center [684, 223] width 65 height 34
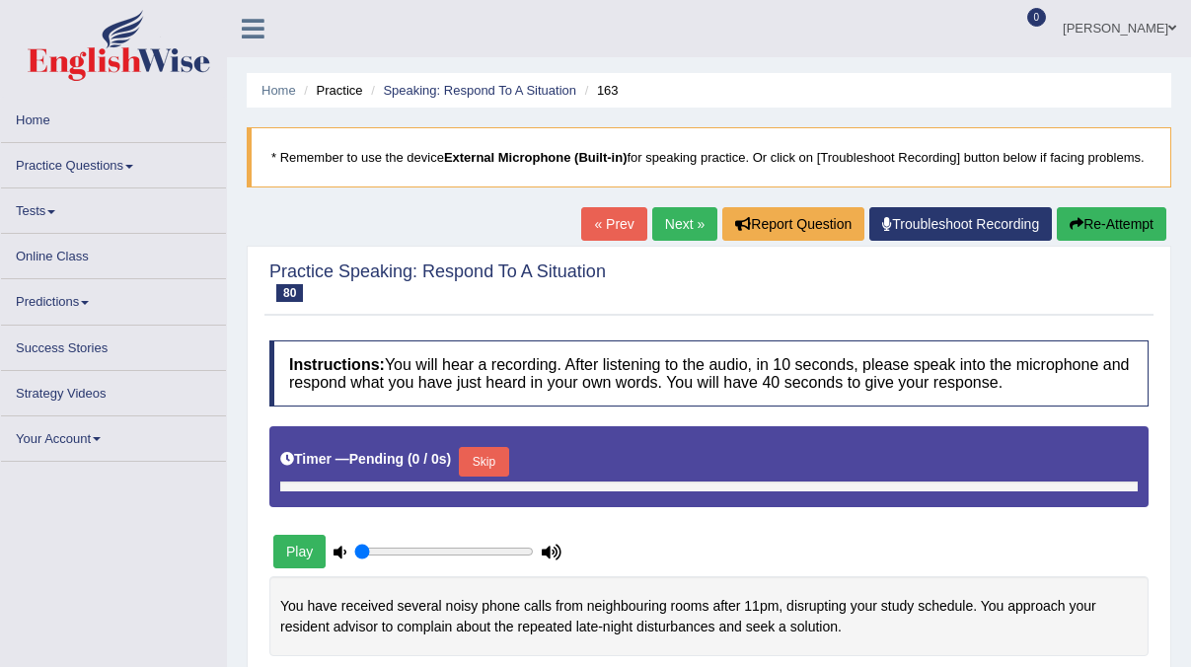
type input "0.25"
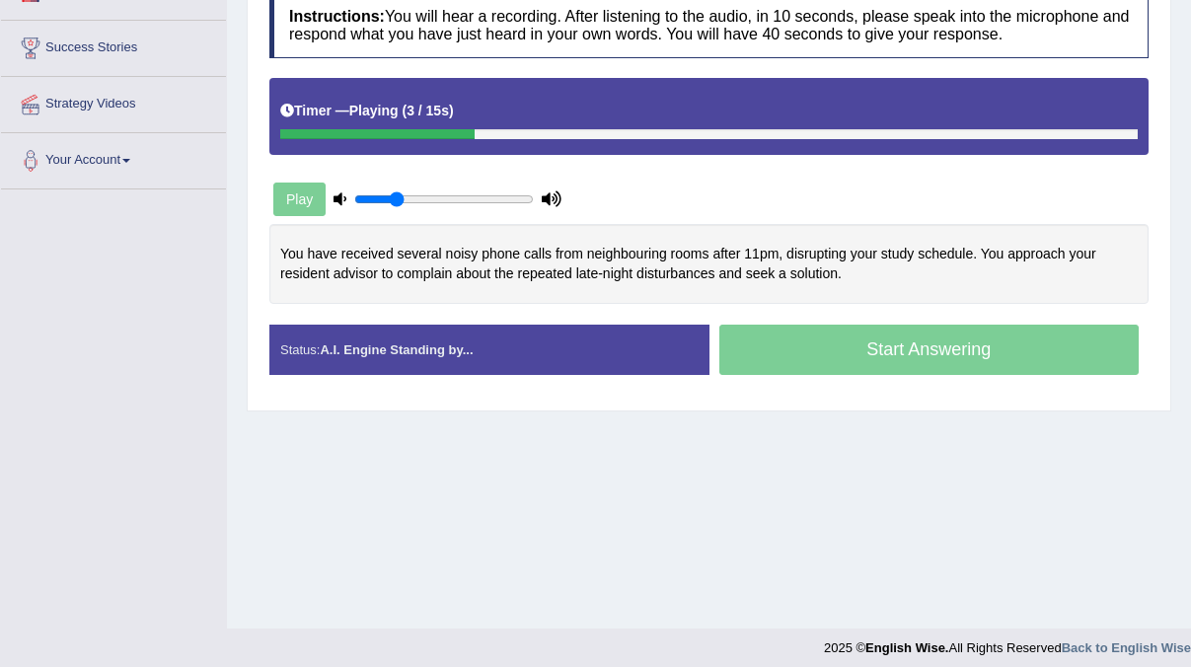
scroll to position [369, 0]
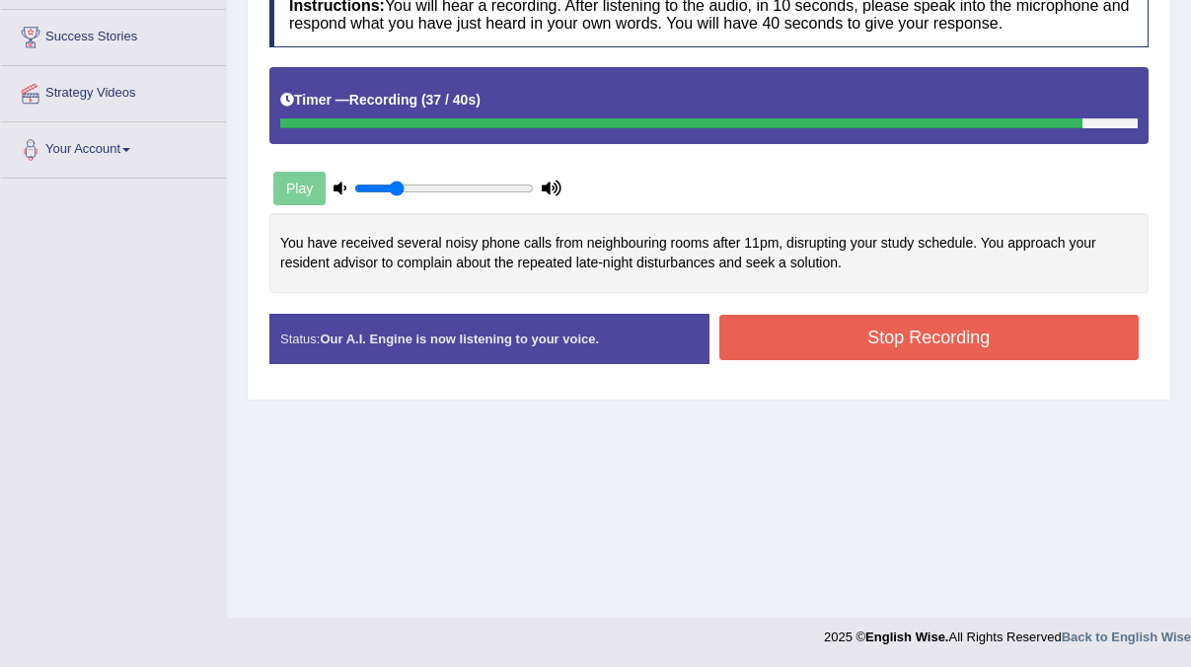
click at [859, 360] on button "Stop Recording" at bounding box center [929, 337] width 420 height 45
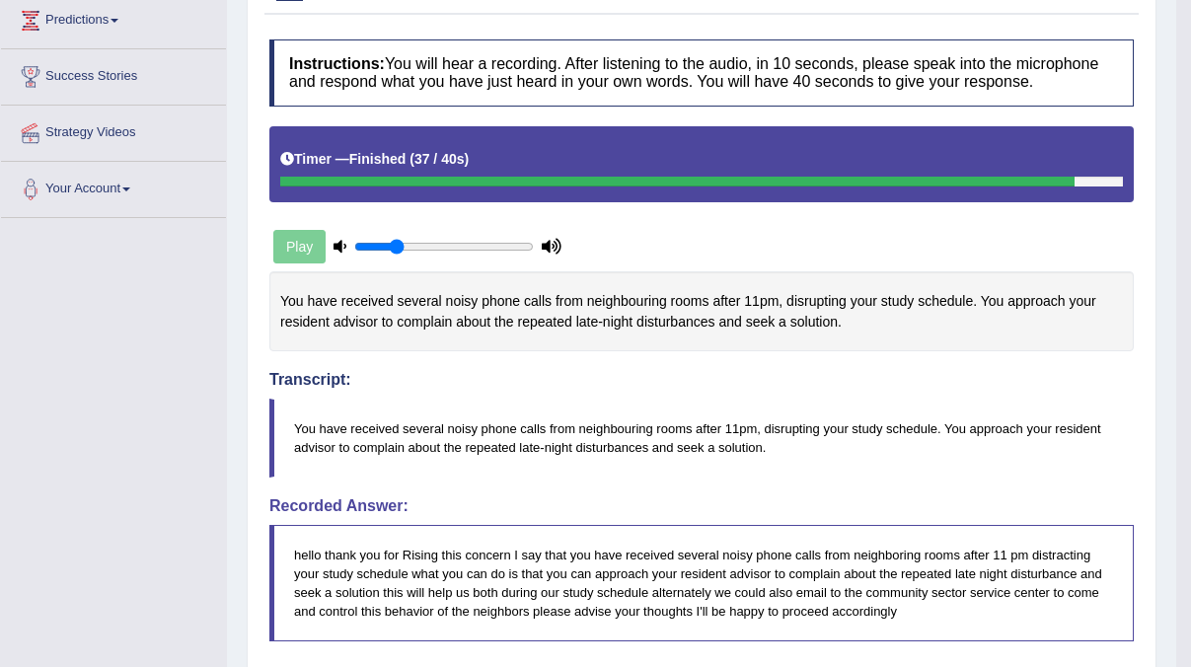
scroll to position [200, 0]
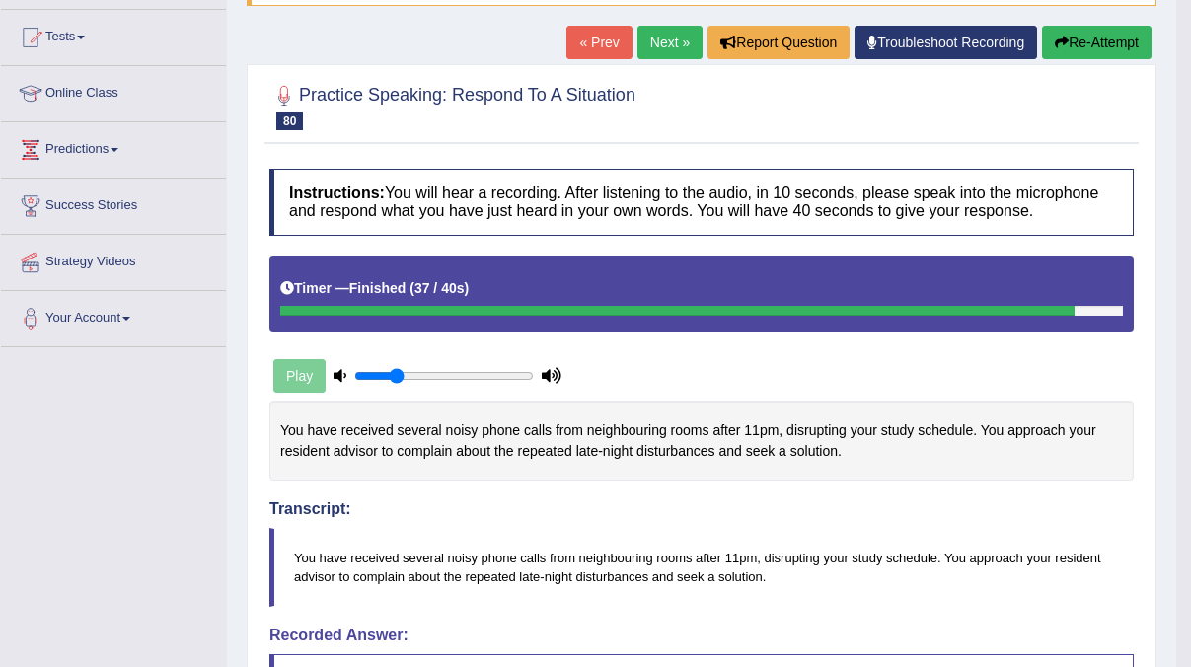
click at [673, 37] on link "Next »" at bounding box center [669, 43] width 65 height 34
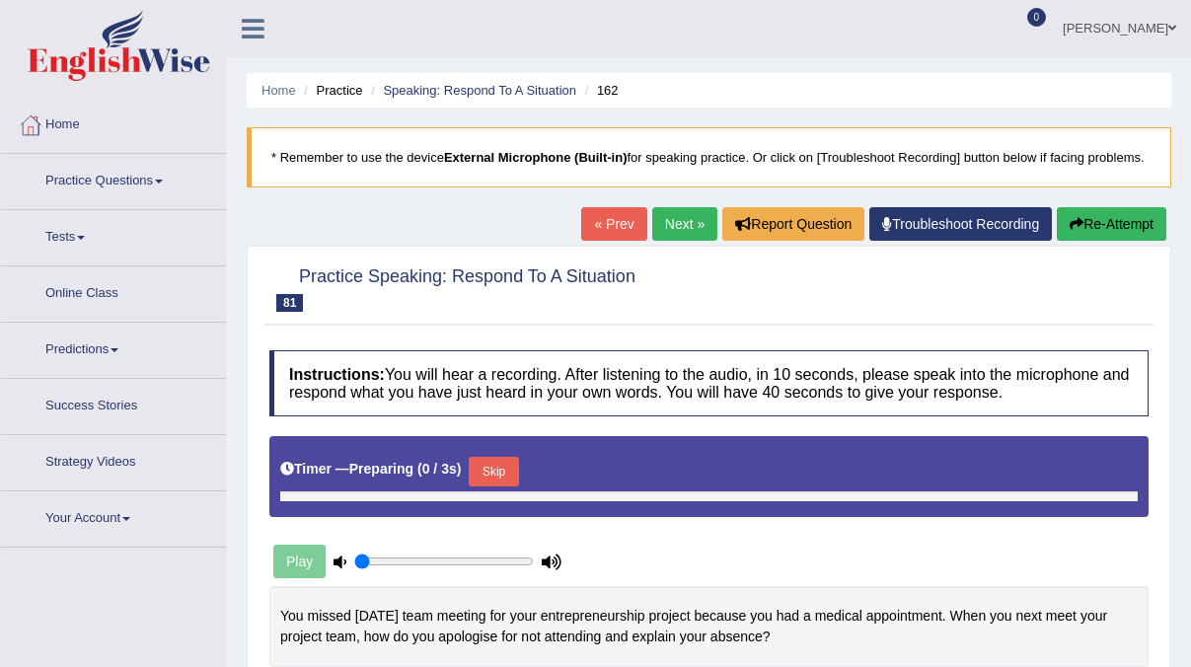
type input "0.25"
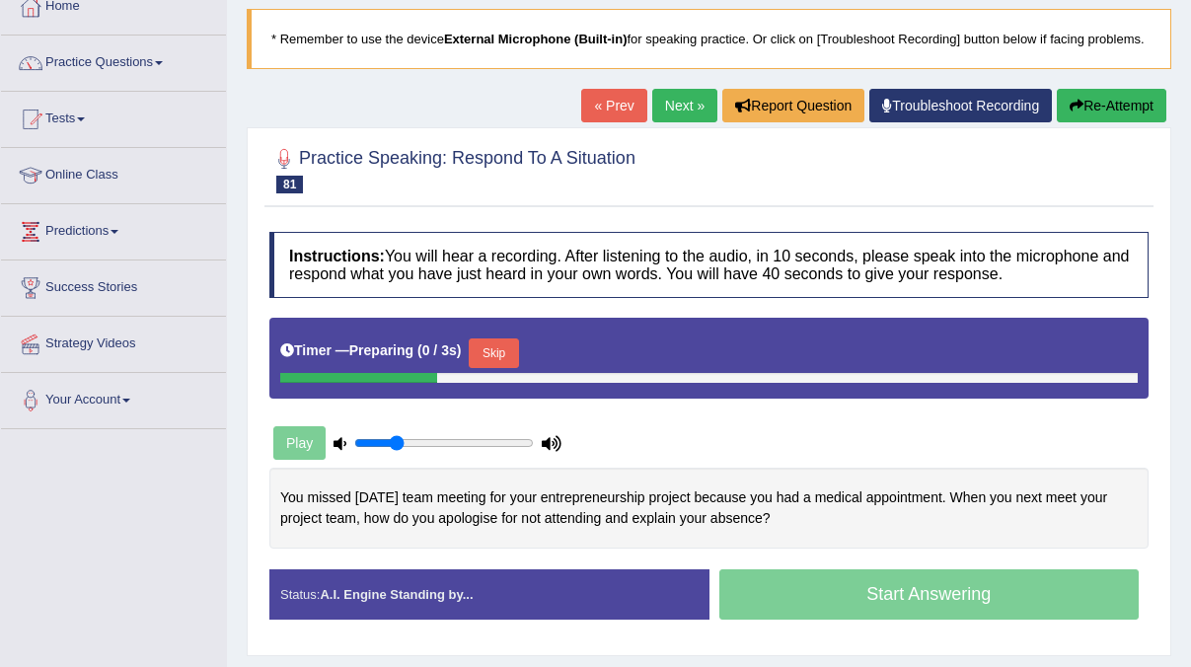
scroll to position [346, 0]
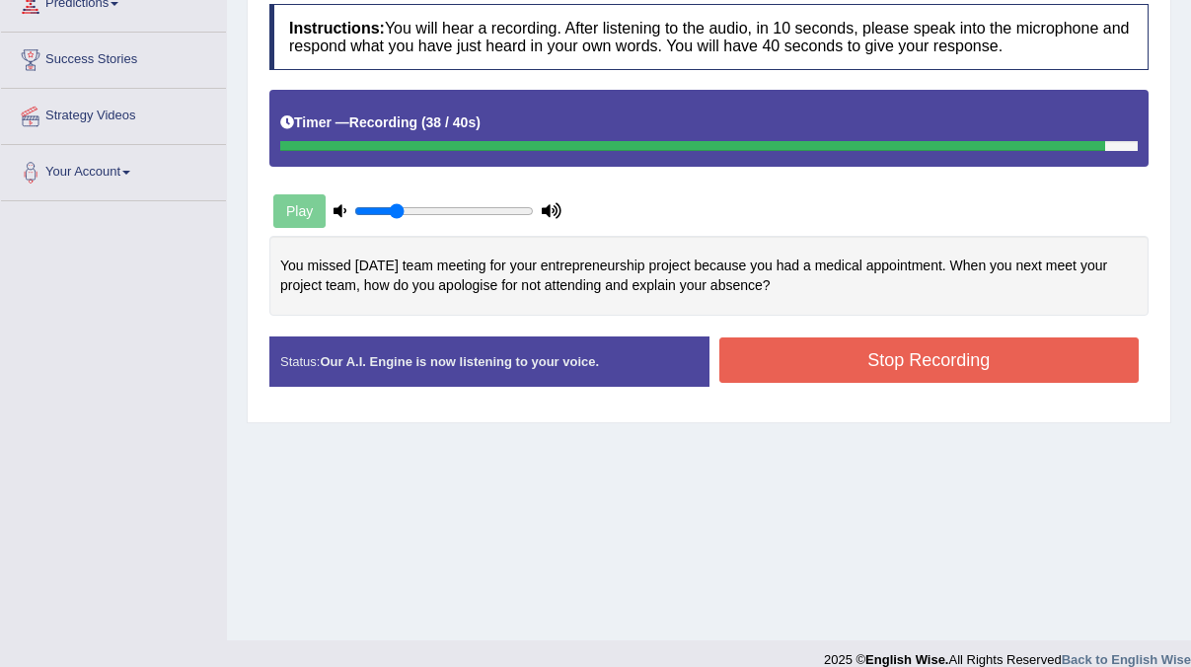
click at [883, 383] on button "Stop Recording" at bounding box center [929, 359] width 420 height 45
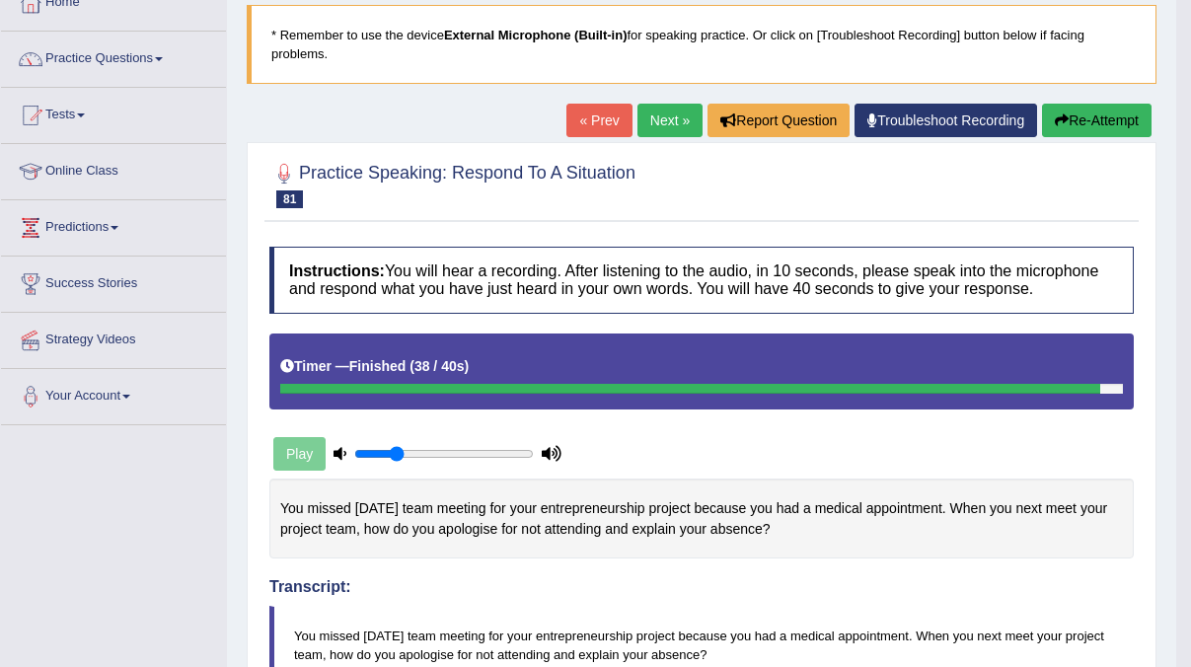
scroll to position [0, 0]
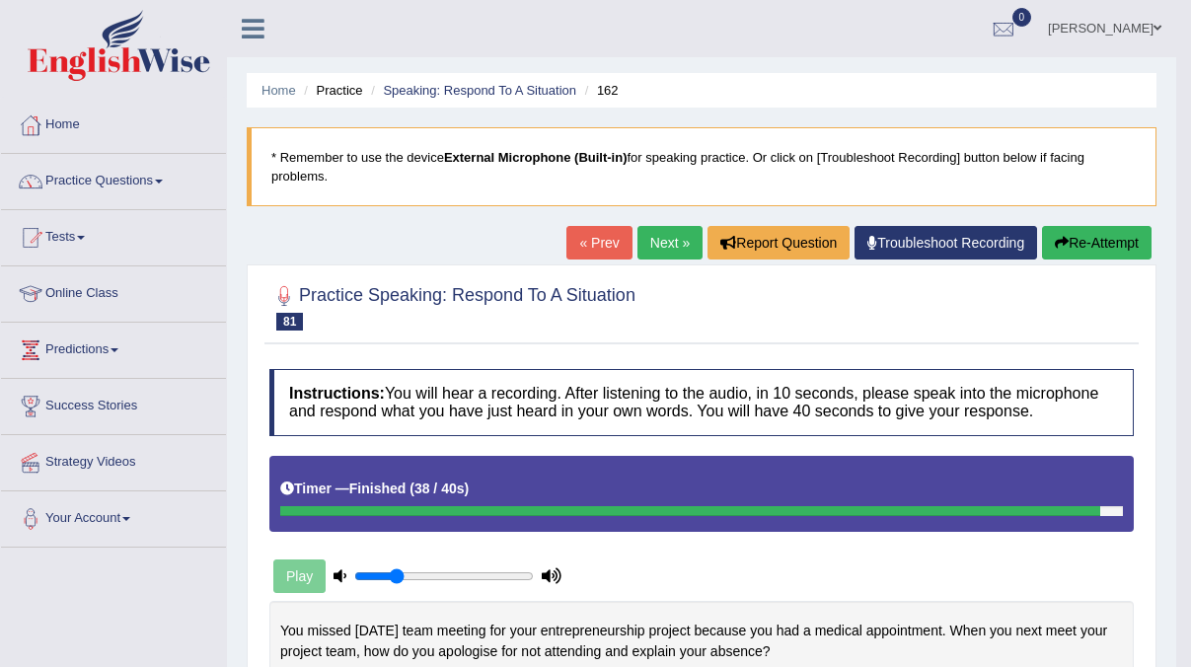
click at [118, 188] on link "Practice Questions" at bounding box center [113, 178] width 225 height 49
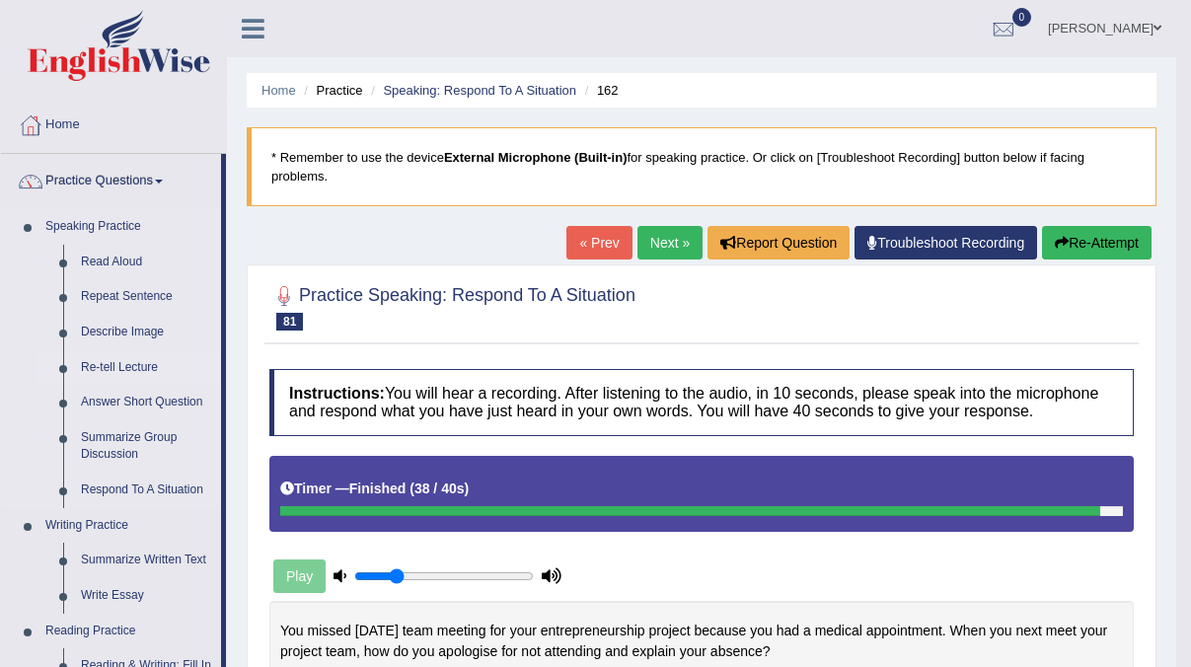
click at [143, 372] on link "Re-tell Lecture" at bounding box center [146, 368] width 149 height 36
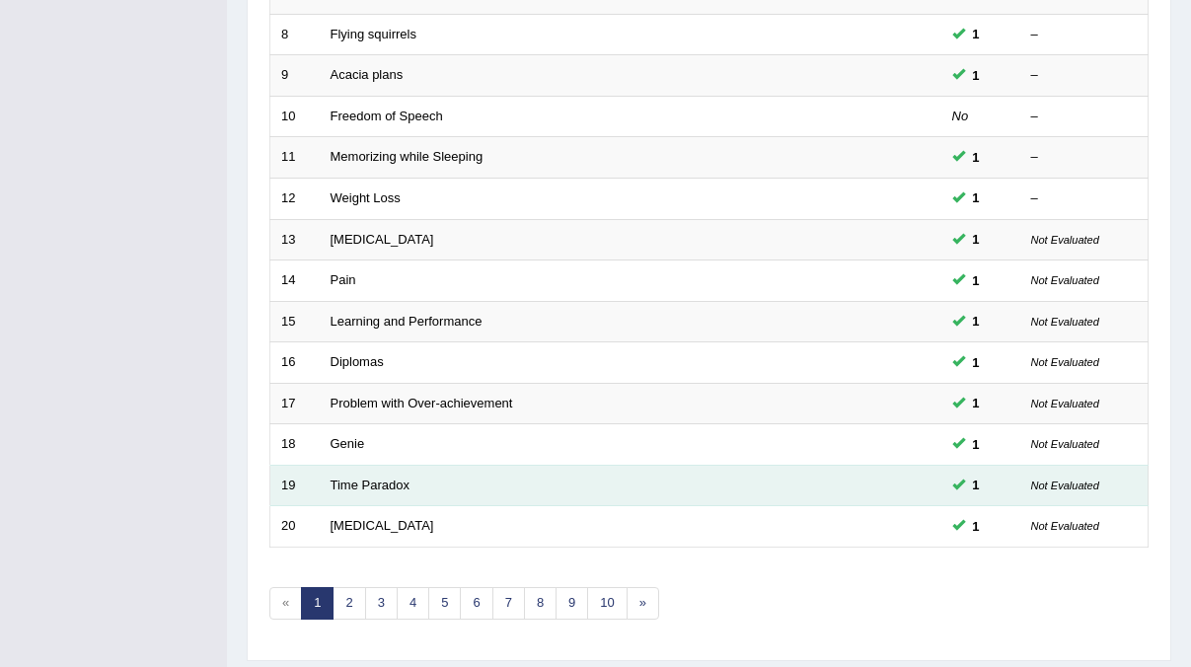
scroll to position [639, 0]
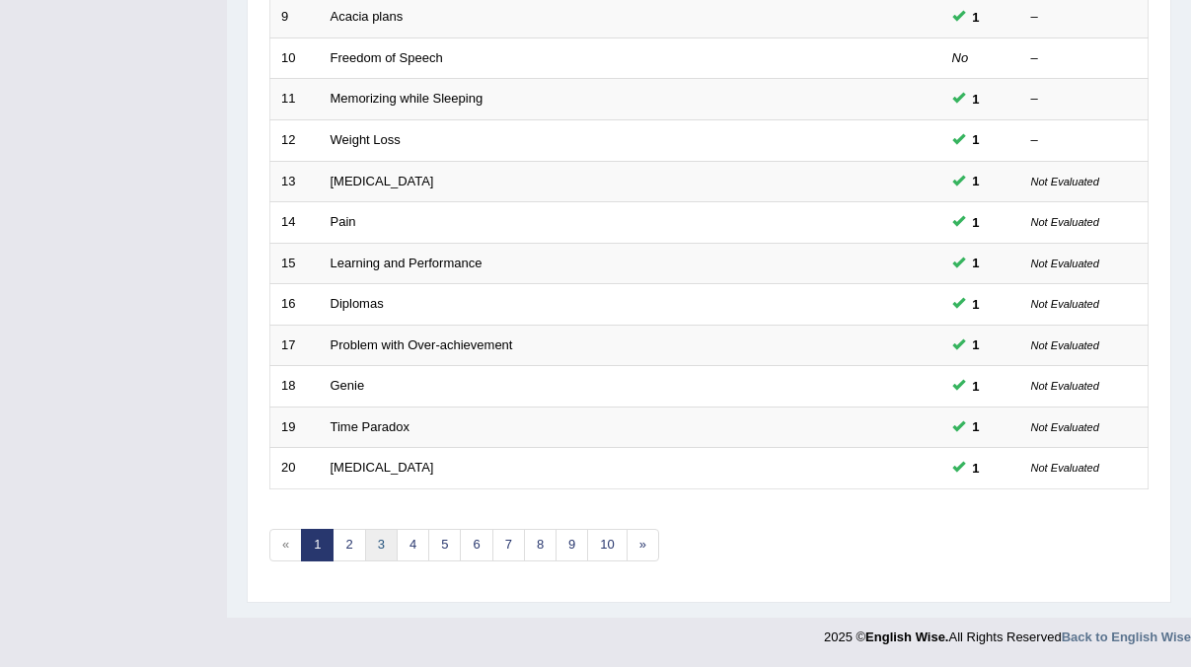
click at [379, 554] on link "3" at bounding box center [381, 545] width 33 height 33
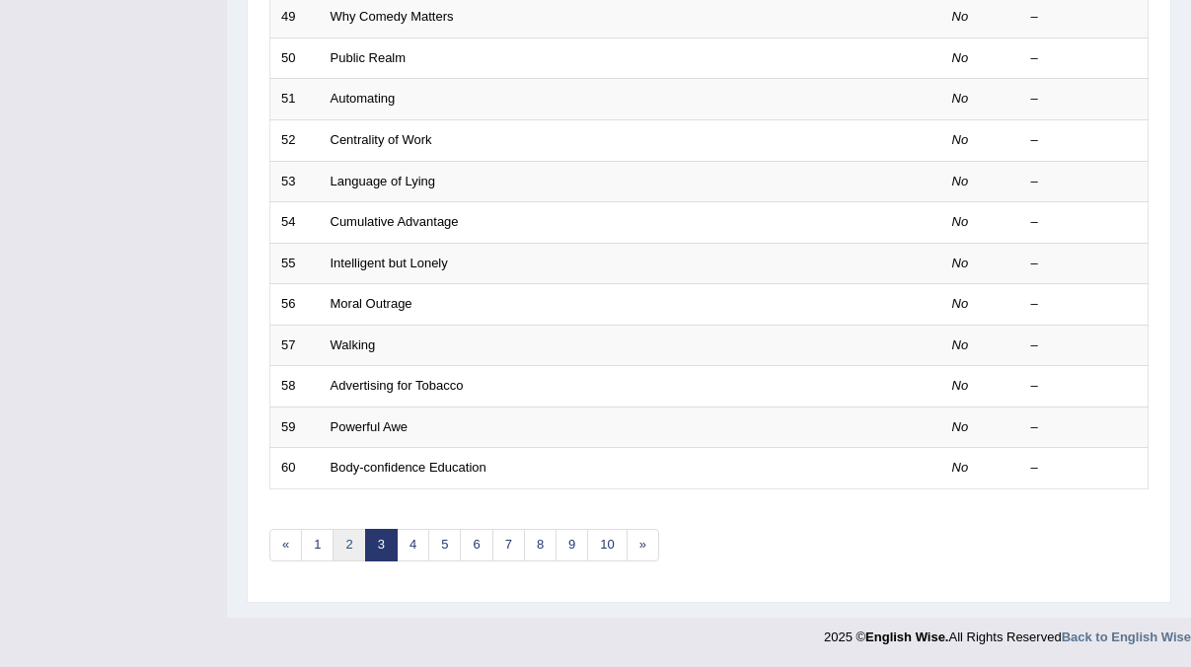
click at [344, 552] on link "2" at bounding box center [349, 545] width 33 height 33
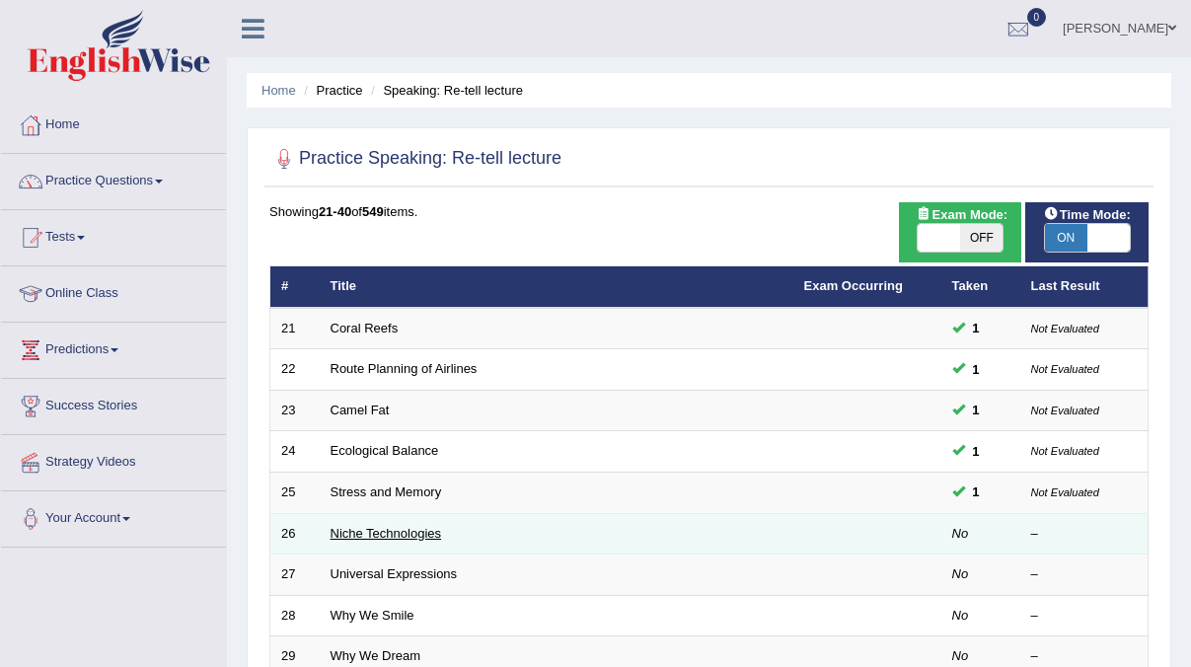
click at [376, 533] on link "Niche Technologies" at bounding box center [387, 533] width 112 height 15
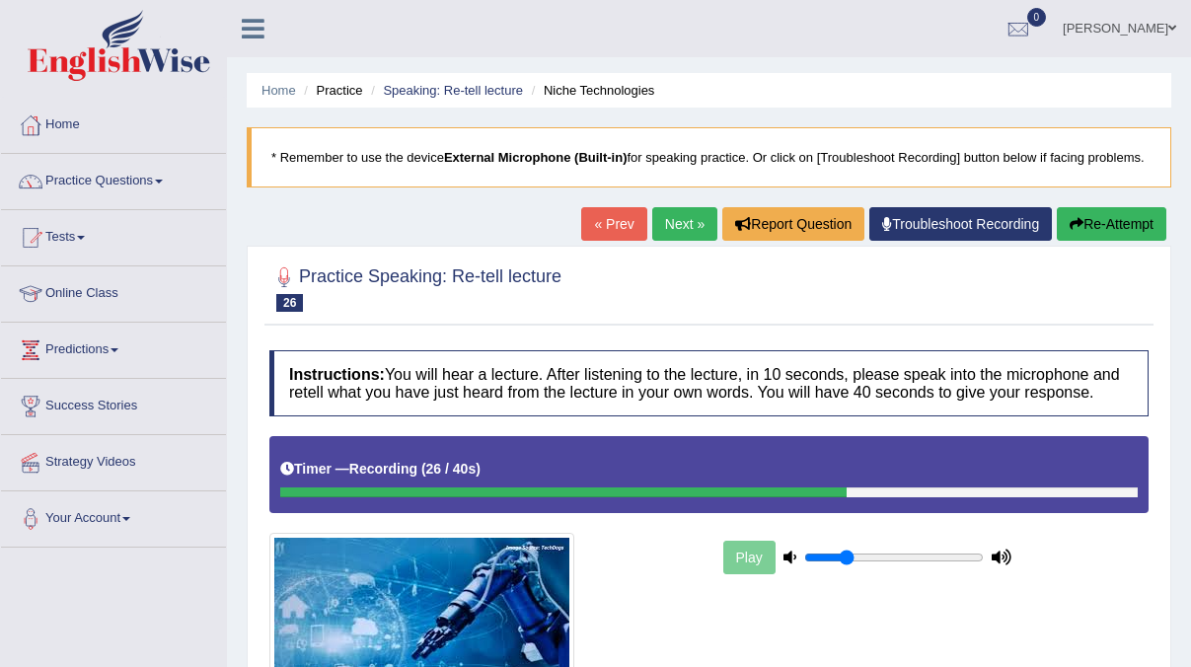
click at [1115, 241] on button "Re-Attempt" at bounding box center [1112, 224] width 110 height 34
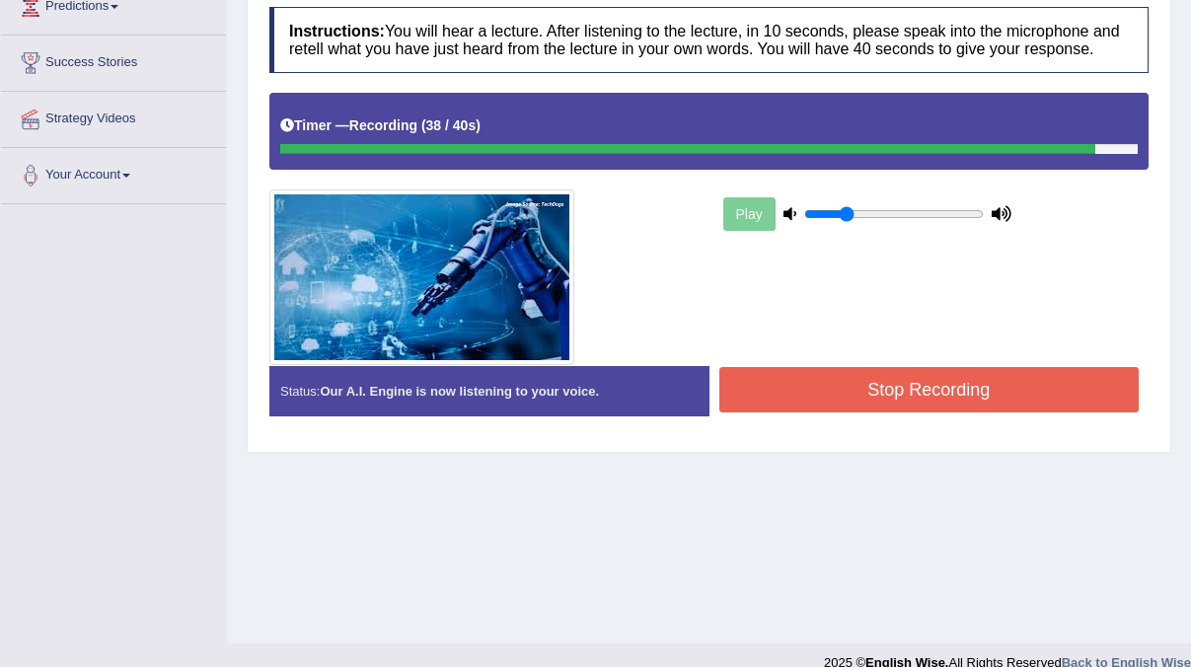
click at [869, 412] on button "Stop Recording" at bounding box center [929, 389] width 420 height 45
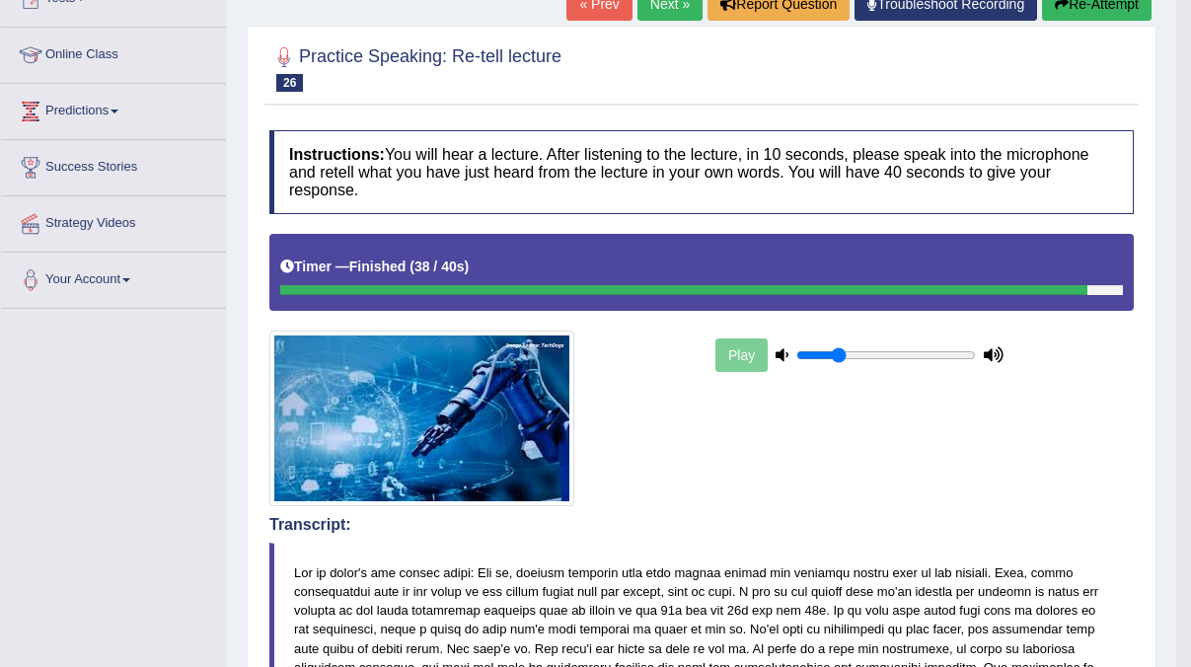
scroll to position [85, 0]
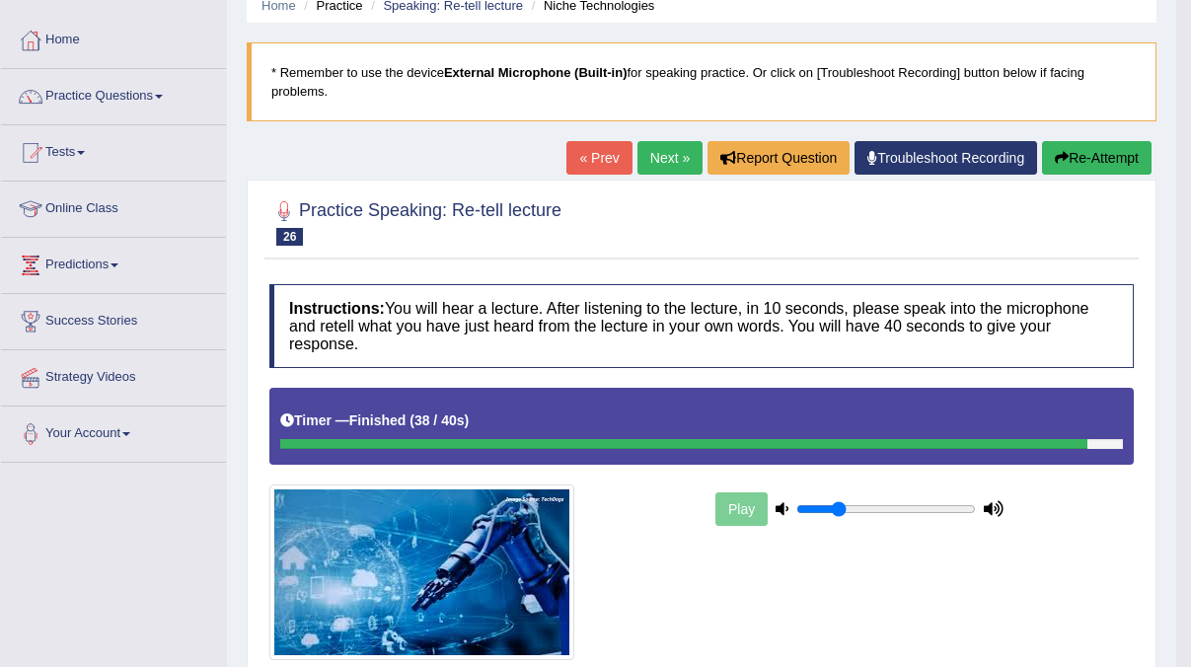
click at [658, 154] on link "Next »" at bounding box center [669, 158] width 65 height 34
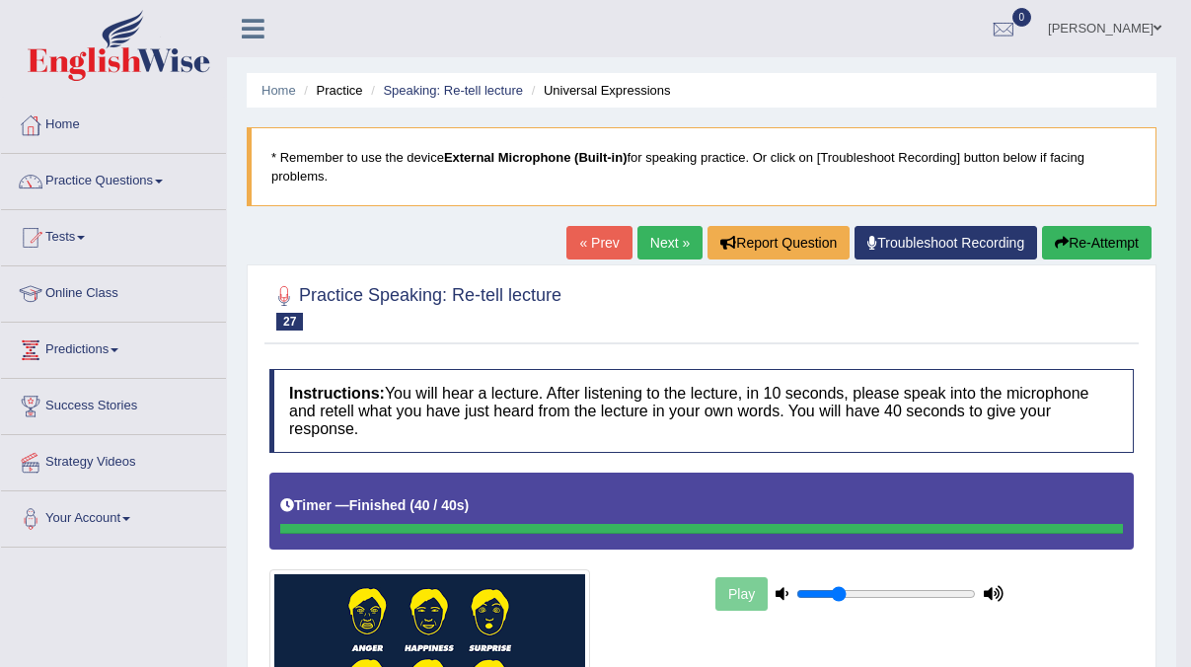
click at [674, 249] on link "Next »" at bounding box center [669, 243] width 65 height 34
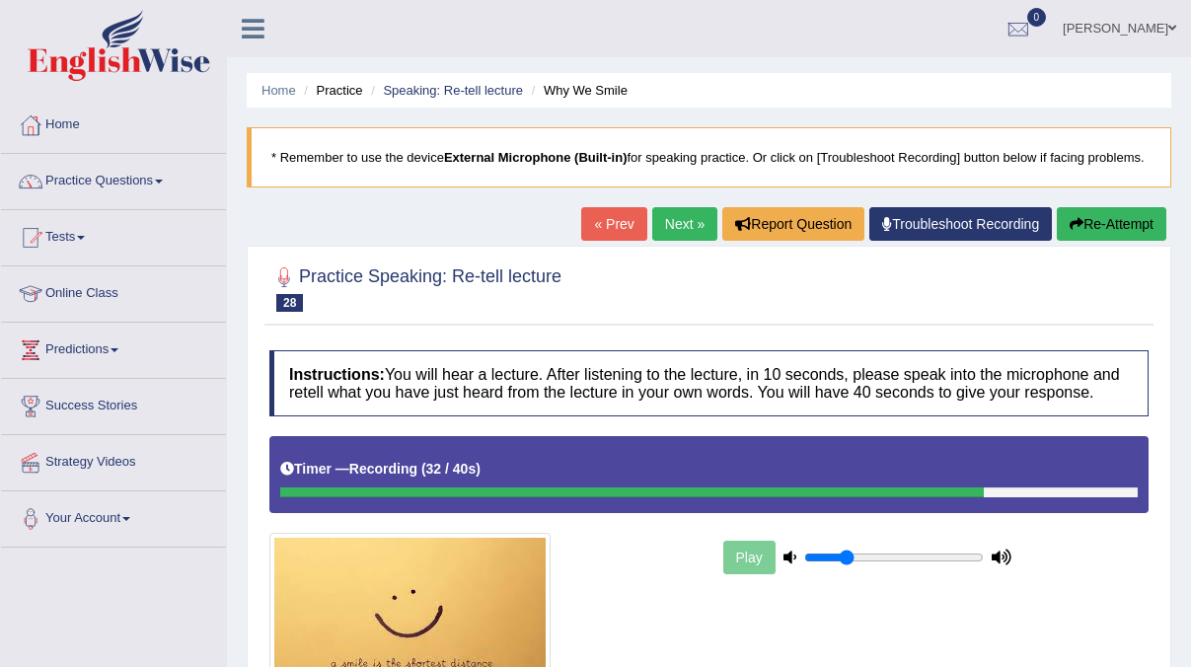
click at [1114, 246] on div "« Prev Next » Report Question Troubleshoot Recording Re-Attempt" at bounding box center [876, 226] width 590 height 38
click at [1118, 241] on button "Re-Attempt" at bounding box center [1112, 224] width 110 height 34
